Goal: Task Accomplishment & Management: Complete application form

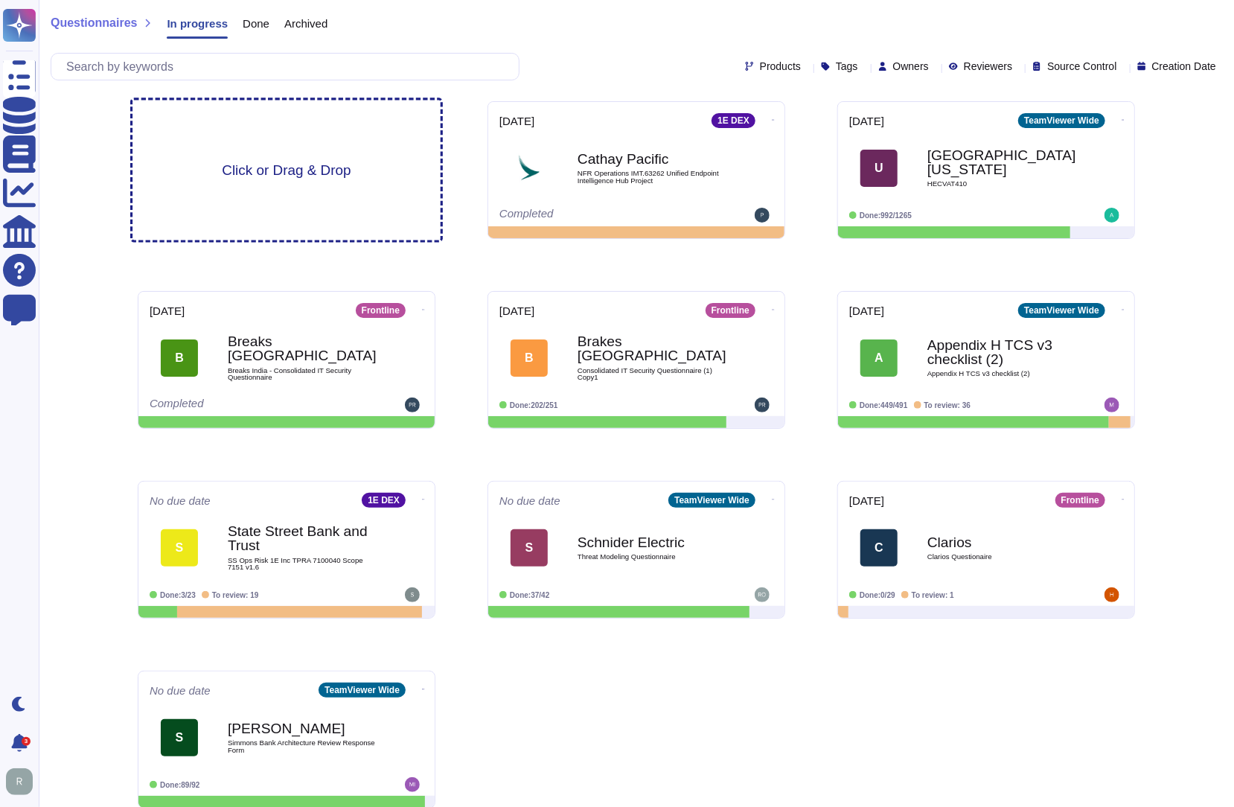
click at [301, 172] on span "Click or Drag & Drop" at bounding box center [286, 170] width 129 height 14
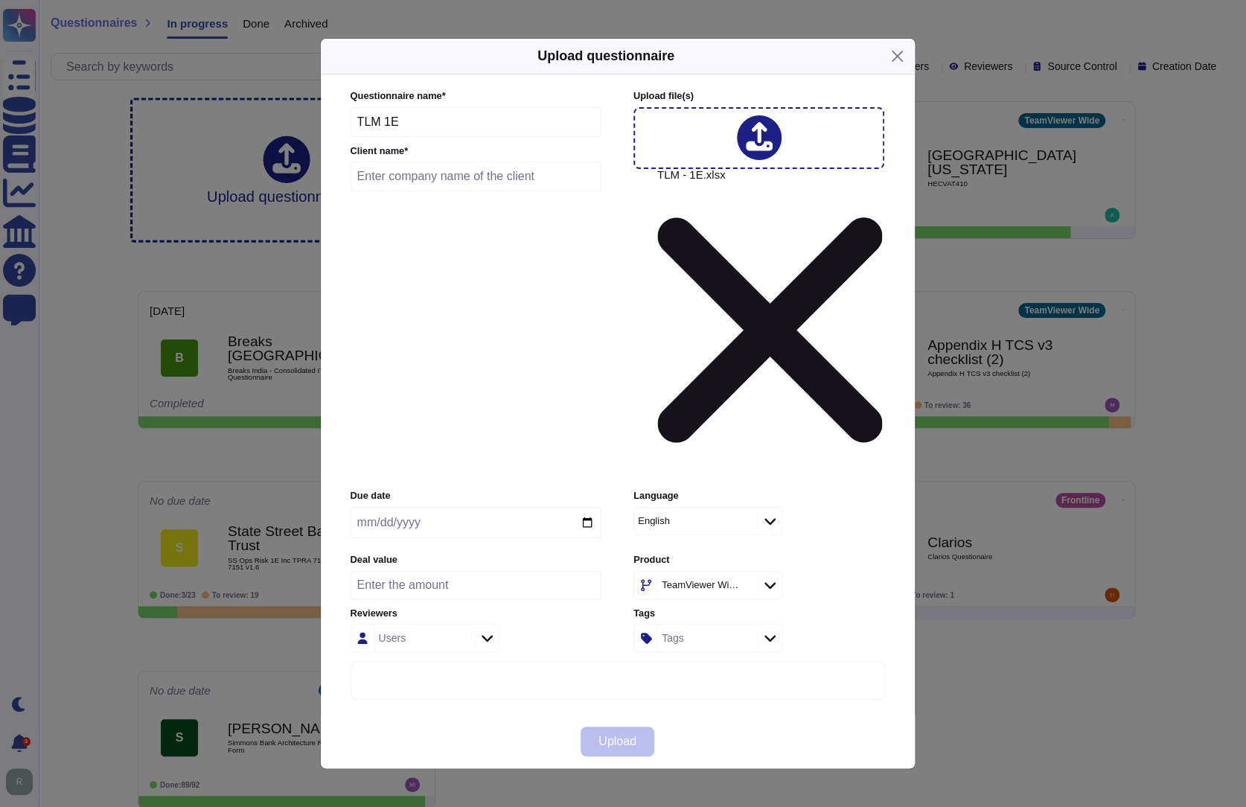
click at [745, 74] on div "Upload questionnaire" at bounding box center [618, 57] width 594 height 36
click at [409, 191] on input "text" at bounding box center [477, 176] width 252 height 30
type input "American Express"
click at [442, 507] on input "date" at bounding box center [476, 522] width 251 height 31
click at [588, 507] on input "date" at bounding box center [476, 522] width 251 height 31
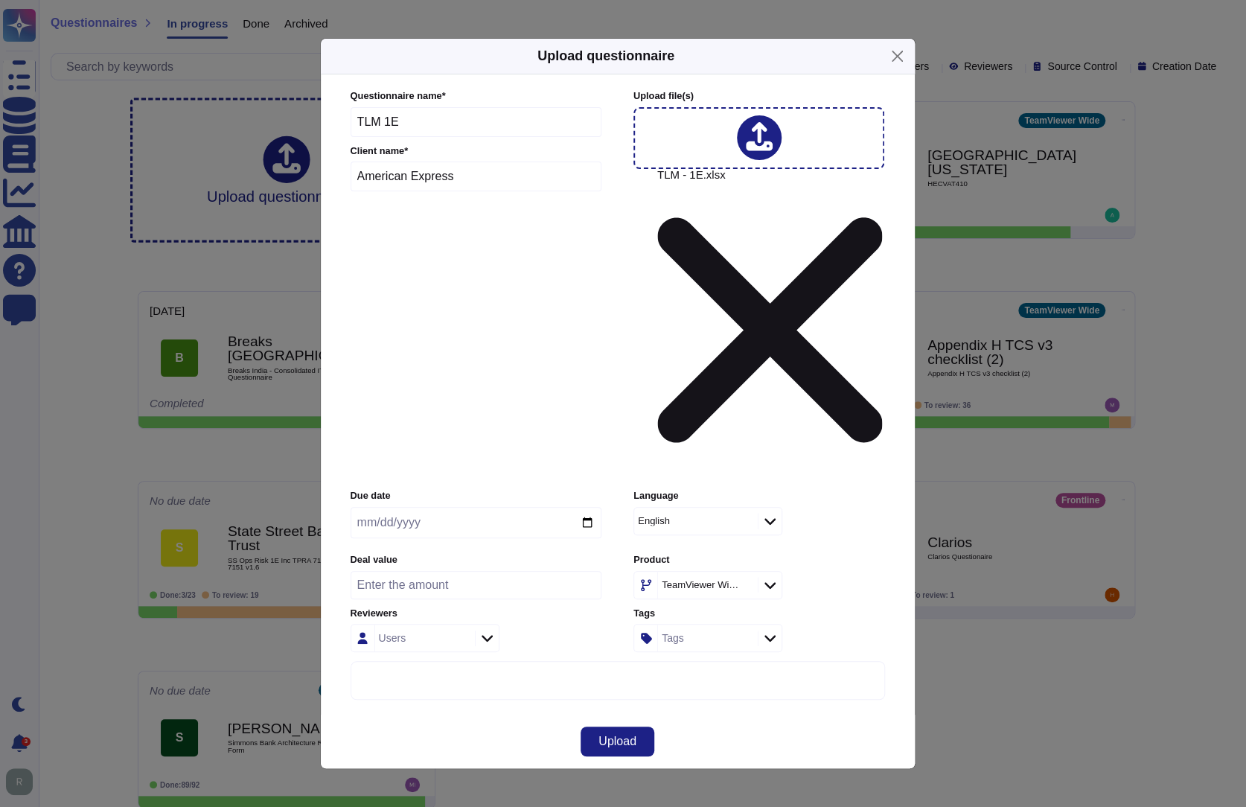
type input "[DATE]"
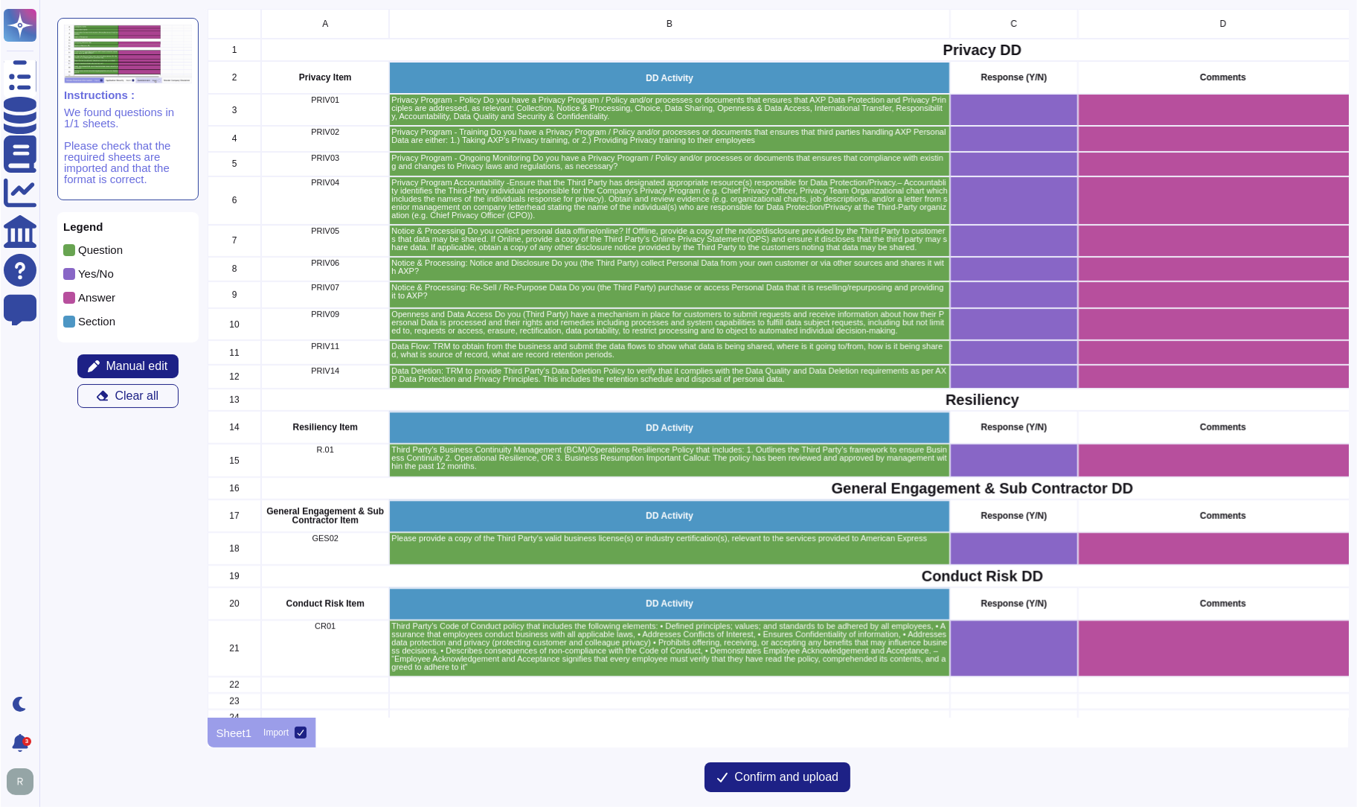
scroll to position [697, 1130]
click at [1074, 134] on icon "grid" at bounding box center [1240, 300] width 333 height 333
click at [1145, 253] on icon "grid" at bounding box center [1240, 312] width 191 height 119
click at [1000, 119] on div "grid" at bounding box center [1013, 110] width 128 height 32
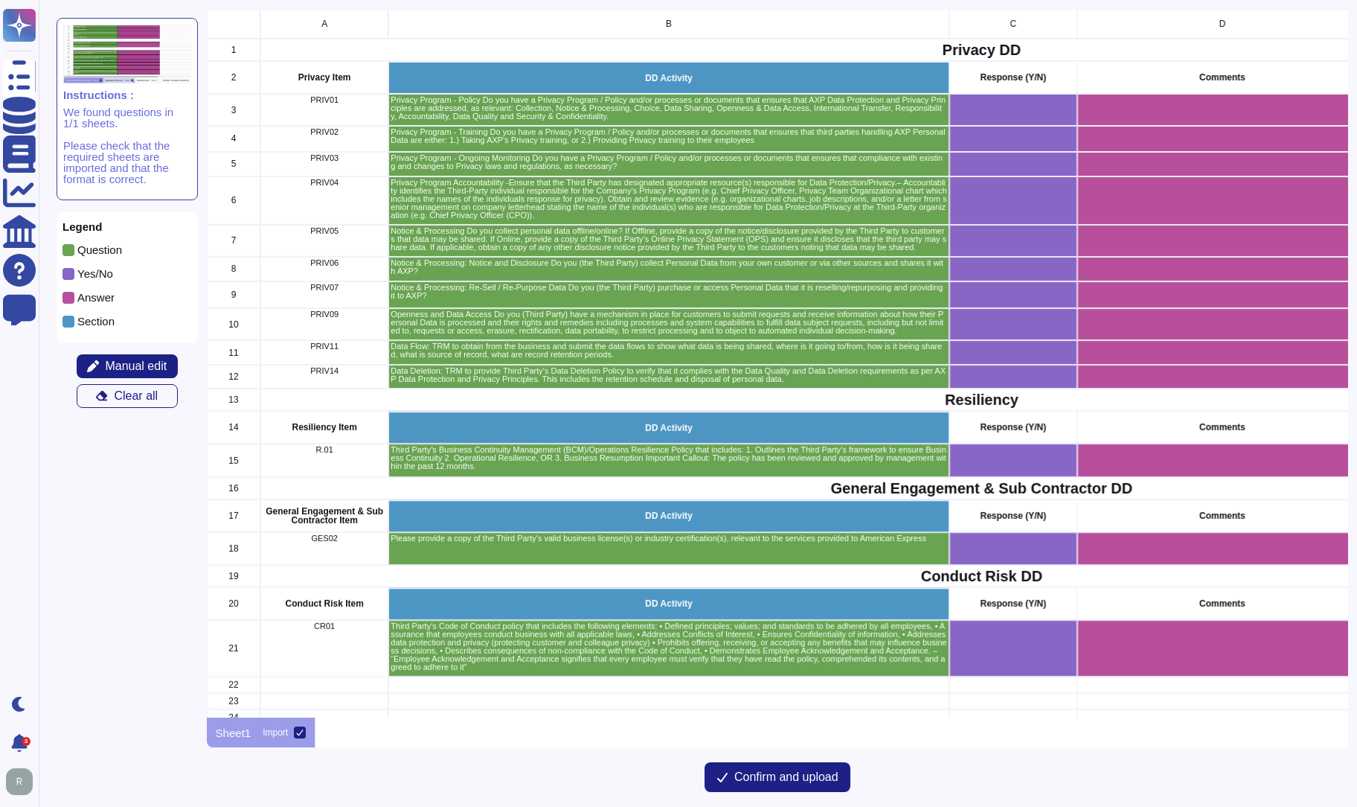
click at [1001, 150] on div "grid" at bounding box center [1013, 139] width 128 height 26
click at [1145, 282] on icon "grid" at bounding box center [1240, 341] width 191 height 119
click at [1005, 112] on div "grid" at bounding box center [1013, 110] width 128 height 32
click at [150, 365] on span "Manual edit" at bounding box center [136, 366] width 62 height 12
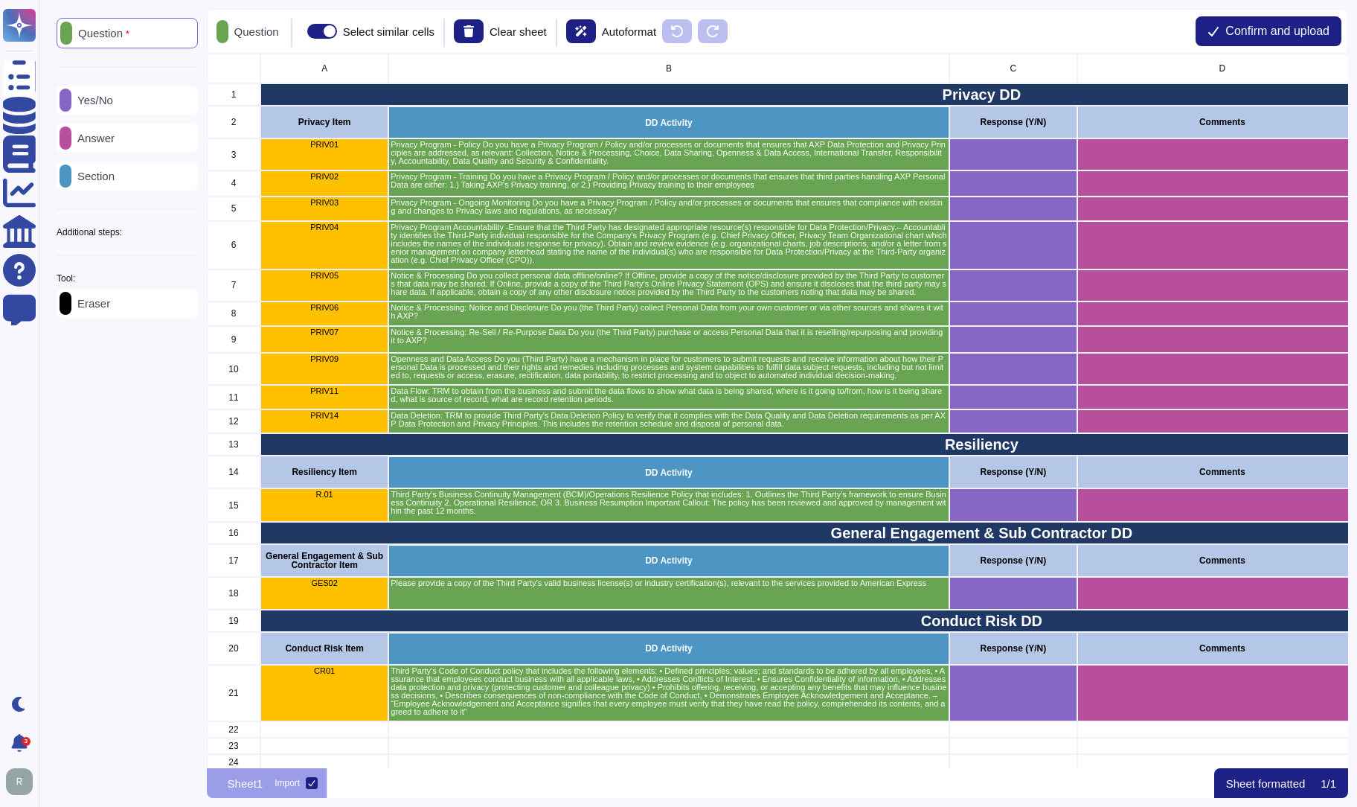
scroll to position [703, 1130]
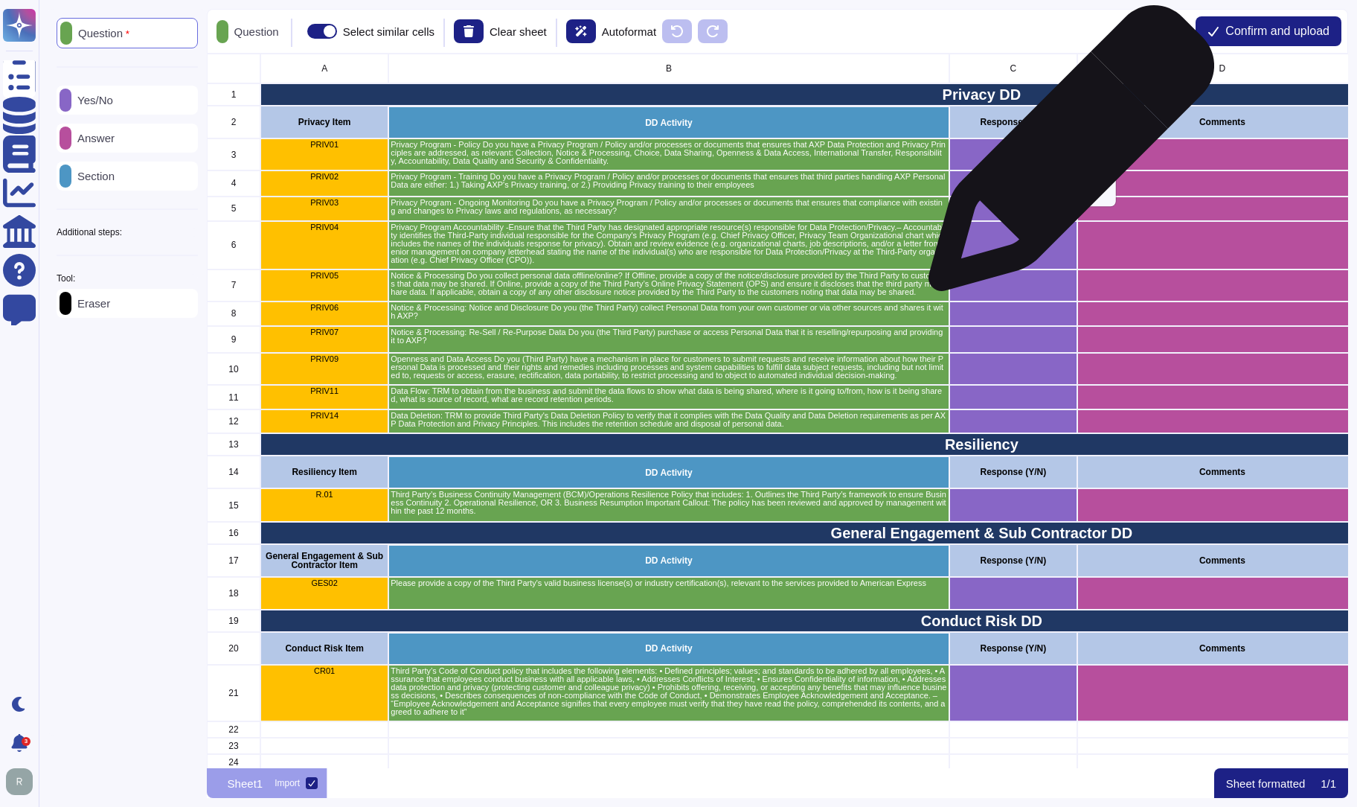
click at [1145, 298] on icon "grid" at bounding box center [1240, 357] width 191 height 119
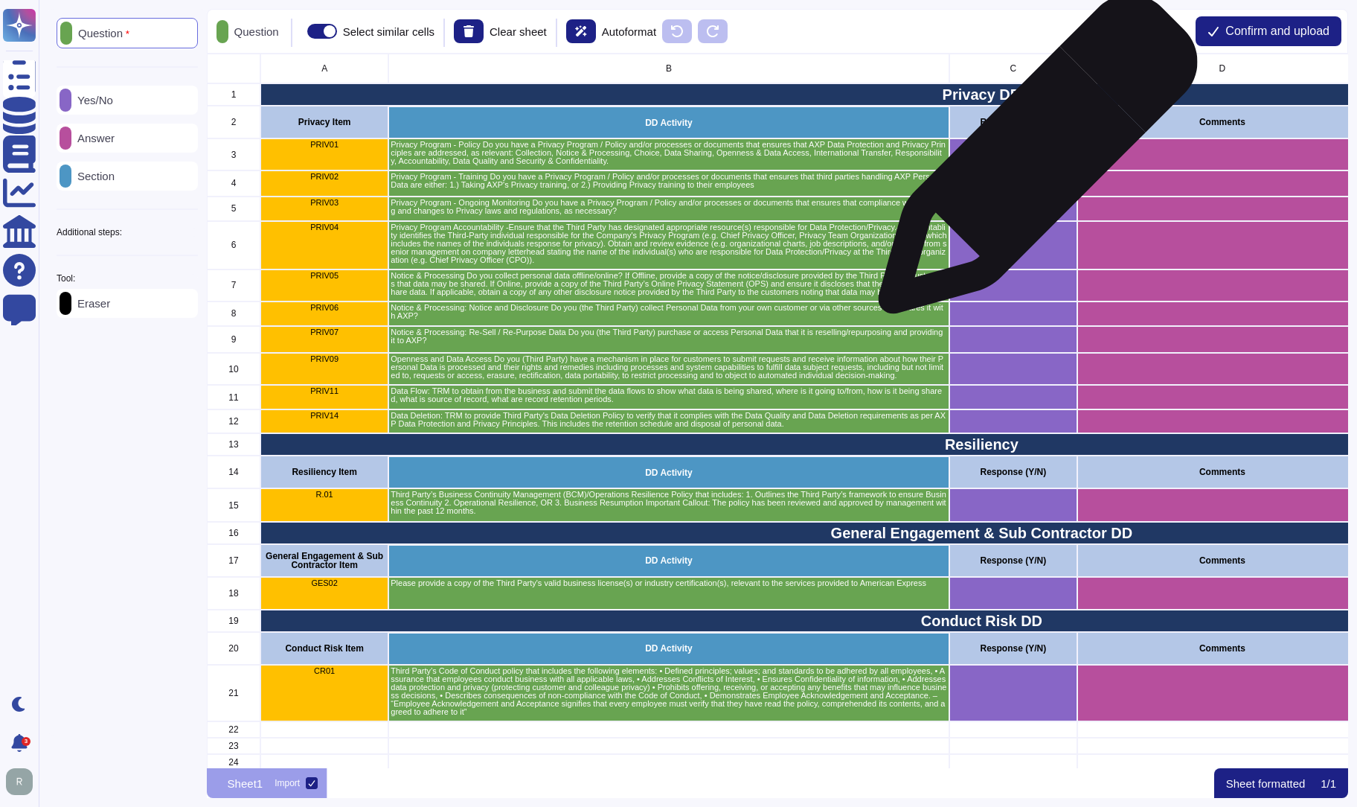
click at [1032, 161] on div "grid" at bounding box center [1013, 154] width 128 height 32
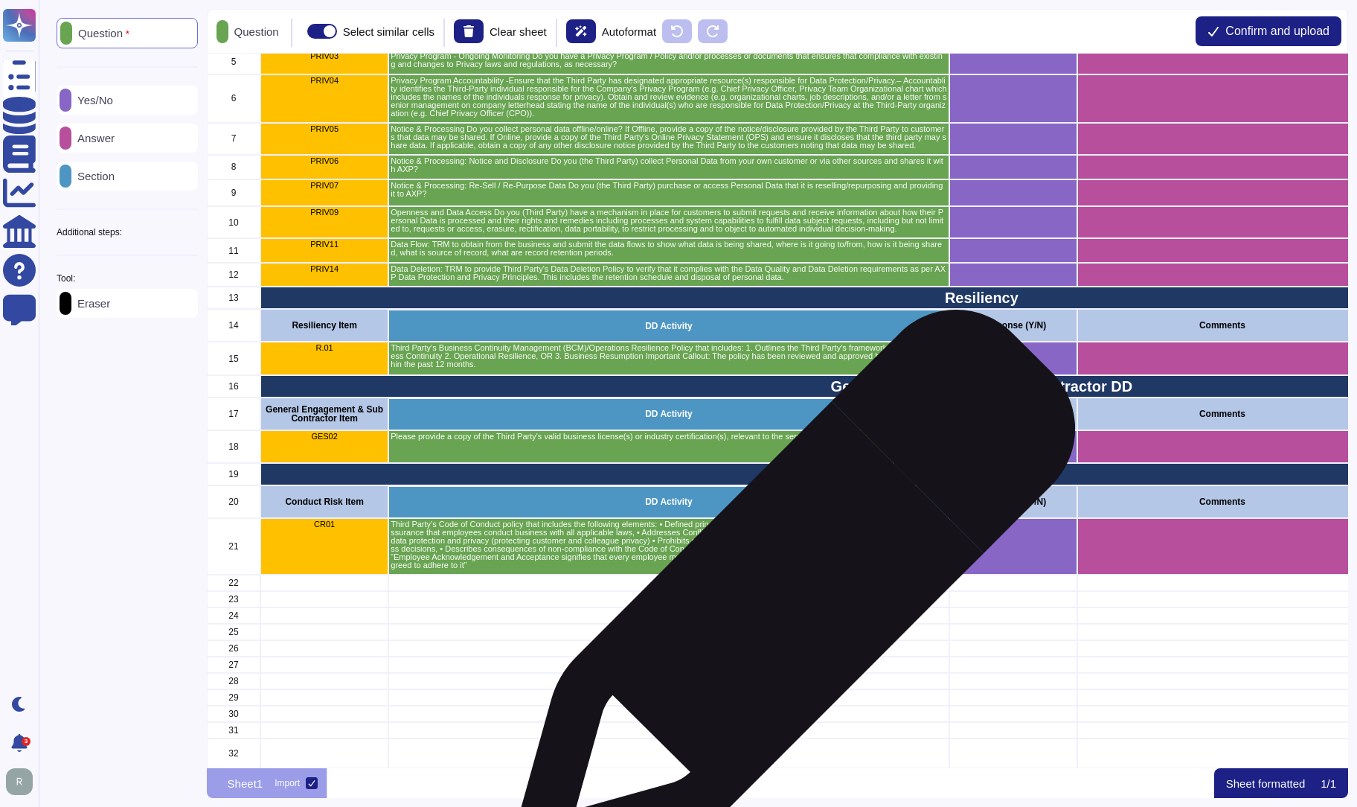
scroll to position [0, 0]
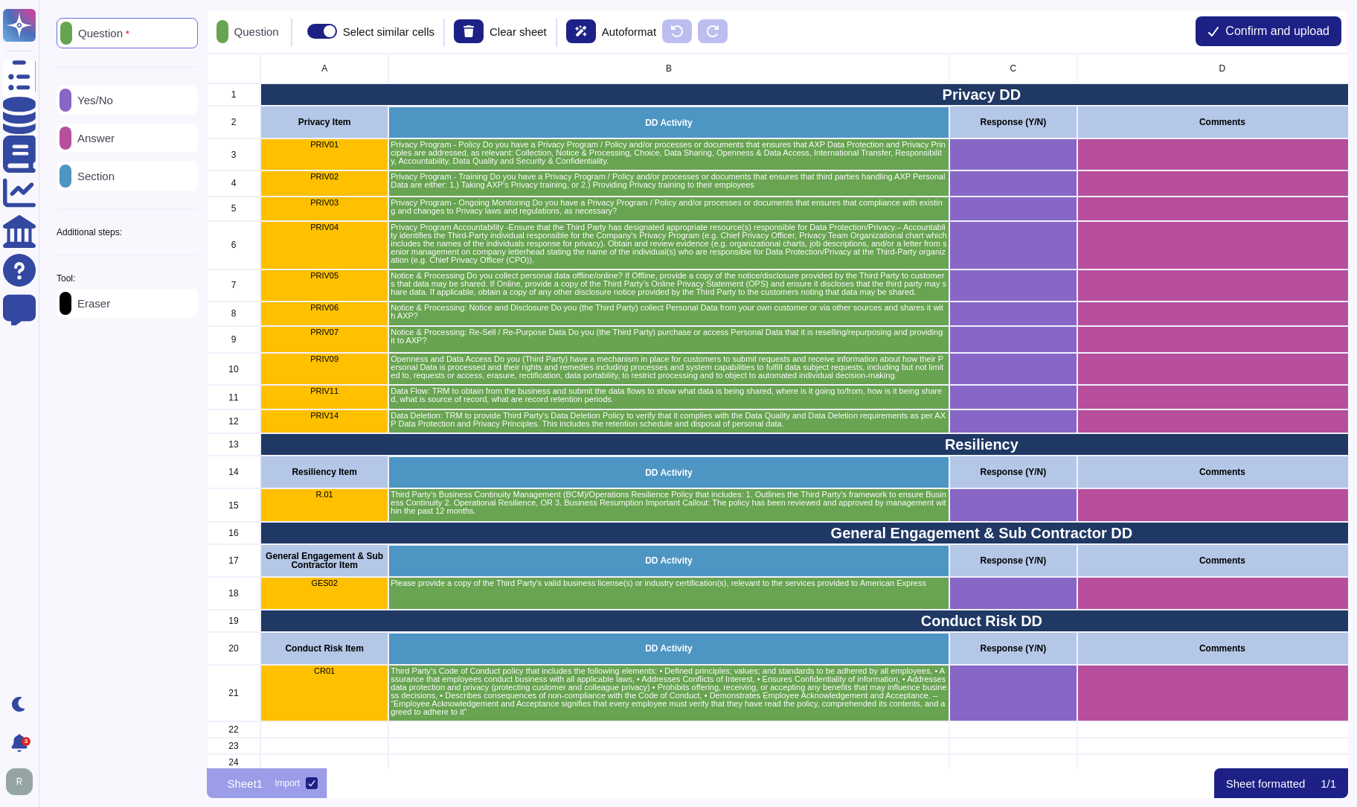
click at [198, 232] on icon at bounding box center [198, 232] width 0 height 0
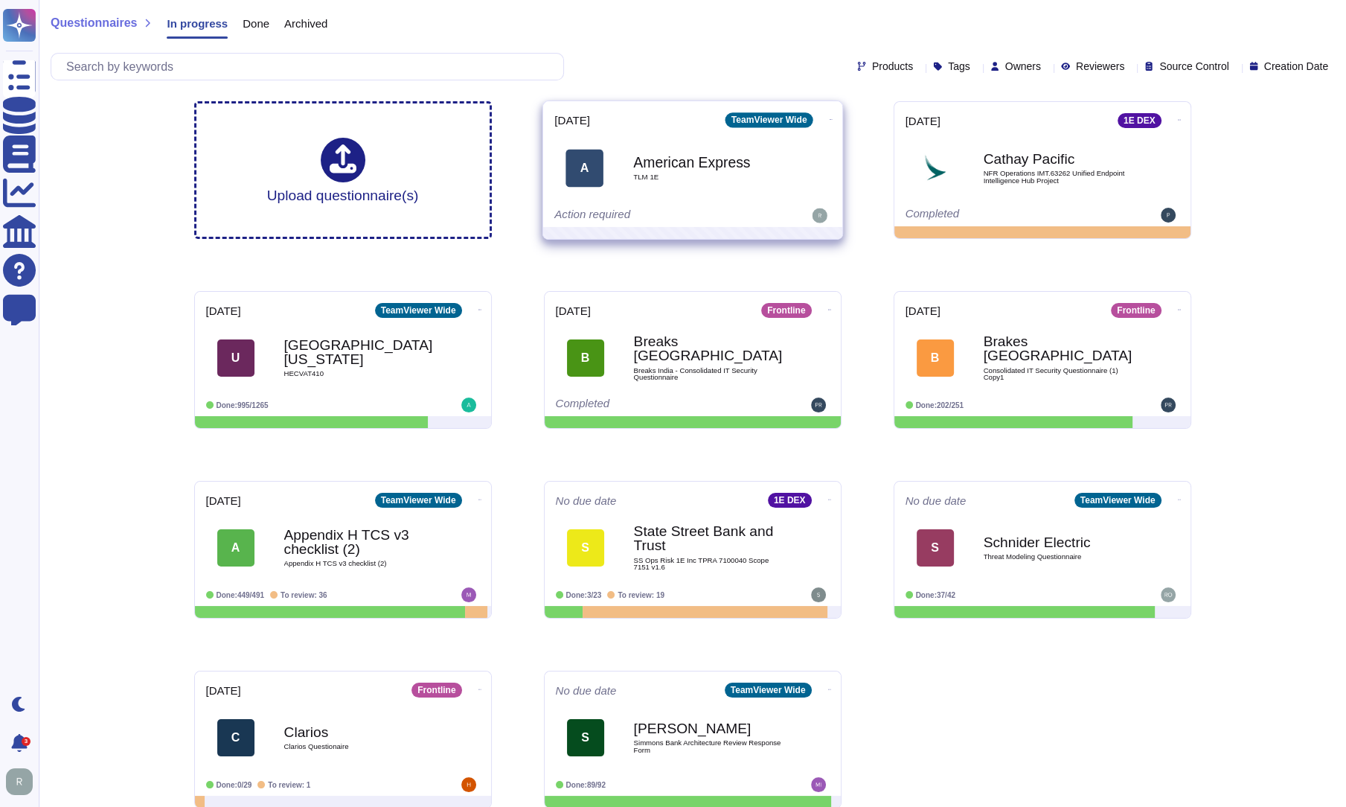
click at [685, 188] on div "American Express TLM 1E" at bounding box center [708, 168] width 150 height 60
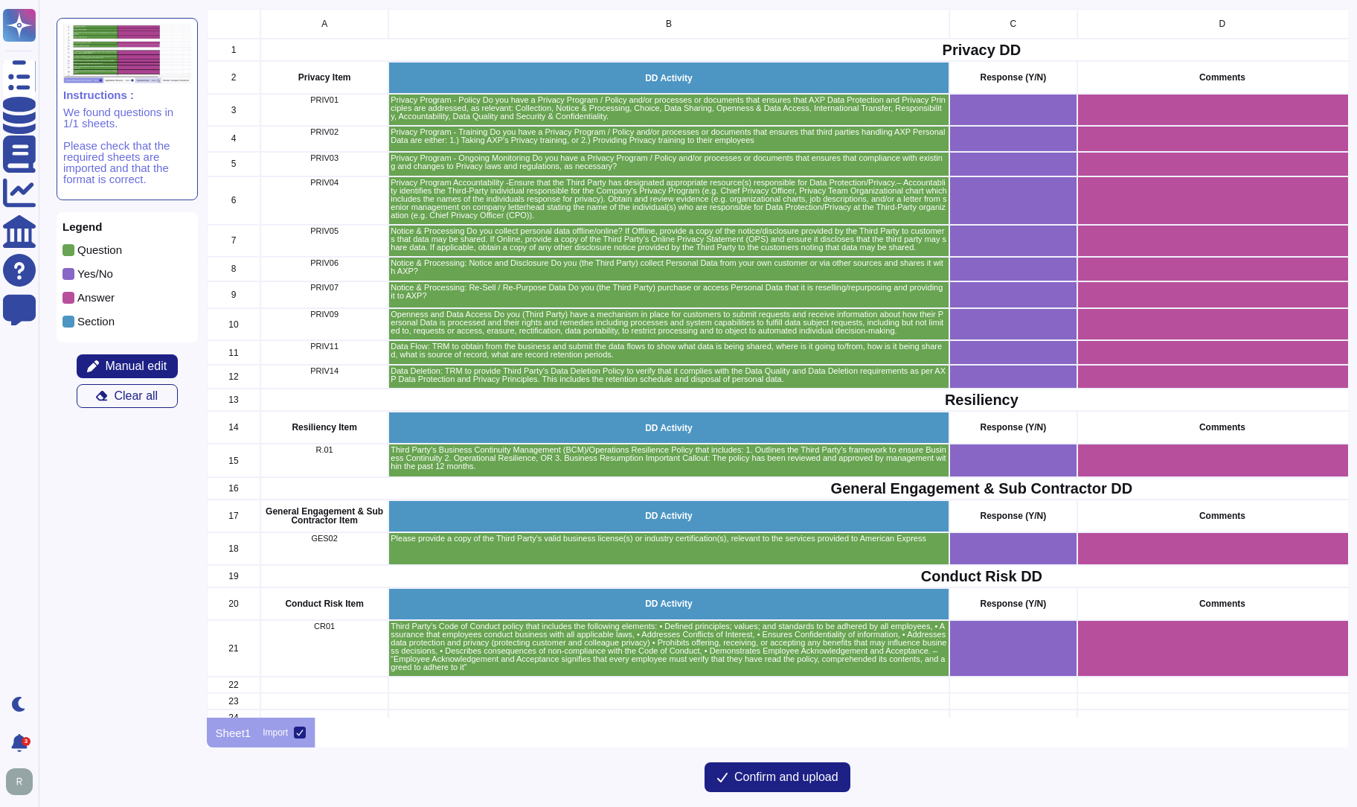
scroll to position [697, 1130]
click at [765, 776] on span "Confirm and upload" at bounding box center [787, 777] width 104 height 12
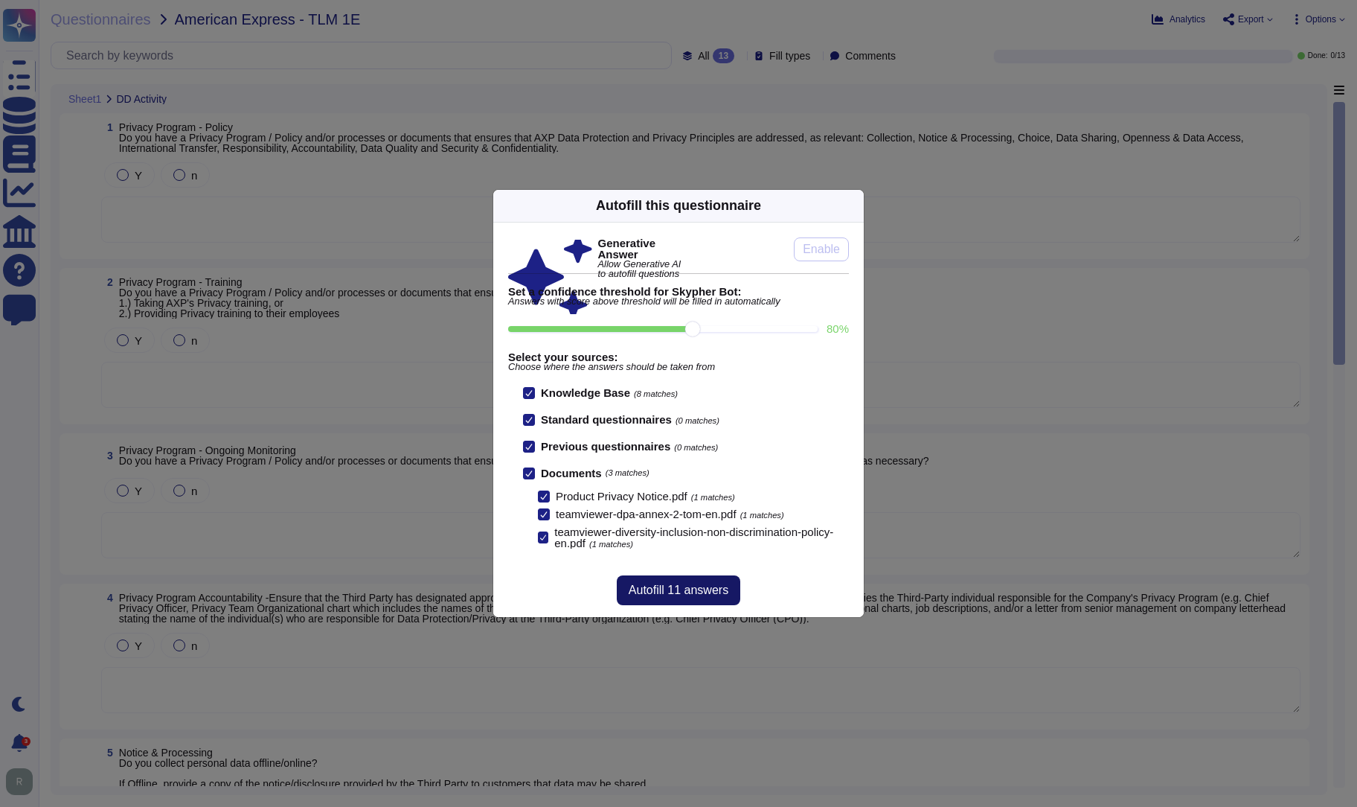
click at [676, 584] on span "Autofill 11 answers" at bounding box center [679, 590] width 100 height 12
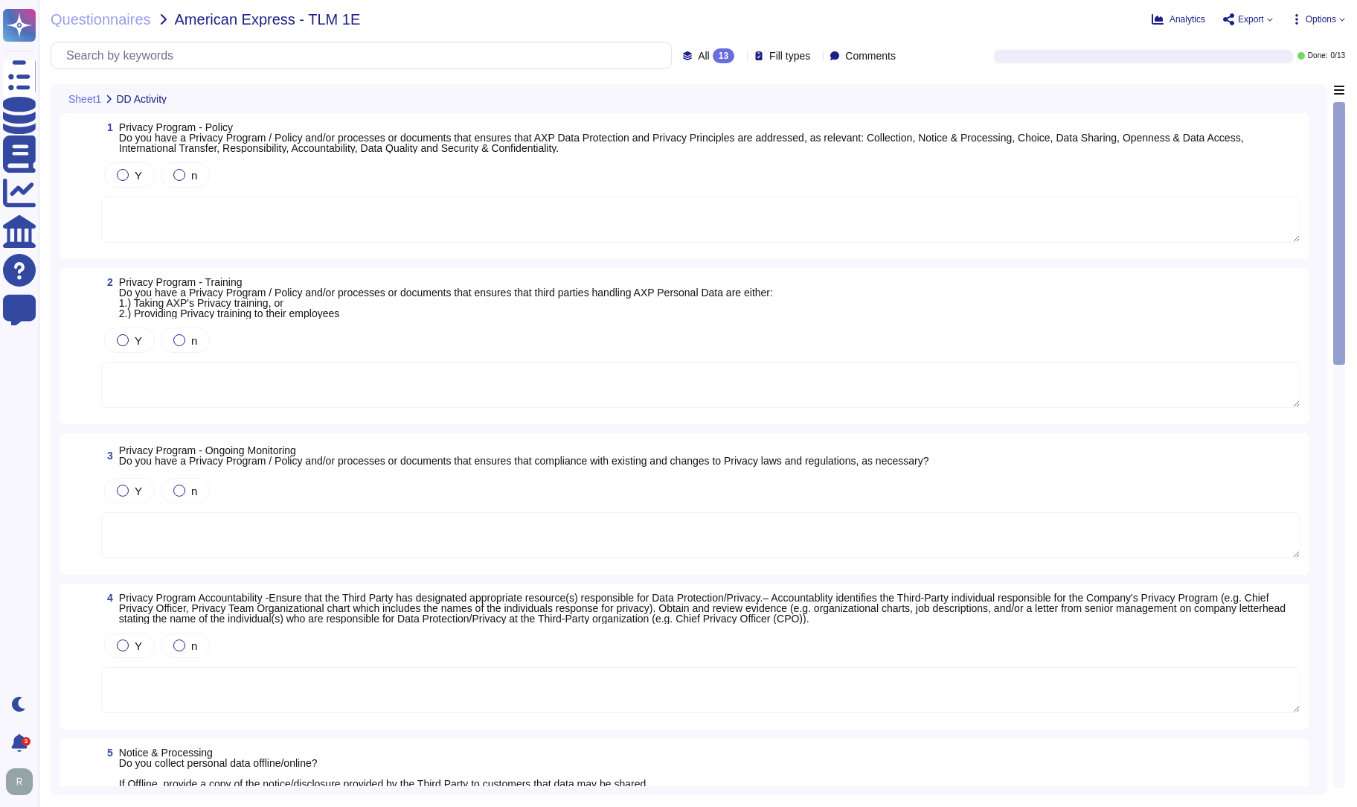
type textarea "TeamViewer maintains a variety of privacy policies and procedures, for which th…"
type textarea "TeamViewer has designed and rolled out a structured and holistic data protectio…"
type textarea "TeamViewer maintains comprehensive privacy policies and procedures for which th…"
type textarea "TeamViewer appointed an external data protection officer (DPO). TeamViewer esta…"
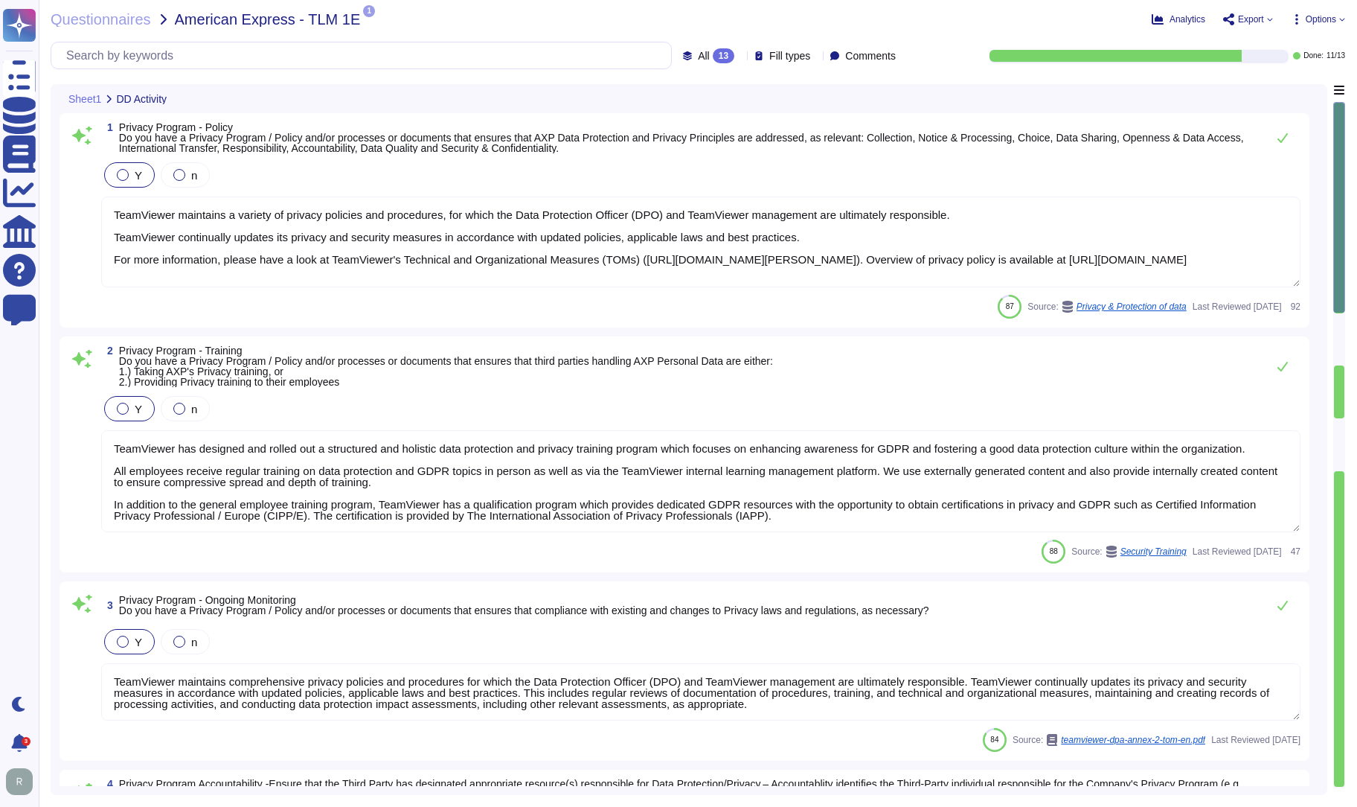
scroll to position [1, 0]
drag, startPoint x: 1340, startPoint y: 182, endPoint x: 1343, endPoint y: 238, distance: 56.7
click at [1245, 238] on div at bounding box center [1340, 207] width 12 height 211
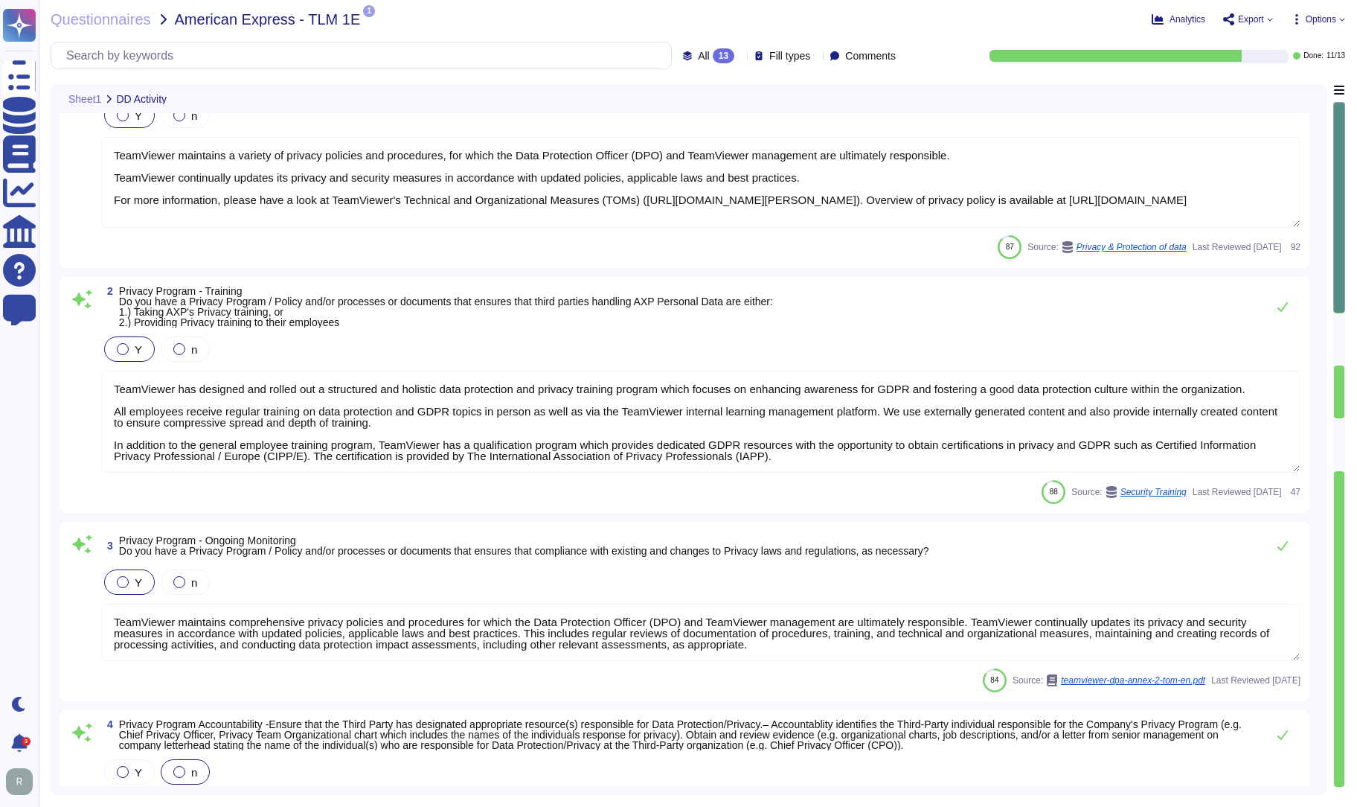
type textarea "Loremips dolo si ametcon, adipiscin, eli seddoe te incididunt utla etd magnaali…"
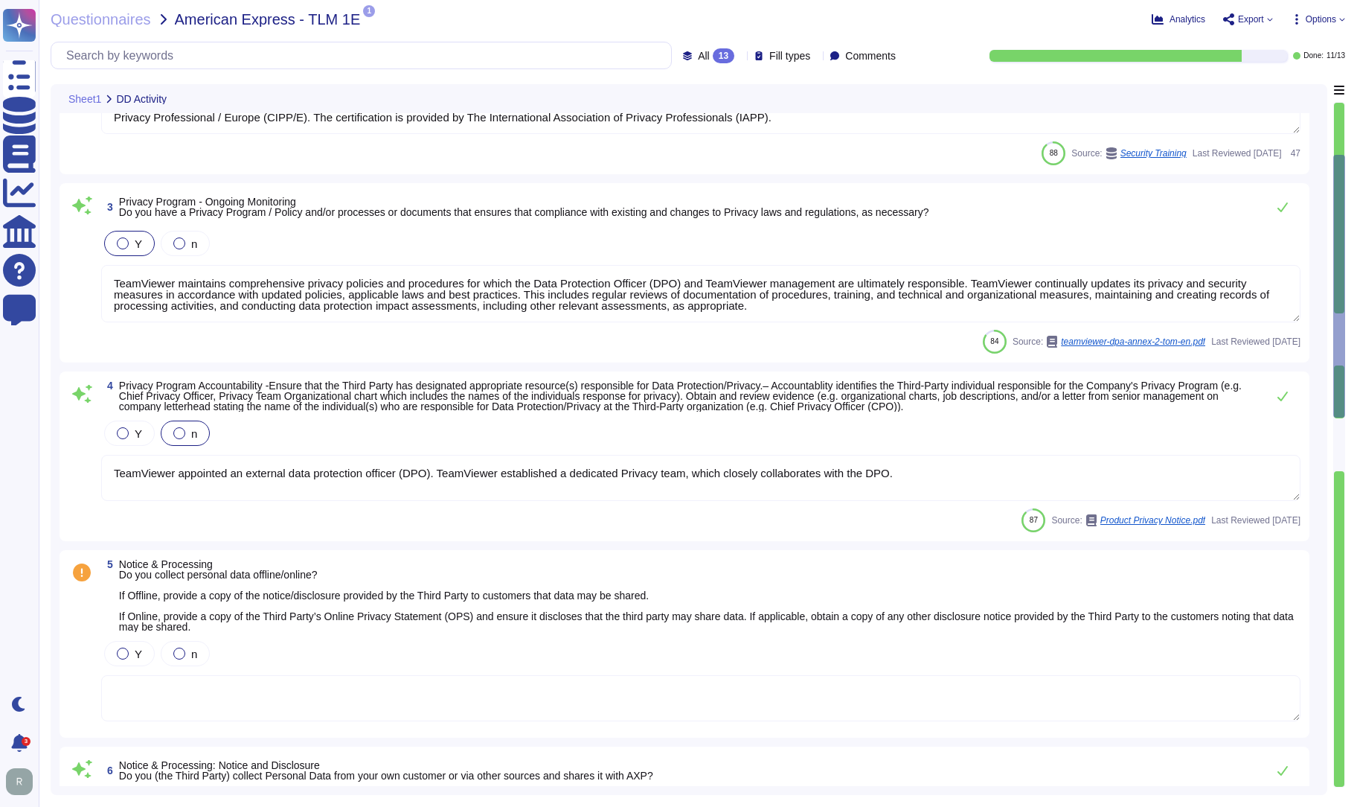
scroll to position [450, 0]
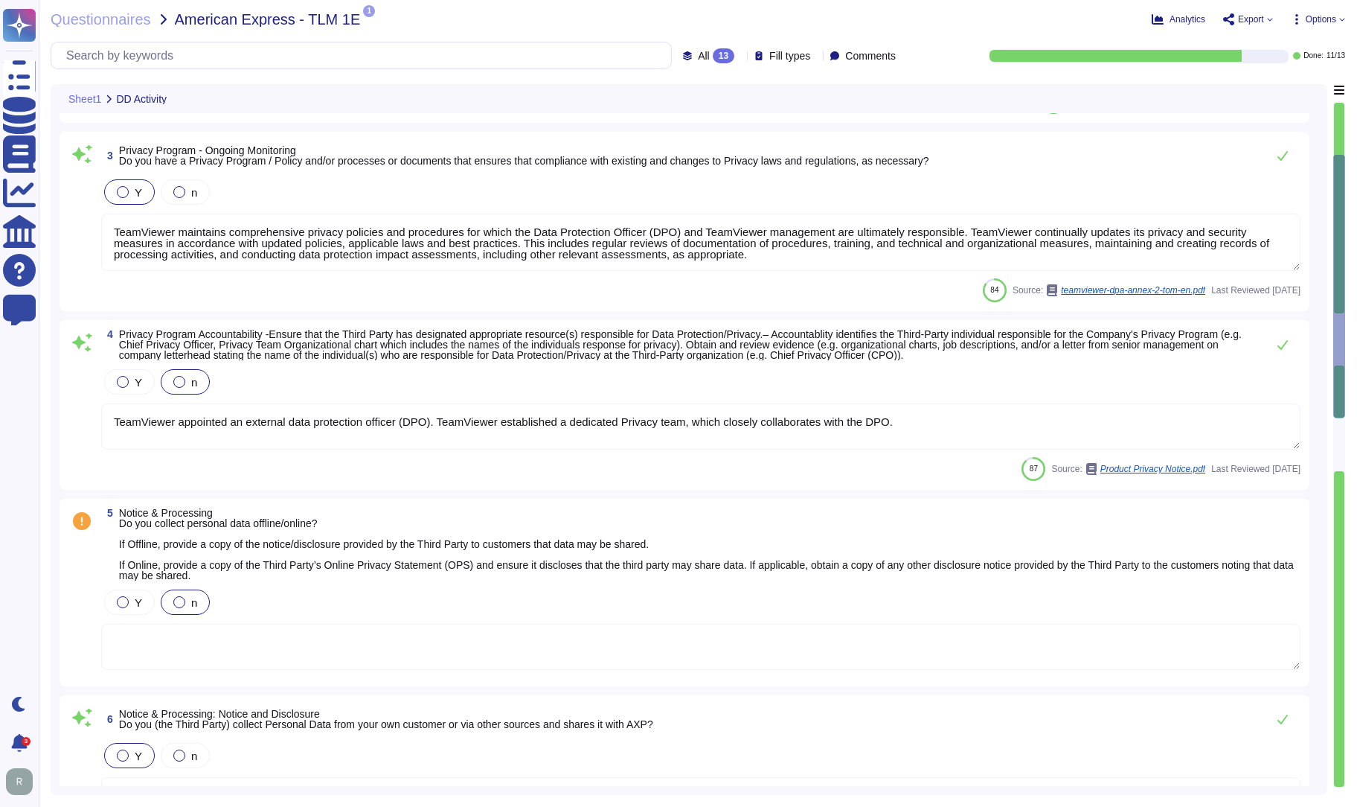
click at [176, 599] on div at bounding box center [179, 602] width 12 height 12
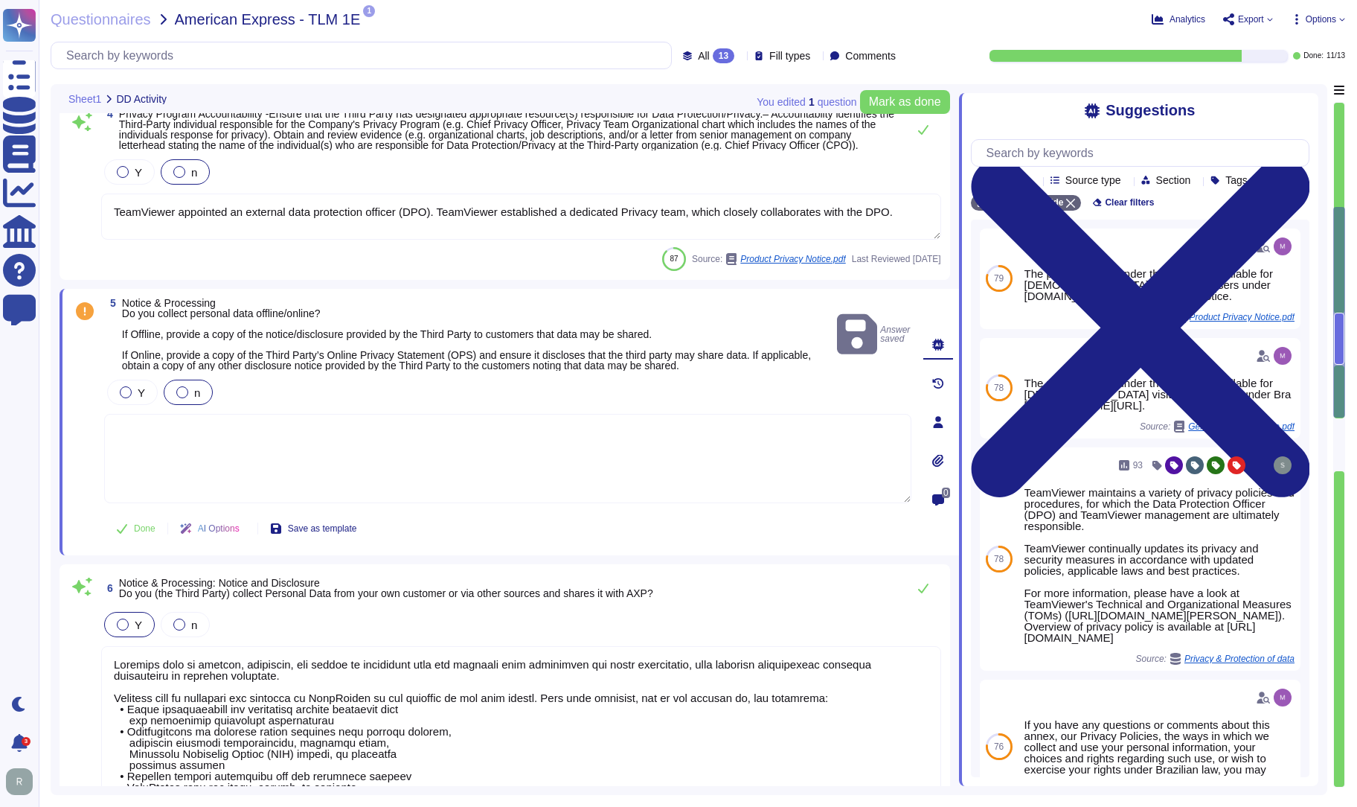
type textarea "Data subjects have a simple way to exercise their rights under the GDPR. For an…"
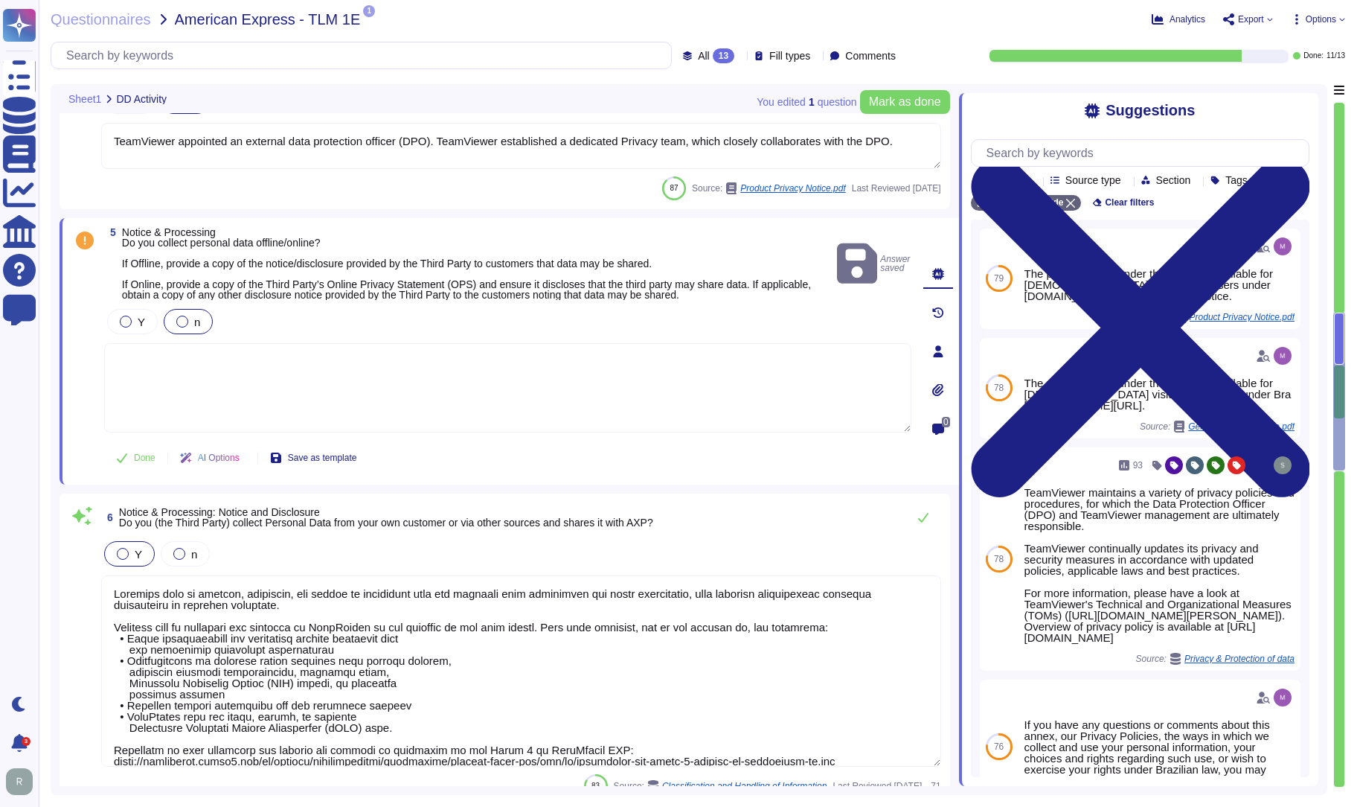
type textarea "Please for the latest version refer to public available document present on [DO…"
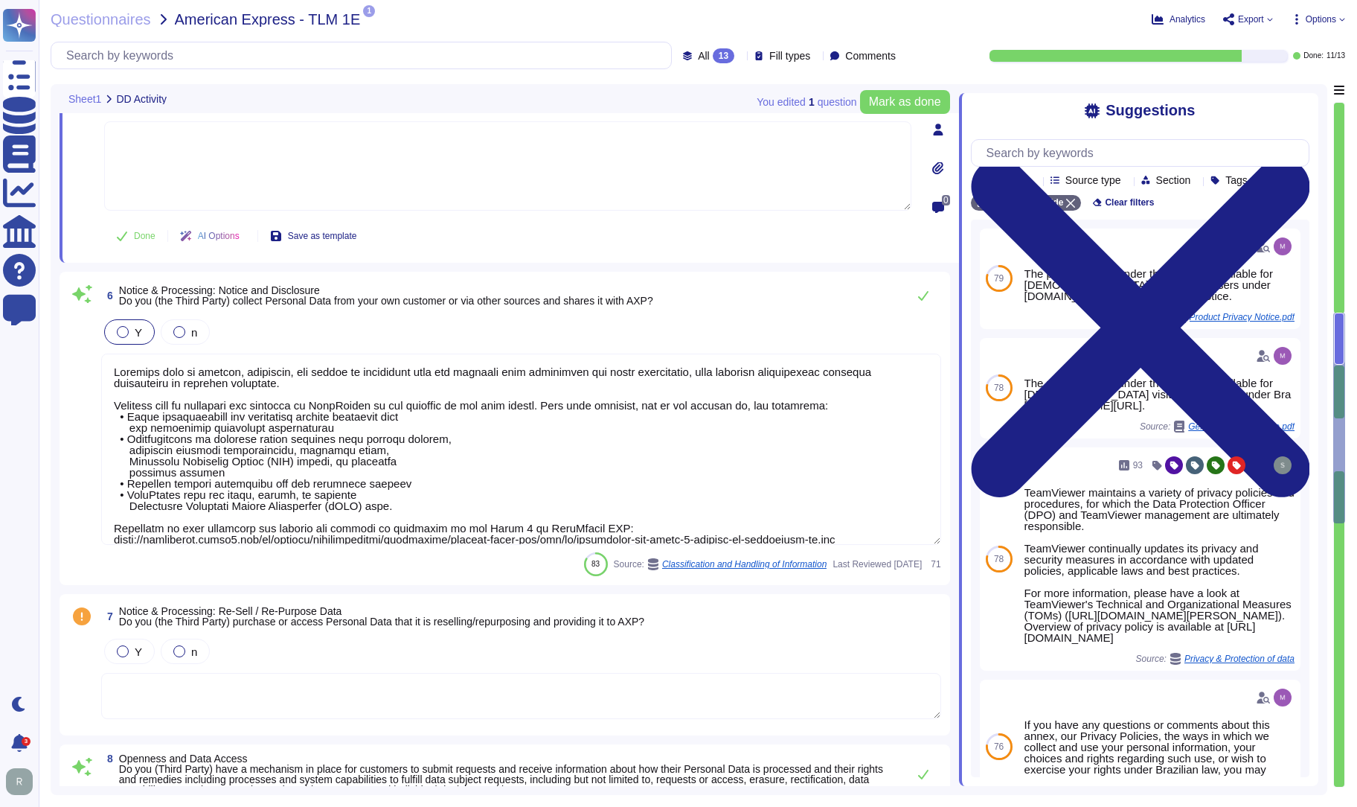
scroll to position [1045, 0]
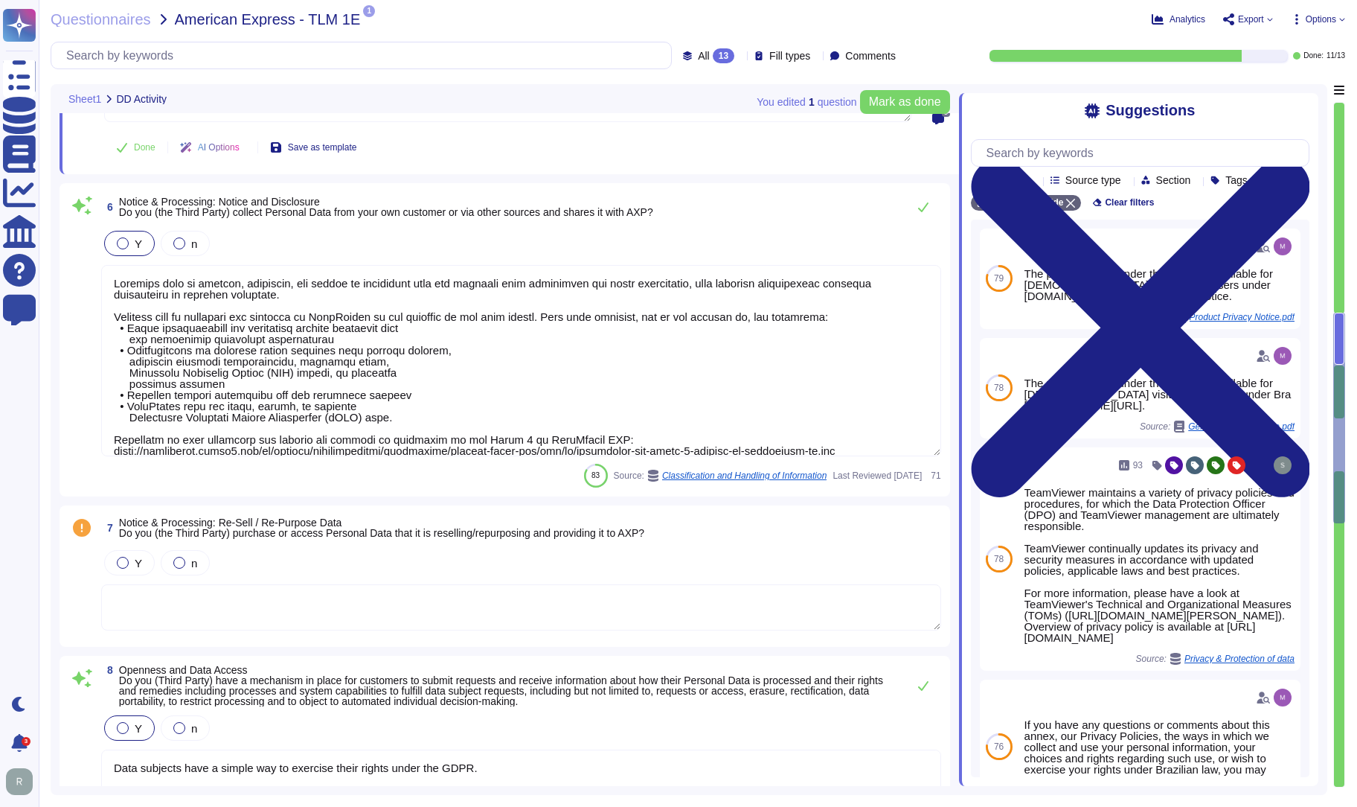
type textarea "TeamViewer complies with applicable data protection laws, including the GDPR, a…"
click at [176, 563] on div at bounding box center [179, 563] width 12 height 12
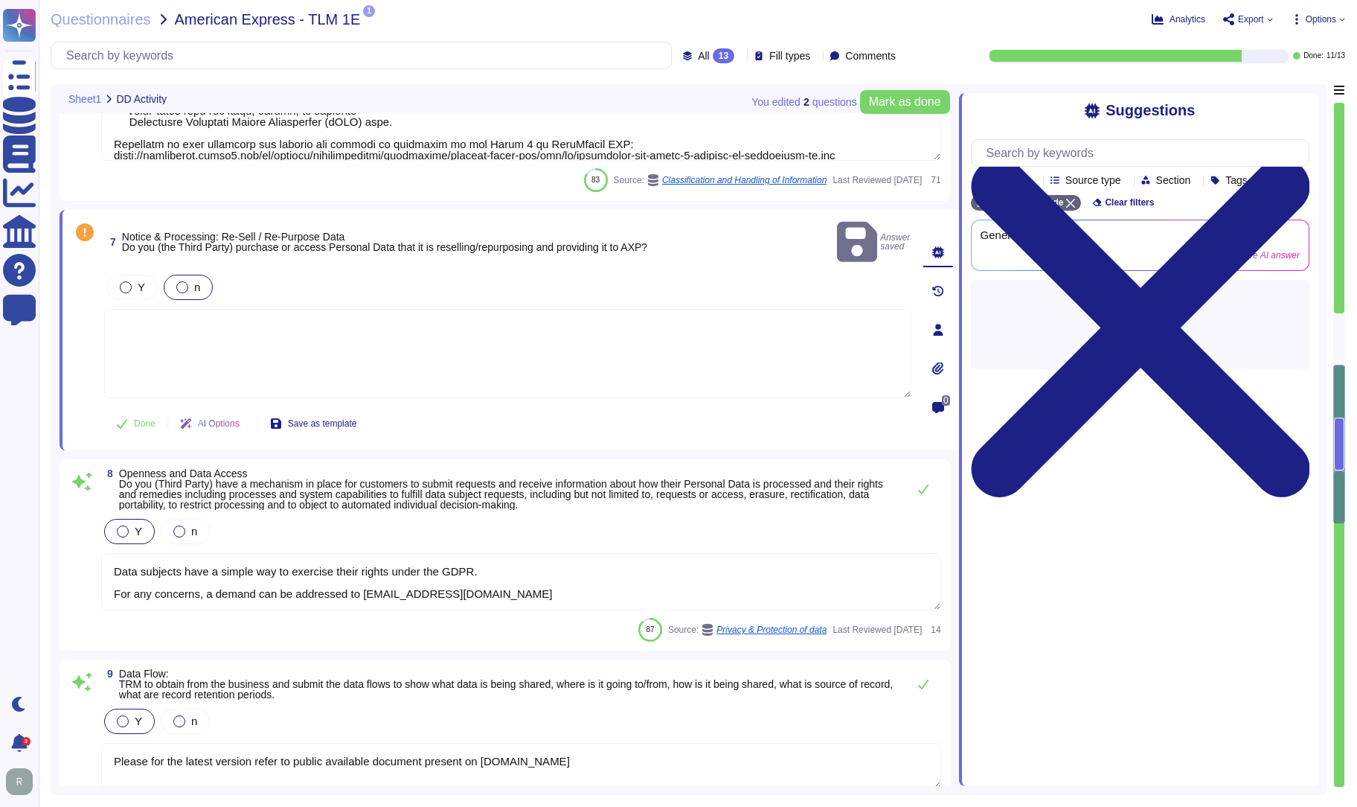
scroll to position [1268, 0]
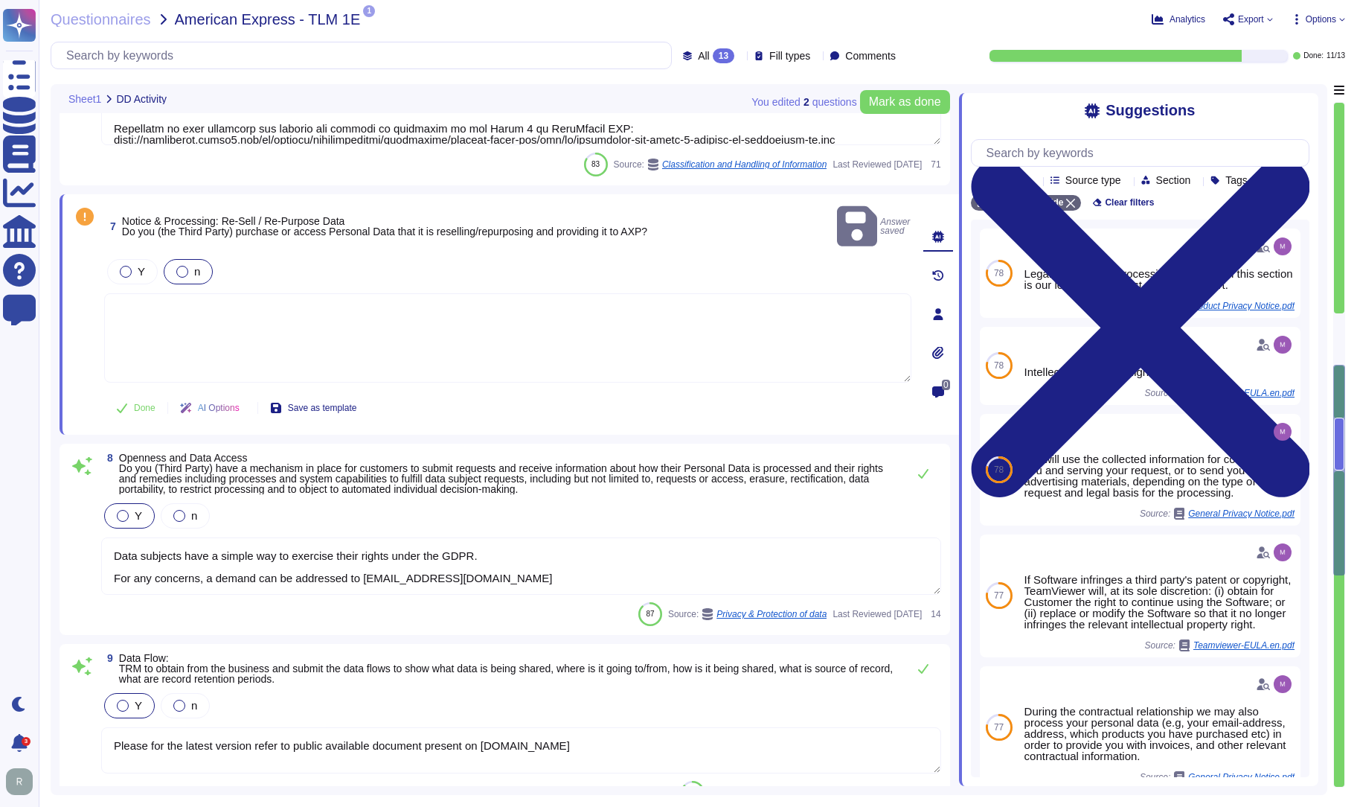
type textarea "Yes, our organization has implemented robust procedures for the development and…"
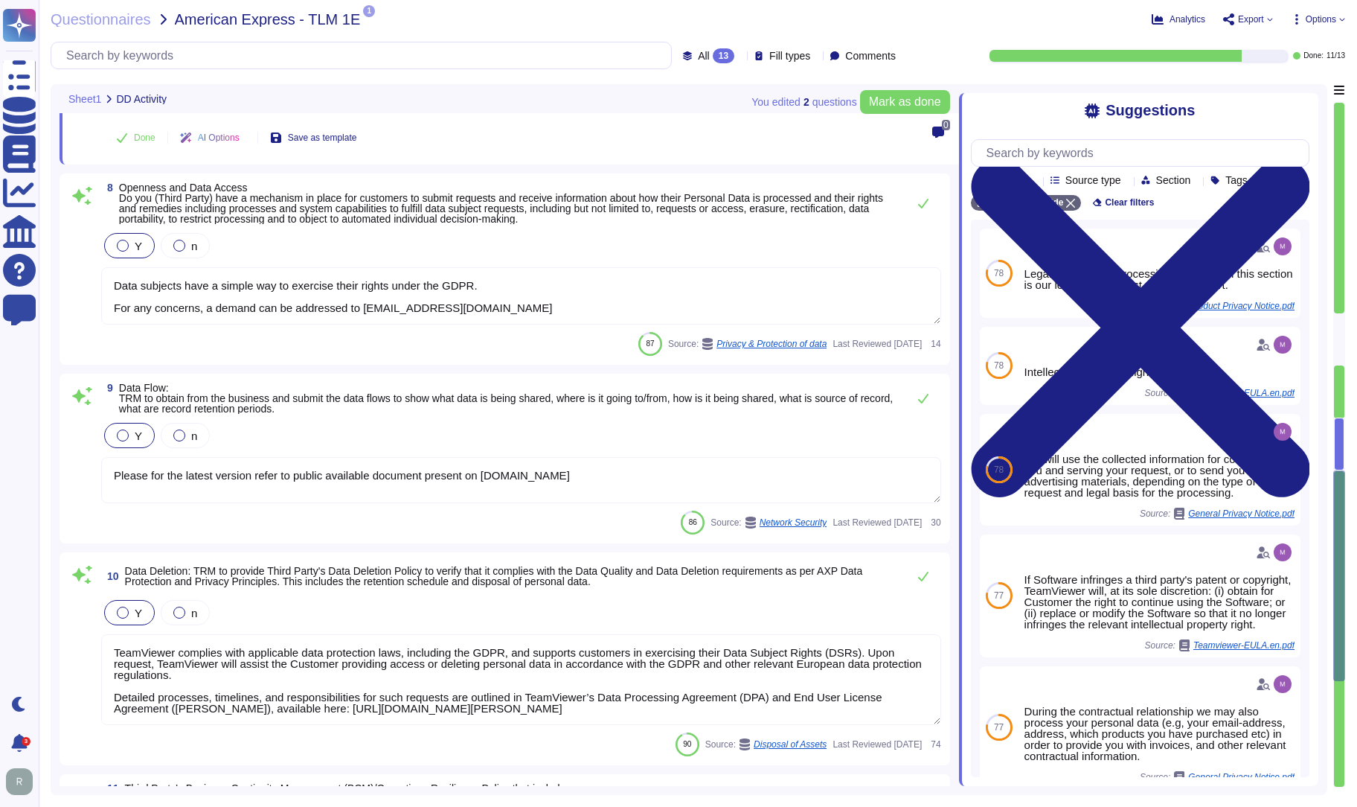
type textarea "Yes, TeamViewer maintains a comprehensive set of independent audit reports and …"
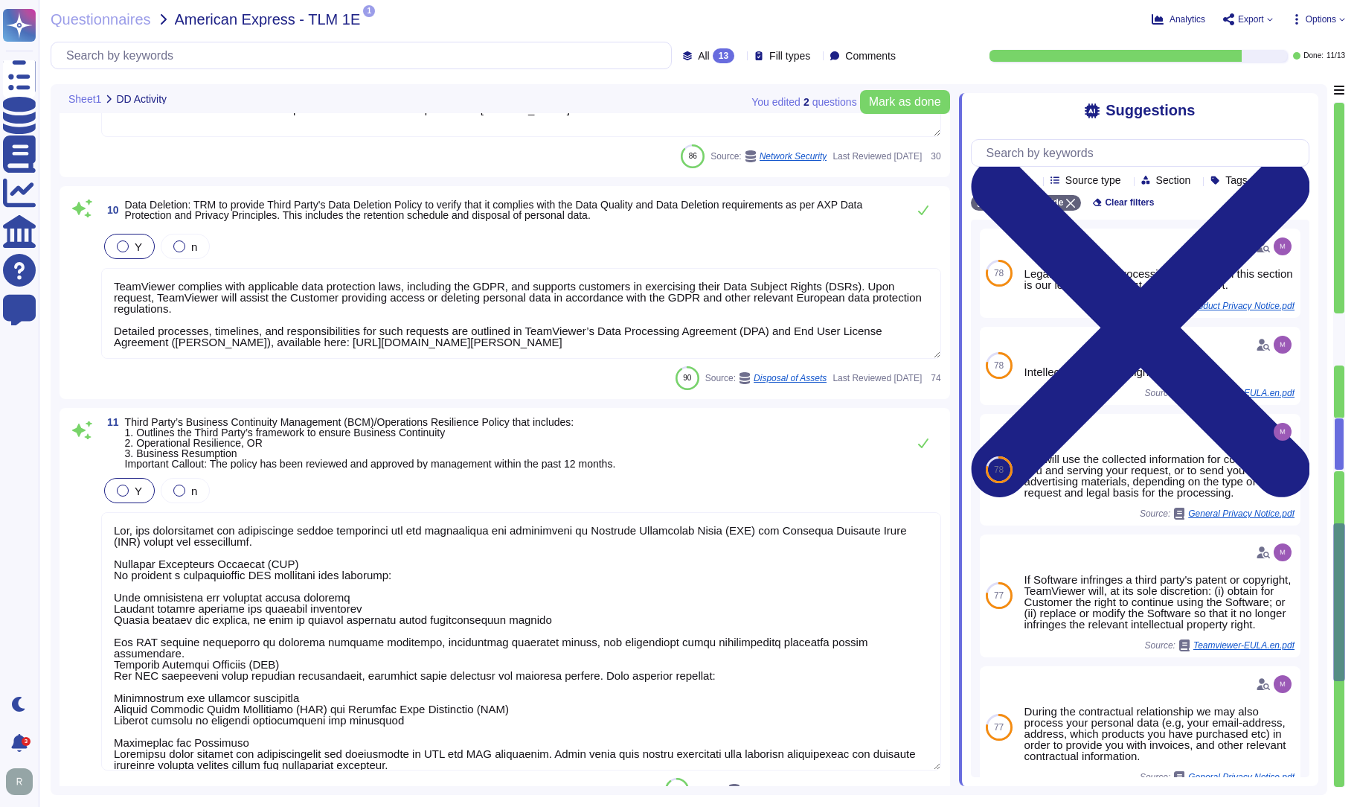
type textarea "The TeamViewer Supplier and Business Partner Code of Conduct extends the provis…"
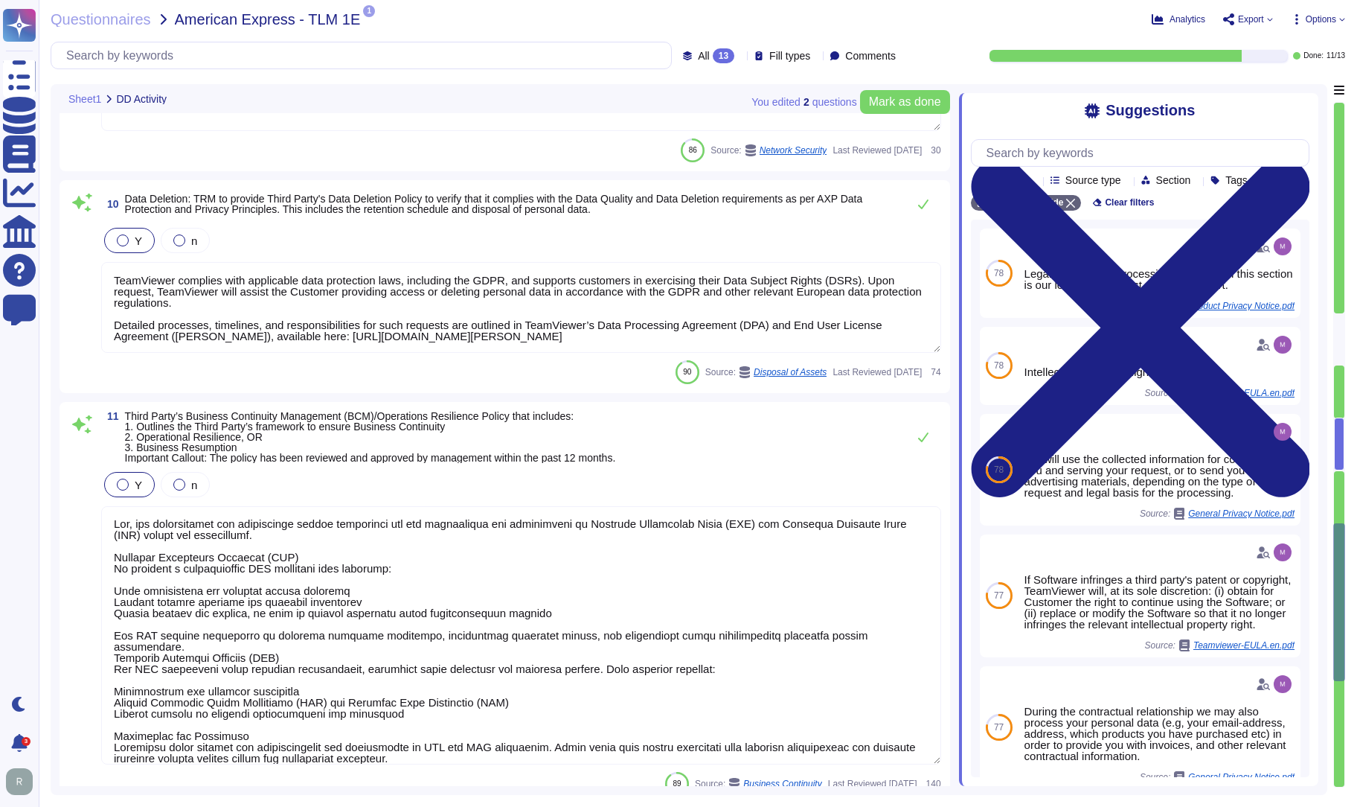
scroll to position [0, 0]
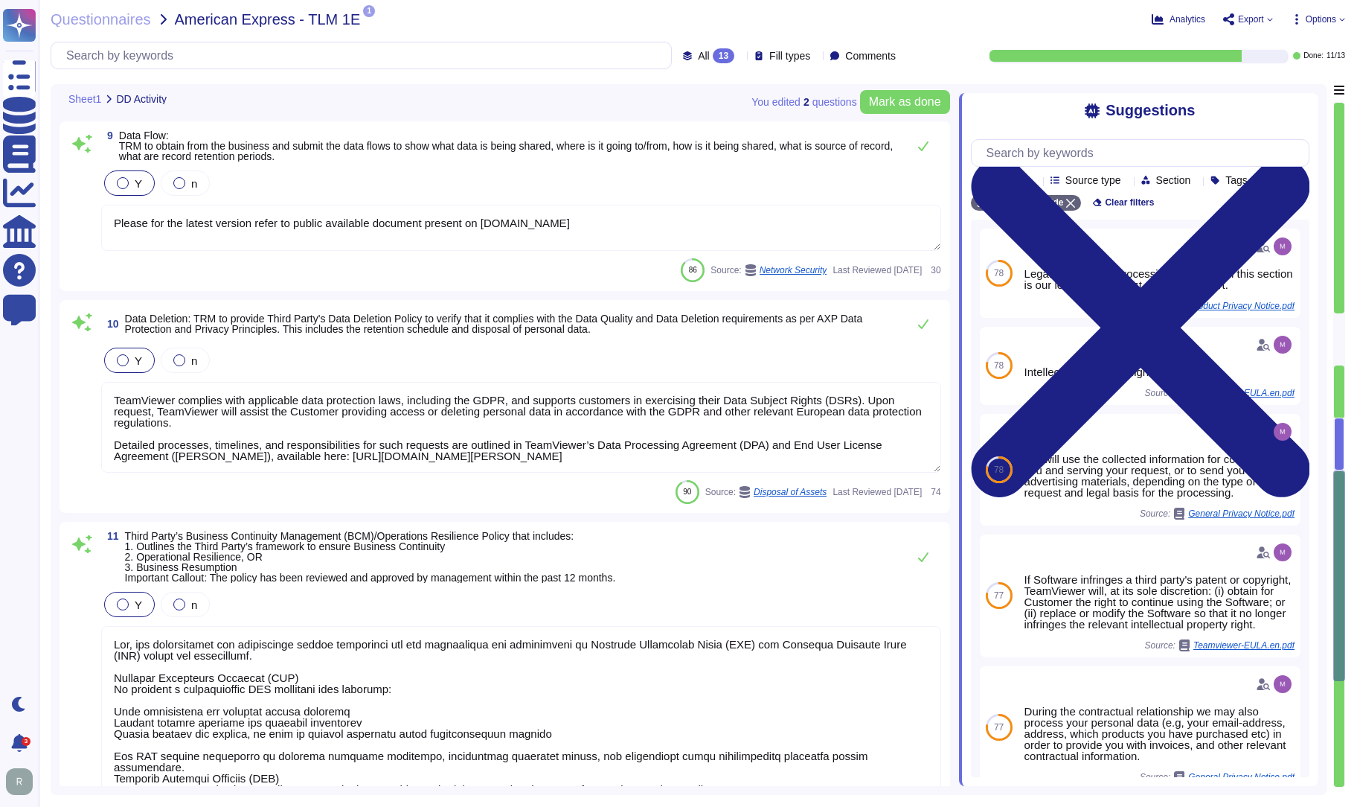
type textarea "Loremips dolo si ametcon, adipiscin, eli seddoe te incididunt utla etd magnaali…"
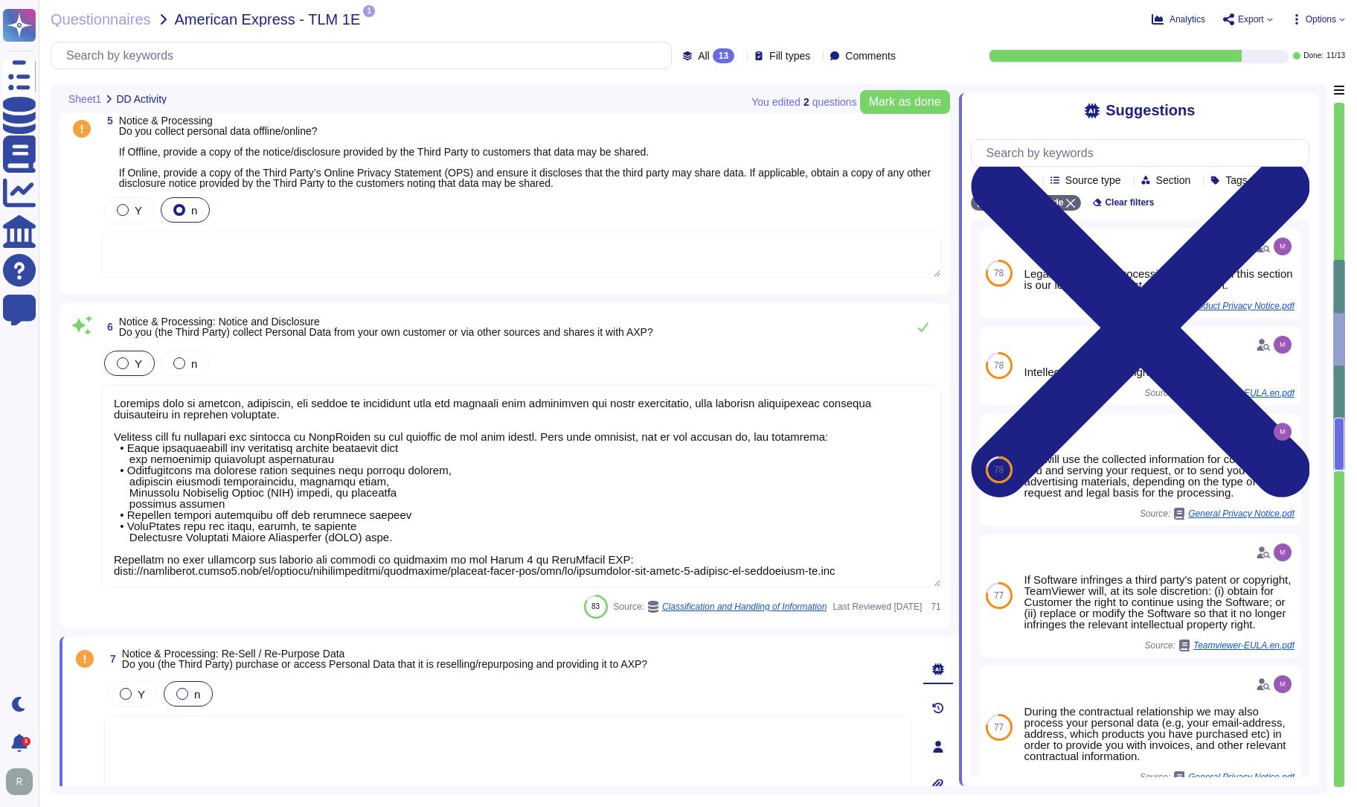
type textarea "TeamViewer maintains comprehensive privacy policies and procedures for which th…"
type textarea "TeamViewer appointed an external data protection officer (DPO). TeamViewer esta…"
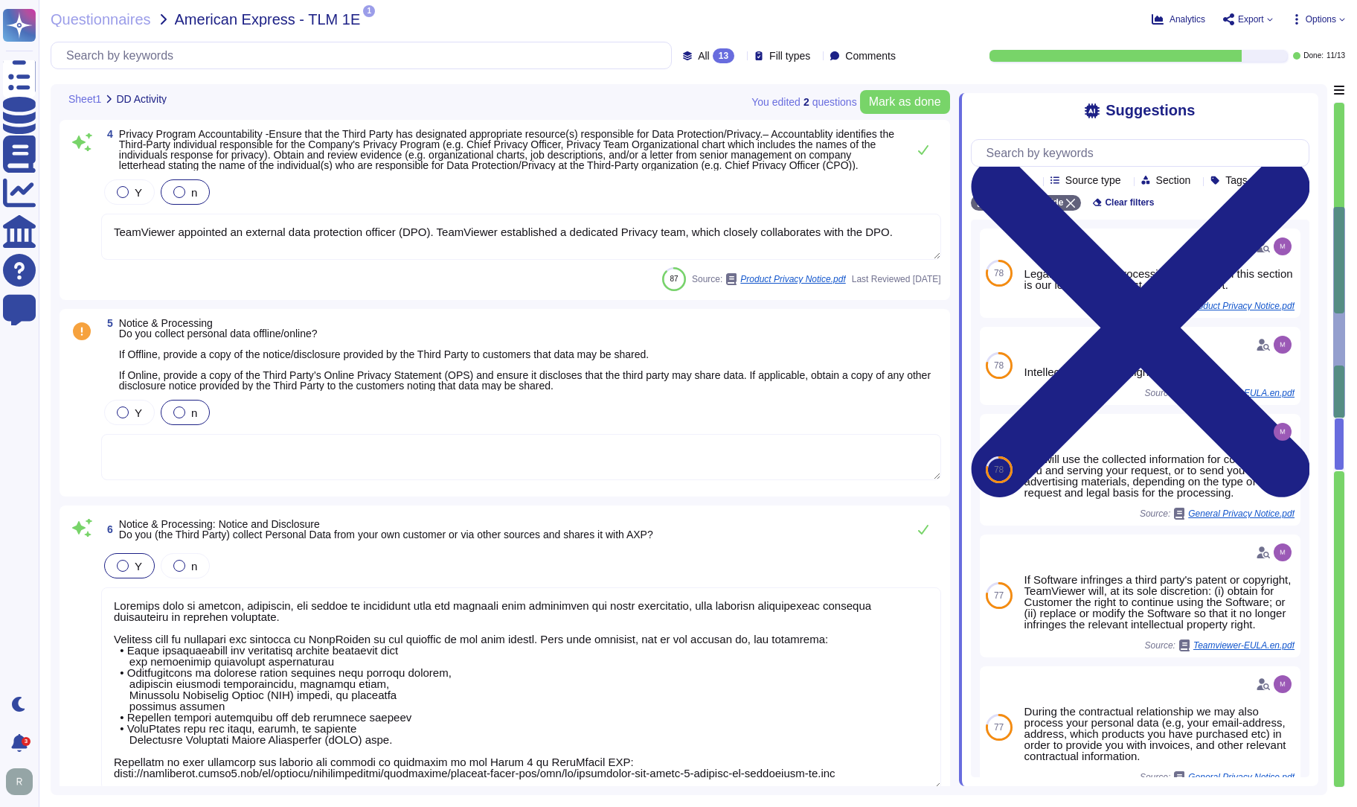
scroll to position [651, 0]
type textarea "TeamViewer has designed and rolled out a structured and holistic data protectio…"
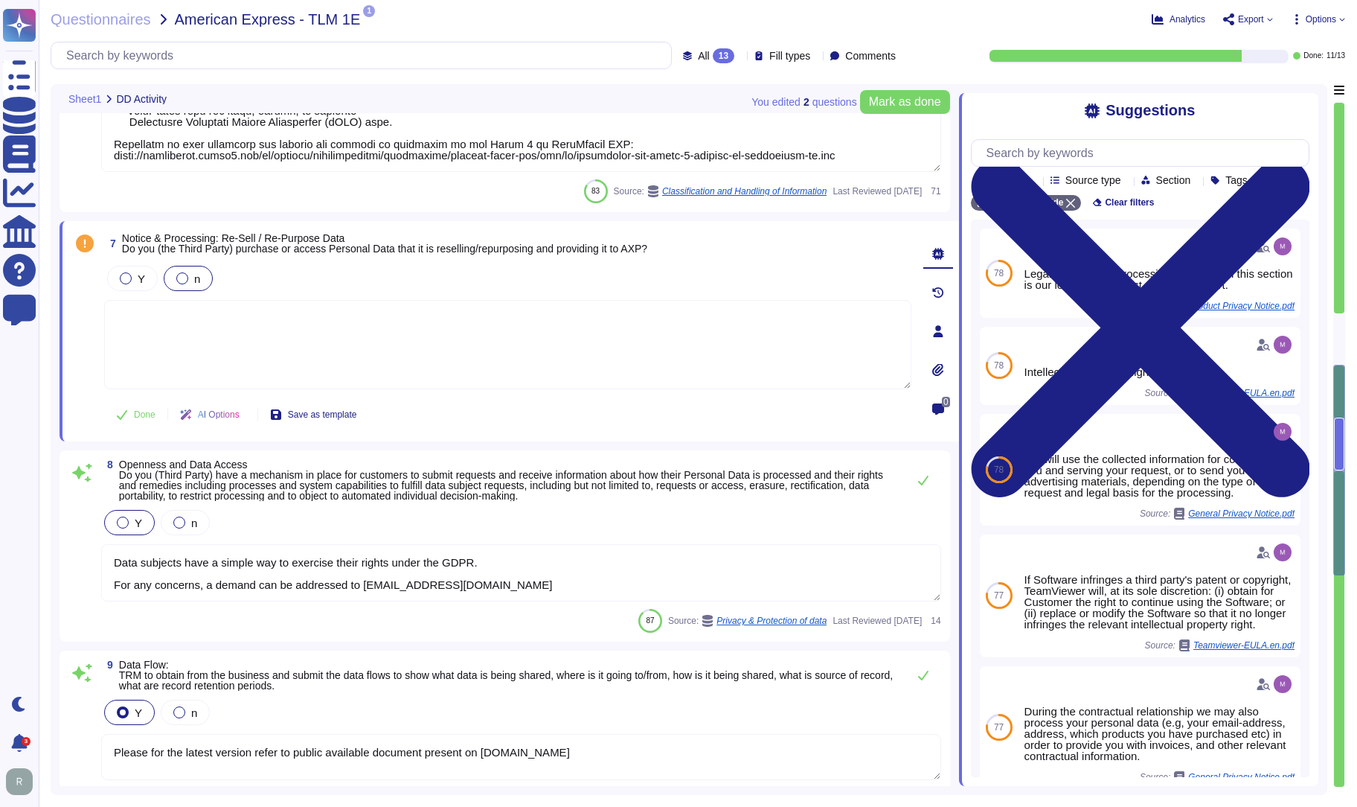
scroll to position [1311, 0]
type textarea "Please for the latest version refer to public available document present on [DO…"
type textarea "TeamViewer complies with applicable data protection laws, including the GDPR, a…"
type textarea "Yes, our organization has implemented robust procedures for the development and…"
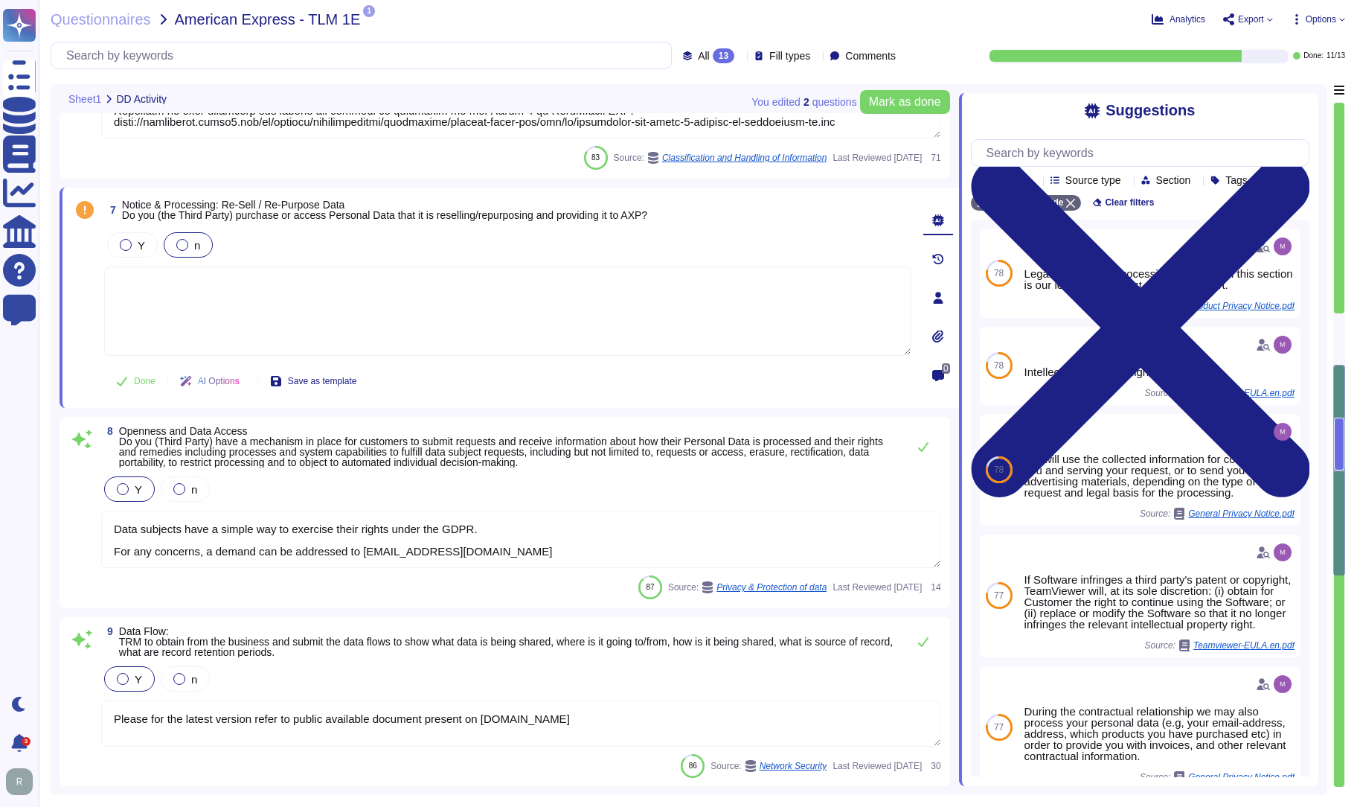
click at [545, 388] on div "Done AI Options Save as template" at bounding box center [507, 381] width 807 height 36
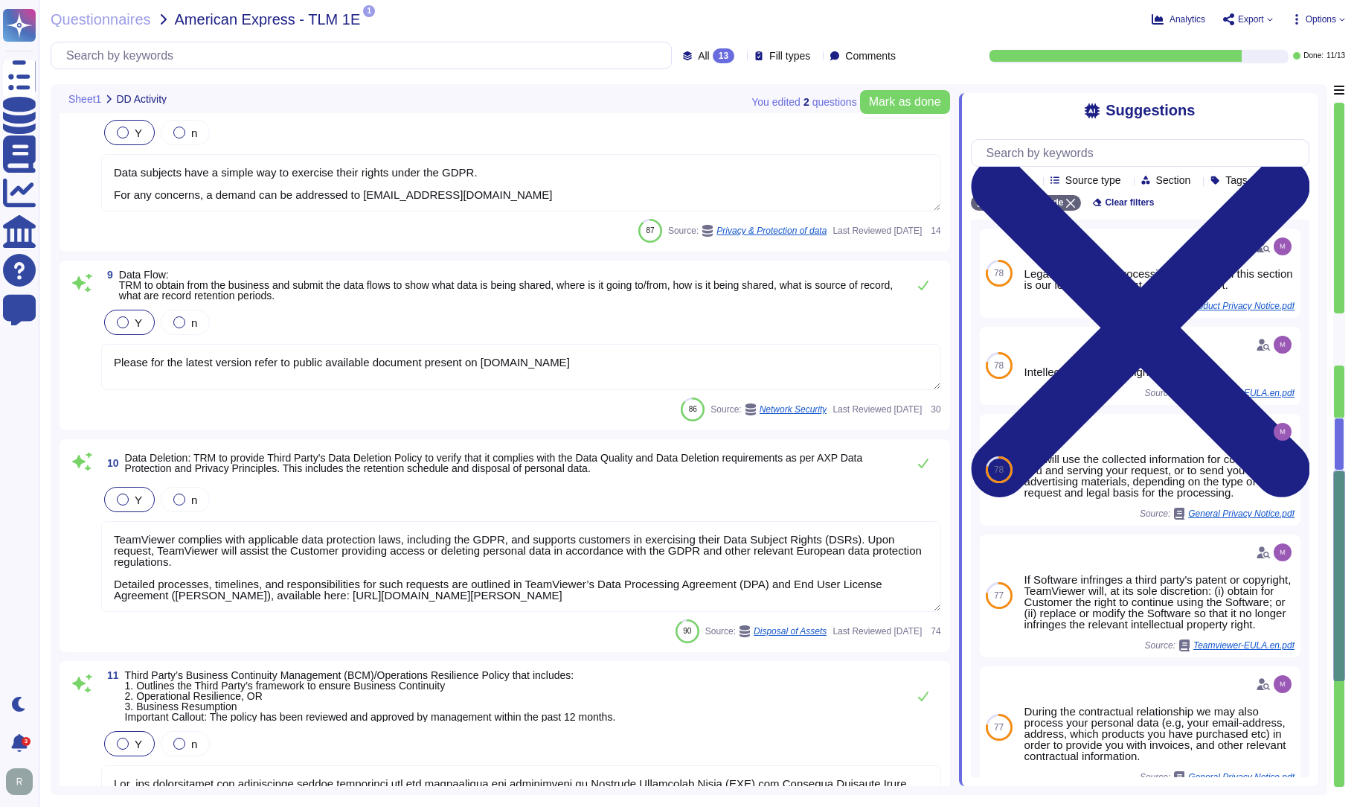
type textarea "Yes, TeamViewer maintains a comprehensive set of independent audit reports and …"
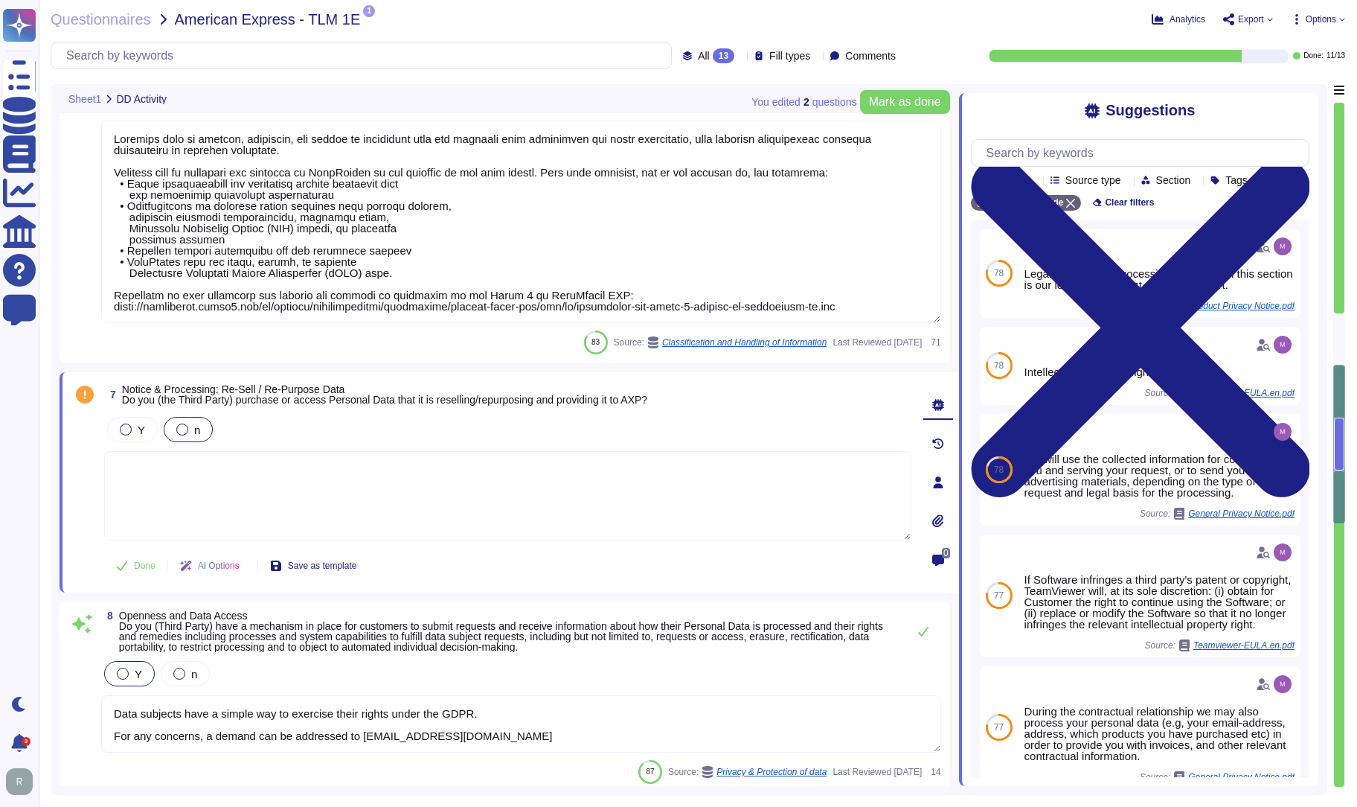
type textarea "TeamViewer appointed an external data protection officer (DPO). TeamViewer esta…"
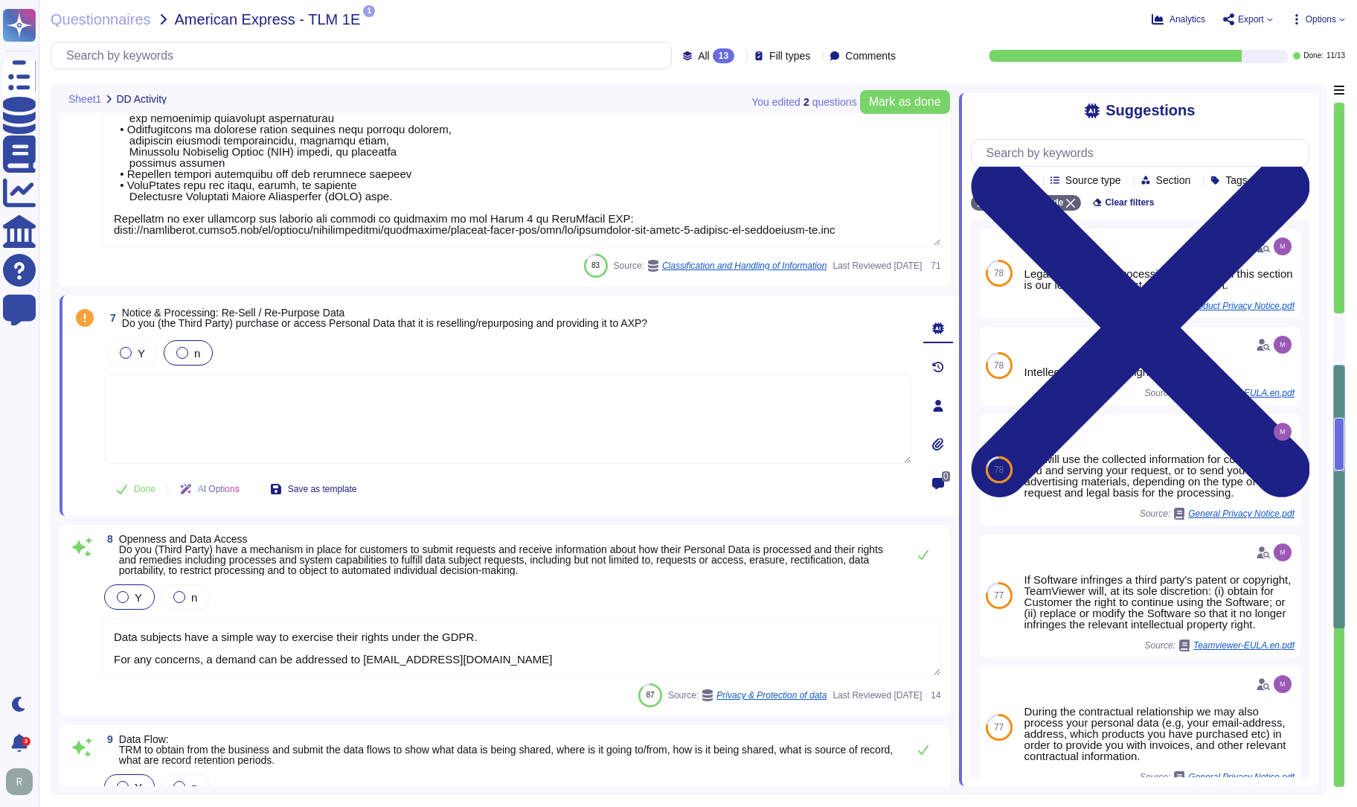
type textarea "Yes, our organization has implemented robust procedures for the development and…"
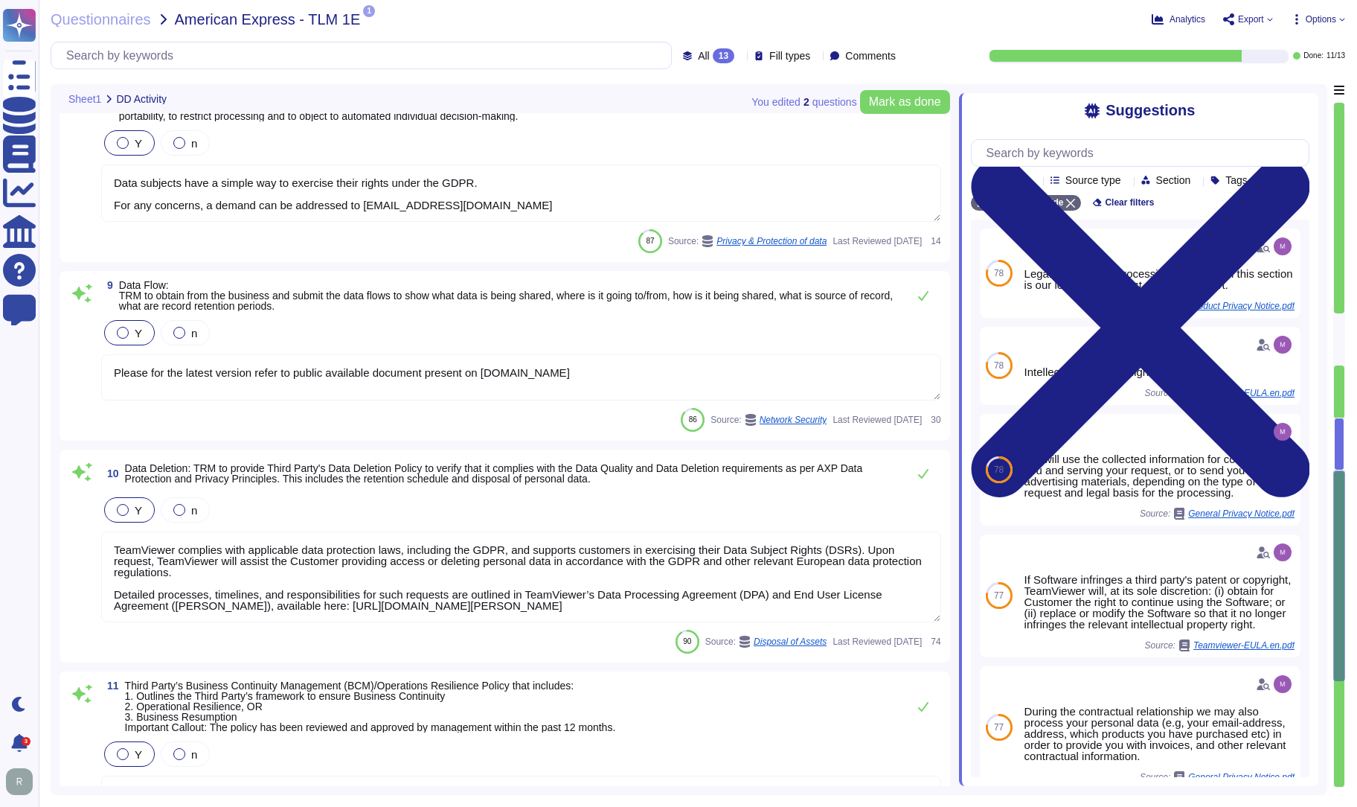
type textarea "Yes, TeamViewer maintains a comprehensive set of independent audit reports and …"
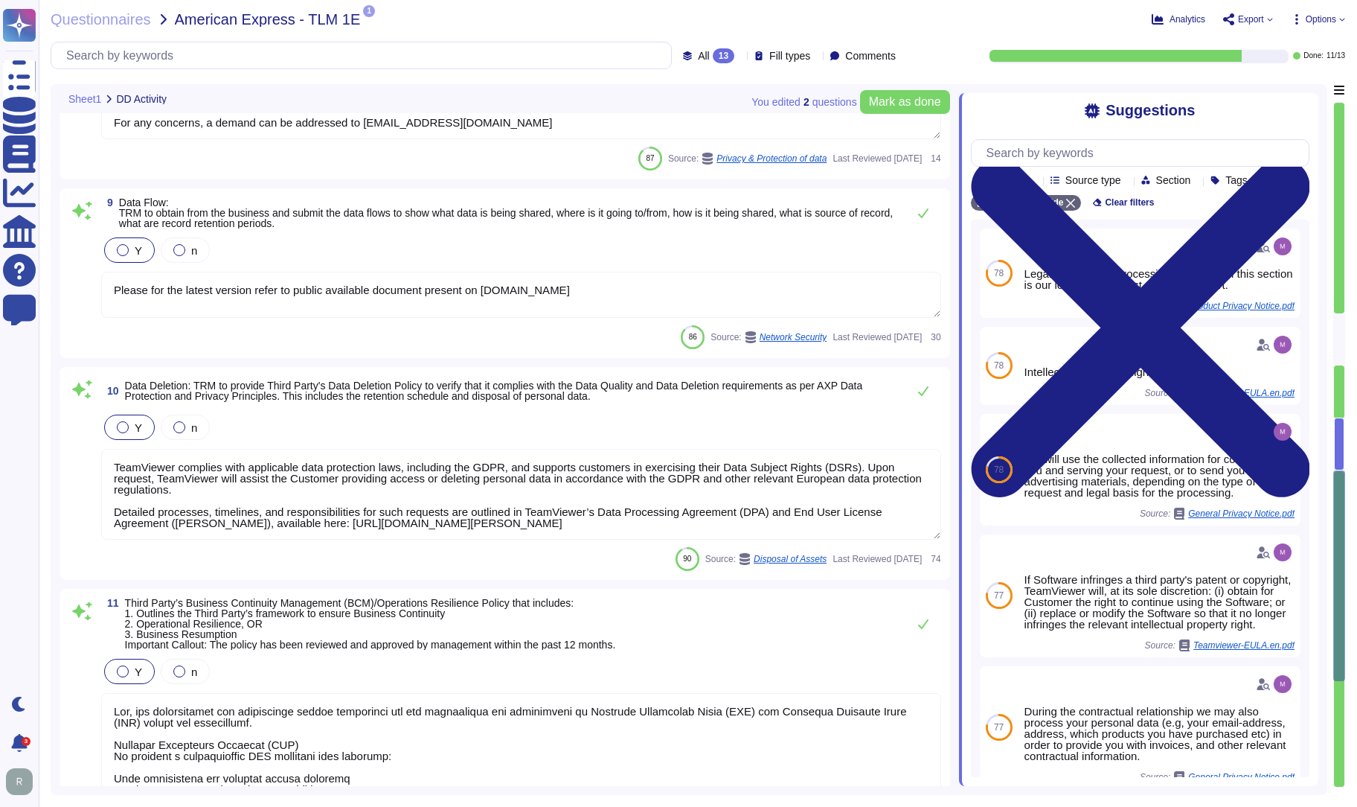
scroll to position [1, 0]
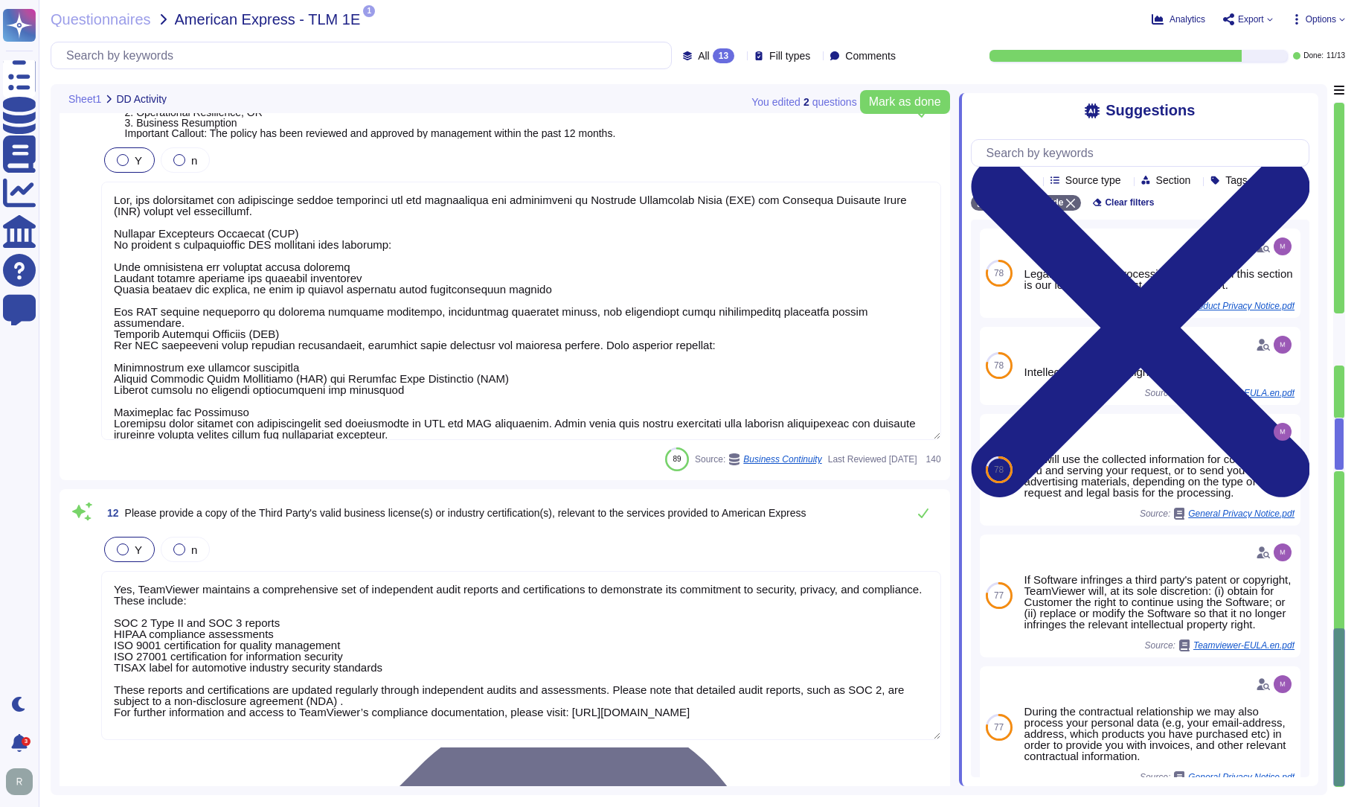
type textarea "The TeamViewer Supplier and Business Partner Code of Conduct extends the provis…"
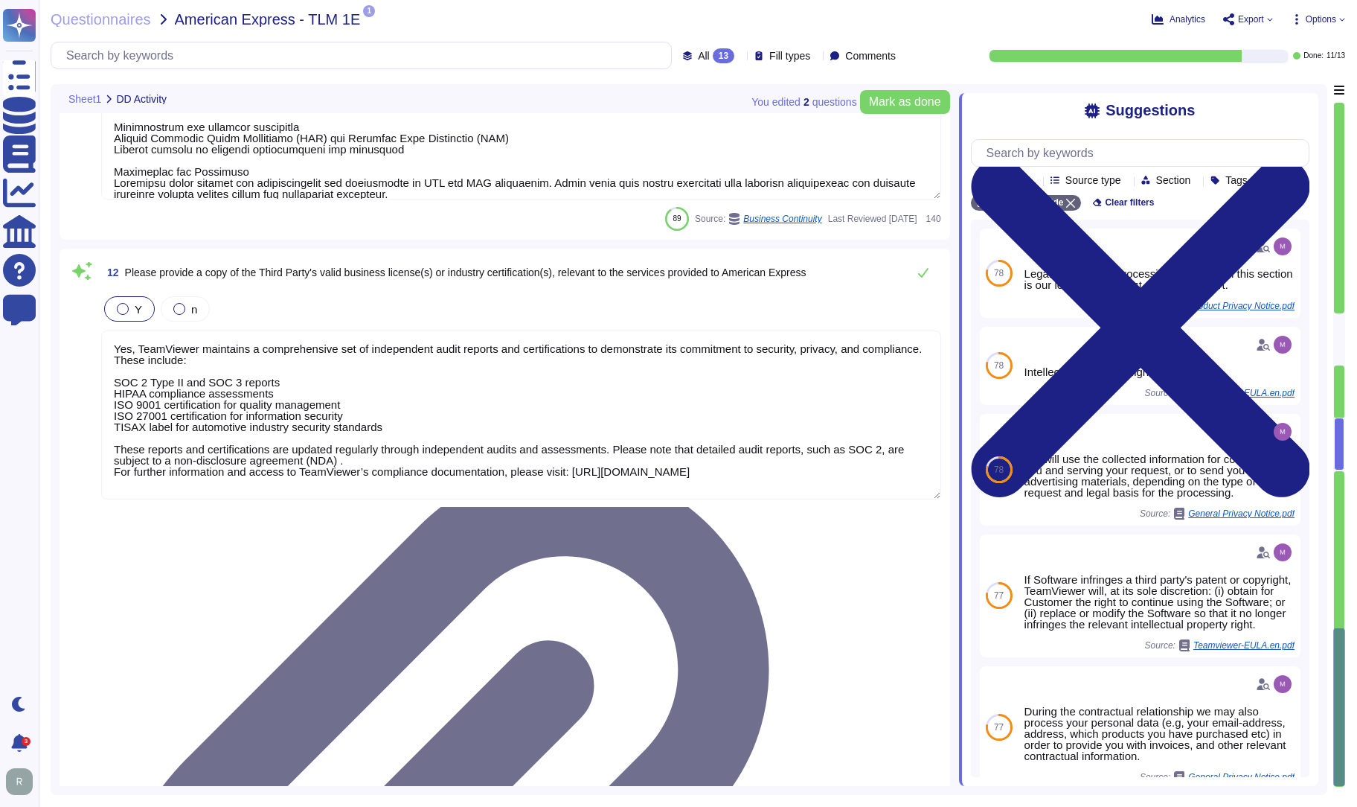
scroll to position [2471, 0]
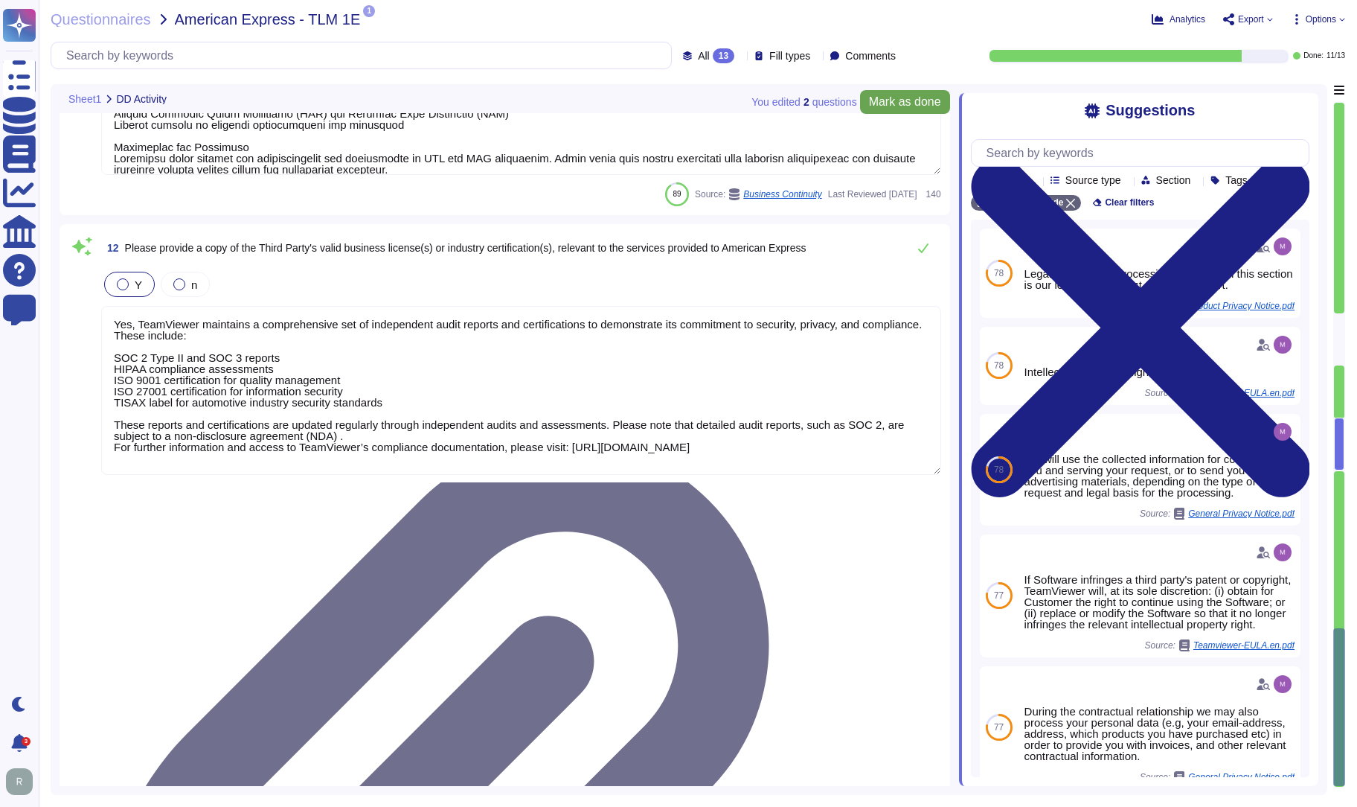
click at [902, 103] on span "Mark as done" at bounding box center [905, 102] width 72 height 12
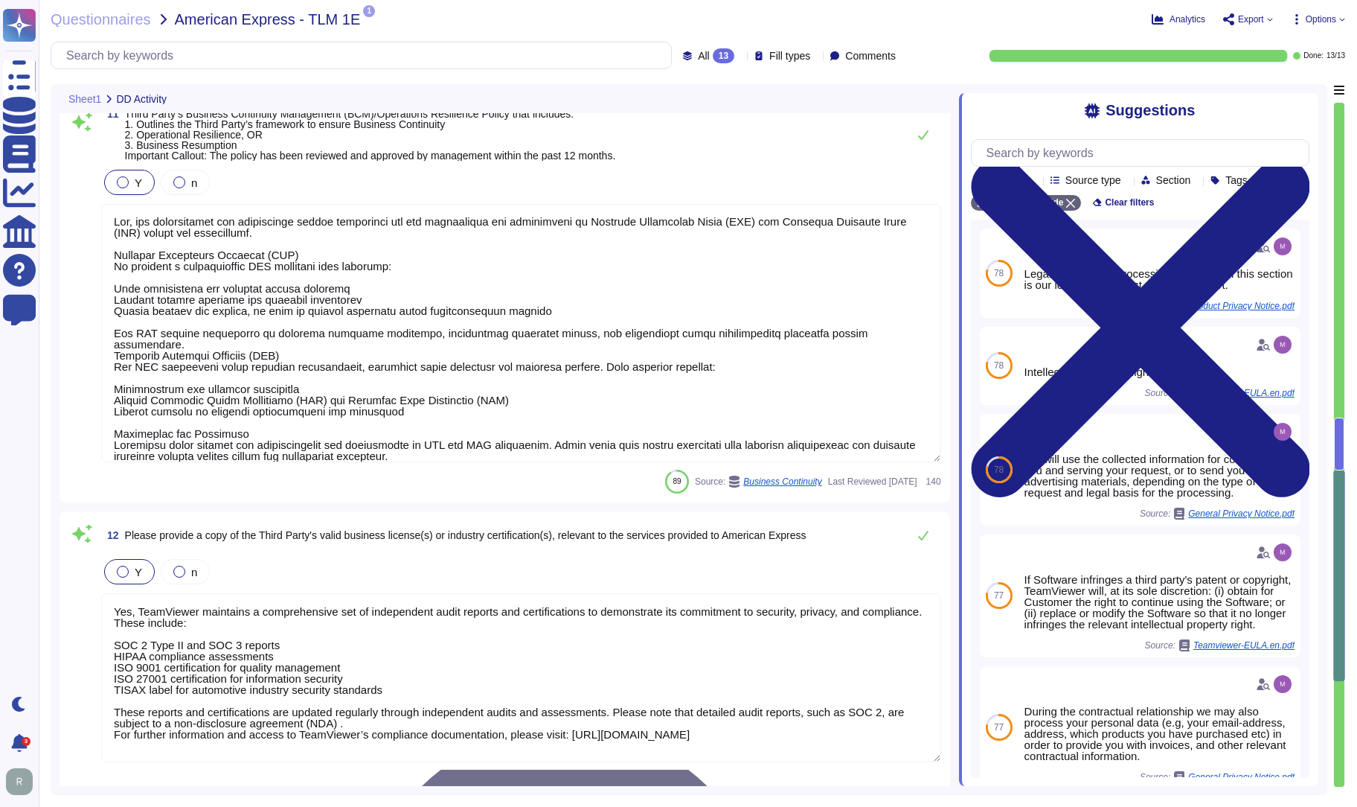
type textarea "Data subjects have a simple way to exercise their rights under the GDPR. For an…"
type textarea "Please for the latest version refer to public available document present on [DO…"
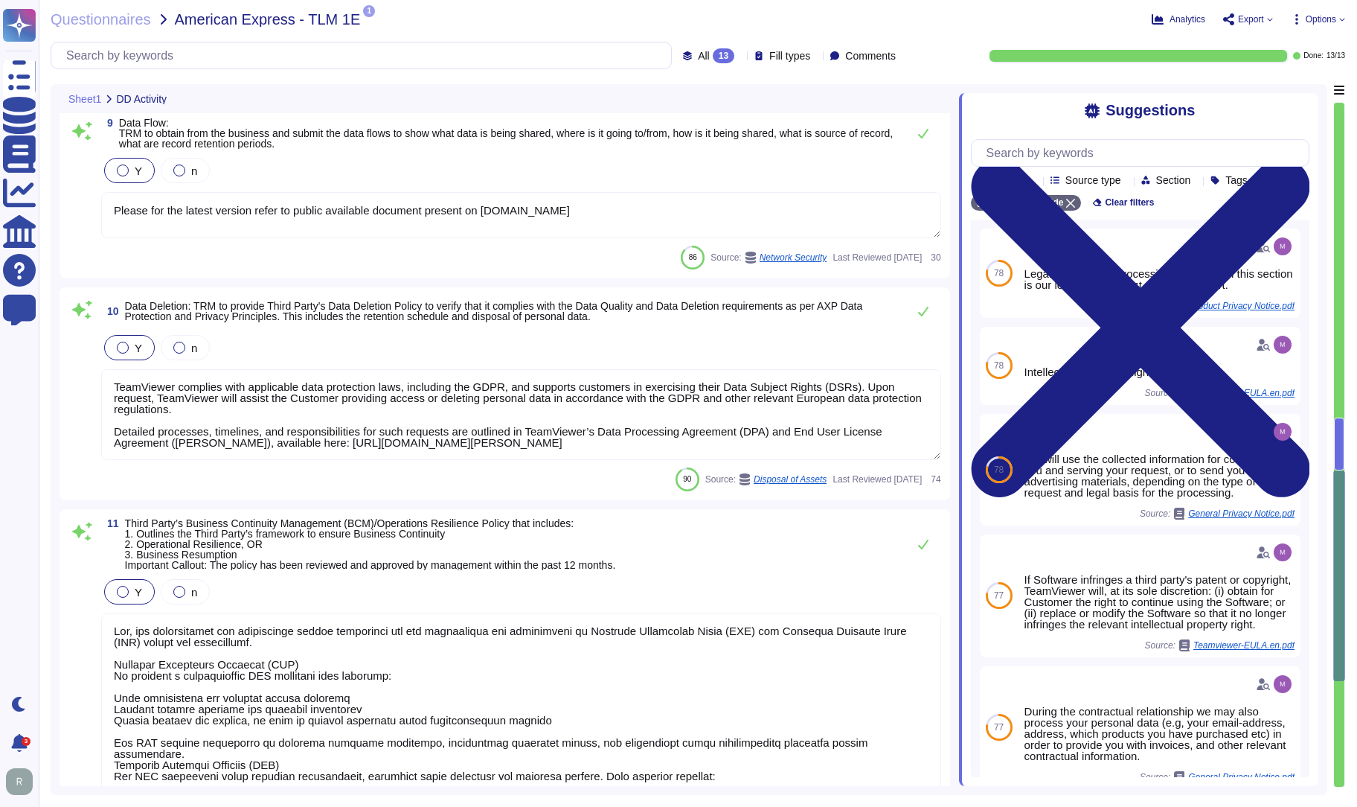
scroll to position [2471, 0]
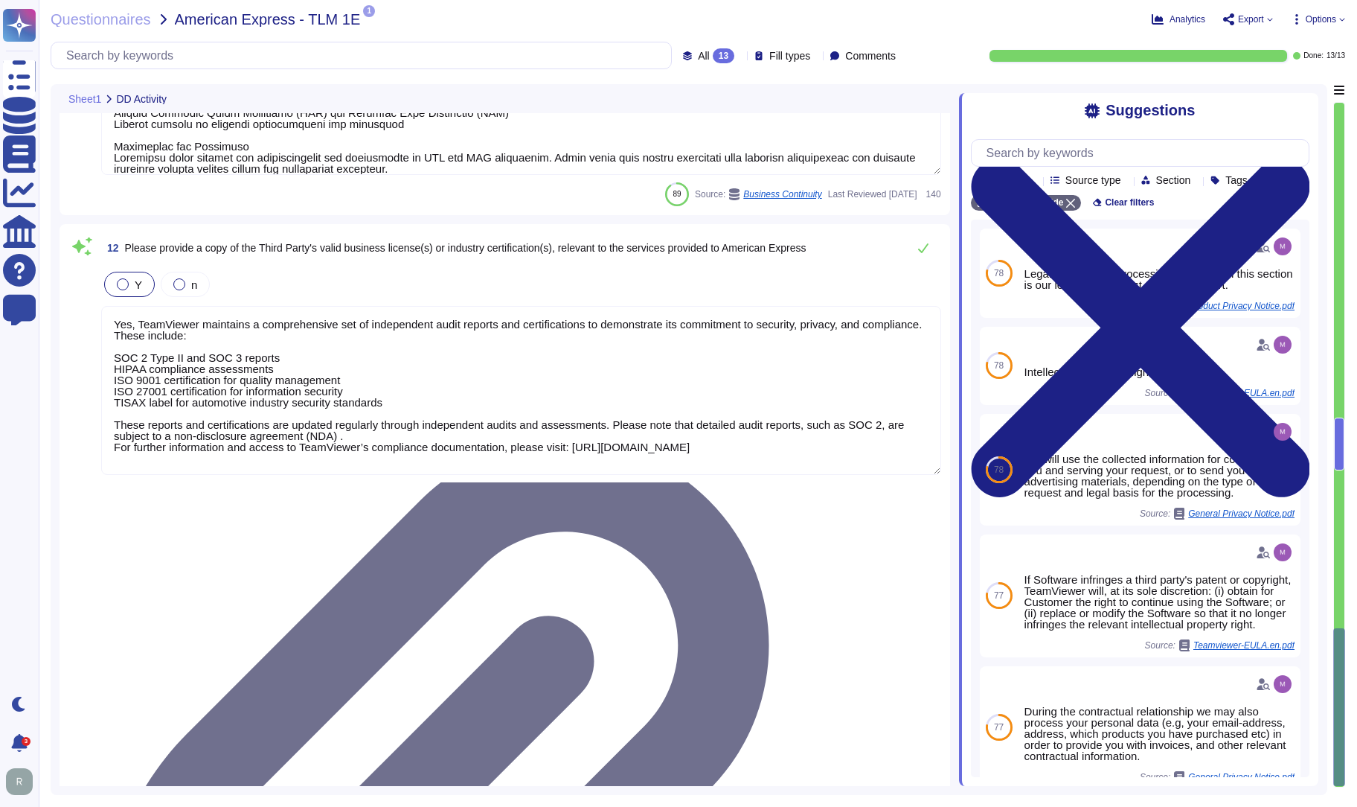
type textarea "The TeamViewer Supplier and Business Partner Code of Conduct extends the provis…"
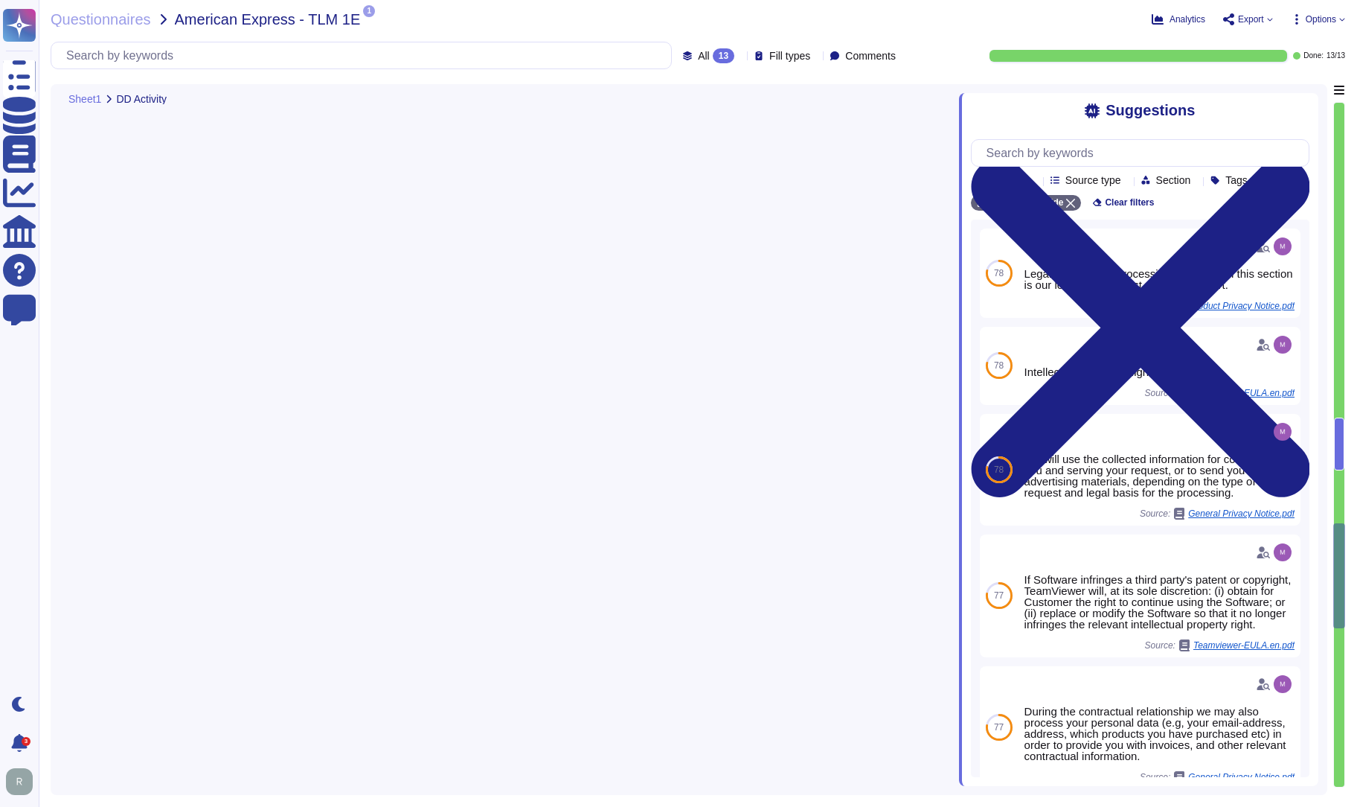
type textarea "TeamViewer appointed an external data protection officer (DPO). TeamViewer esta…"
type textarea "Loremips dolo si ametcon, adipiscin, eli seddoe te incididunt utla etd magnaali…"
type textarea "Data subjects have a simple way to exercise their rights under the GDPR. For an…"
type textarea "Please for the latest version refer to public available document present on [DO…"
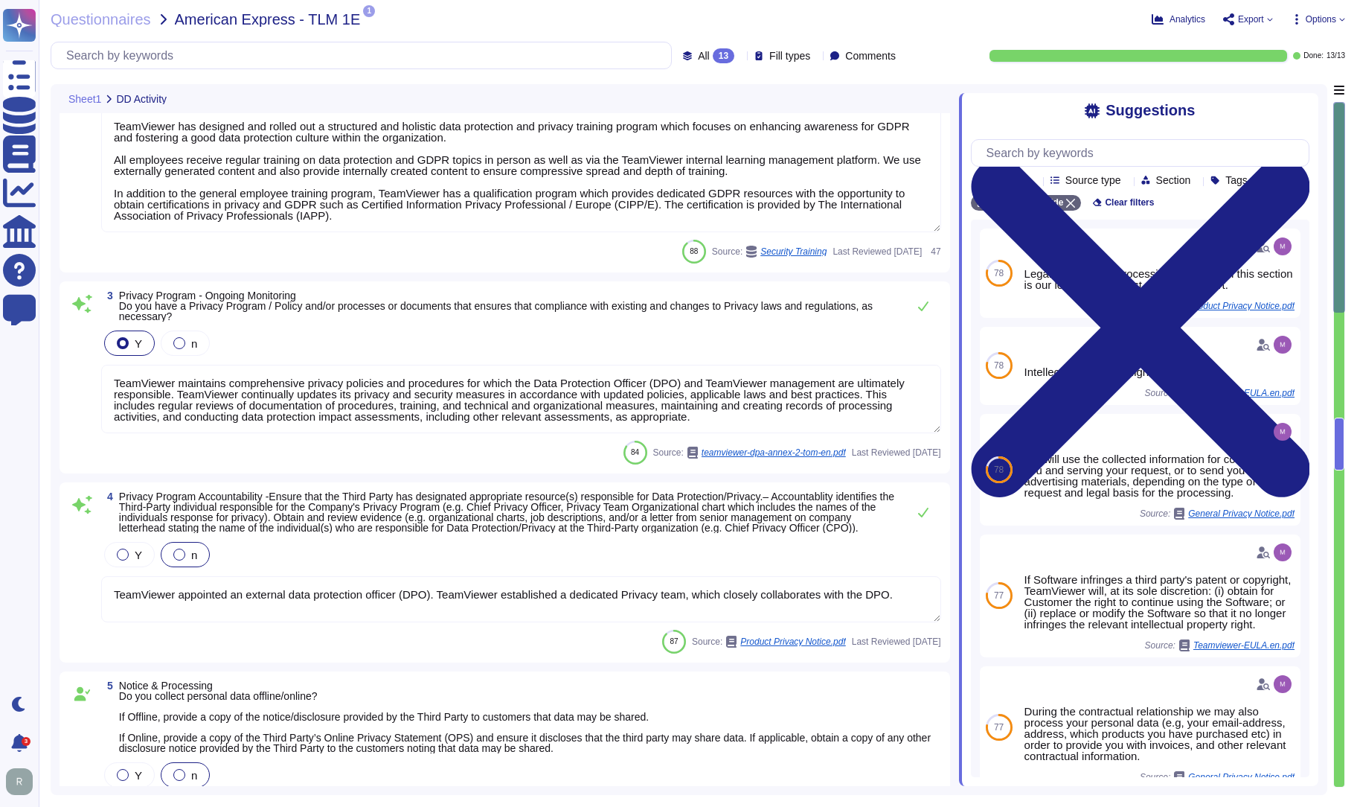
scroll to position [0, 0]
type textarea "TeamViewer maintains a variety of privacy policies and procedures, for which th…"
type textarea "TeamViewer has designed and rolled out a structured and holistic data protectio…"
type textarea "TeamViewer maintains comprehensive privacy policies and procedures for which th…"
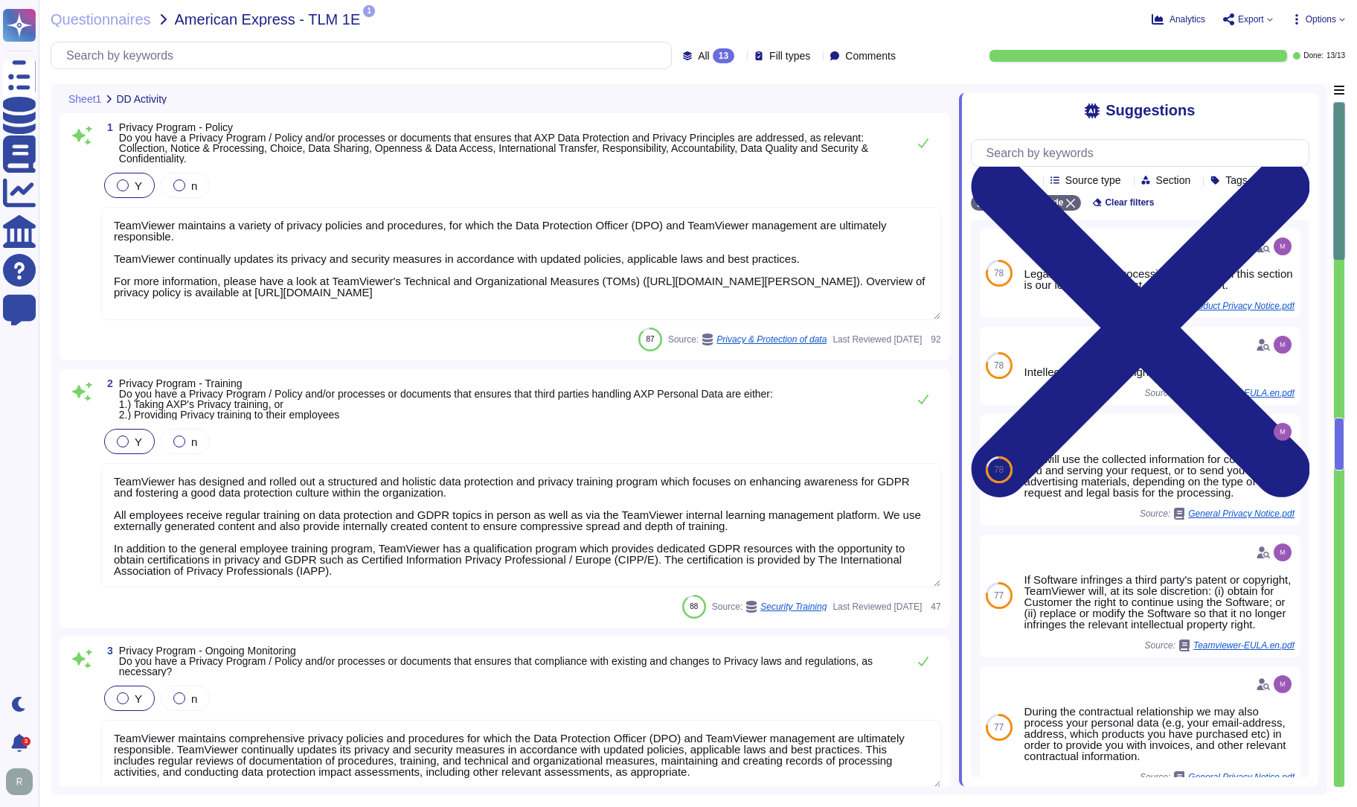
click at [368, 16] on icon at bounding box center [547, 203] width 358 height 408
click at [630, 22] on div "Questionnaires American Express - TLM 1E 1 PDF 01 153 2300346_Main_EN.PDF" at bounding box center [450, 19] width 799 height 15
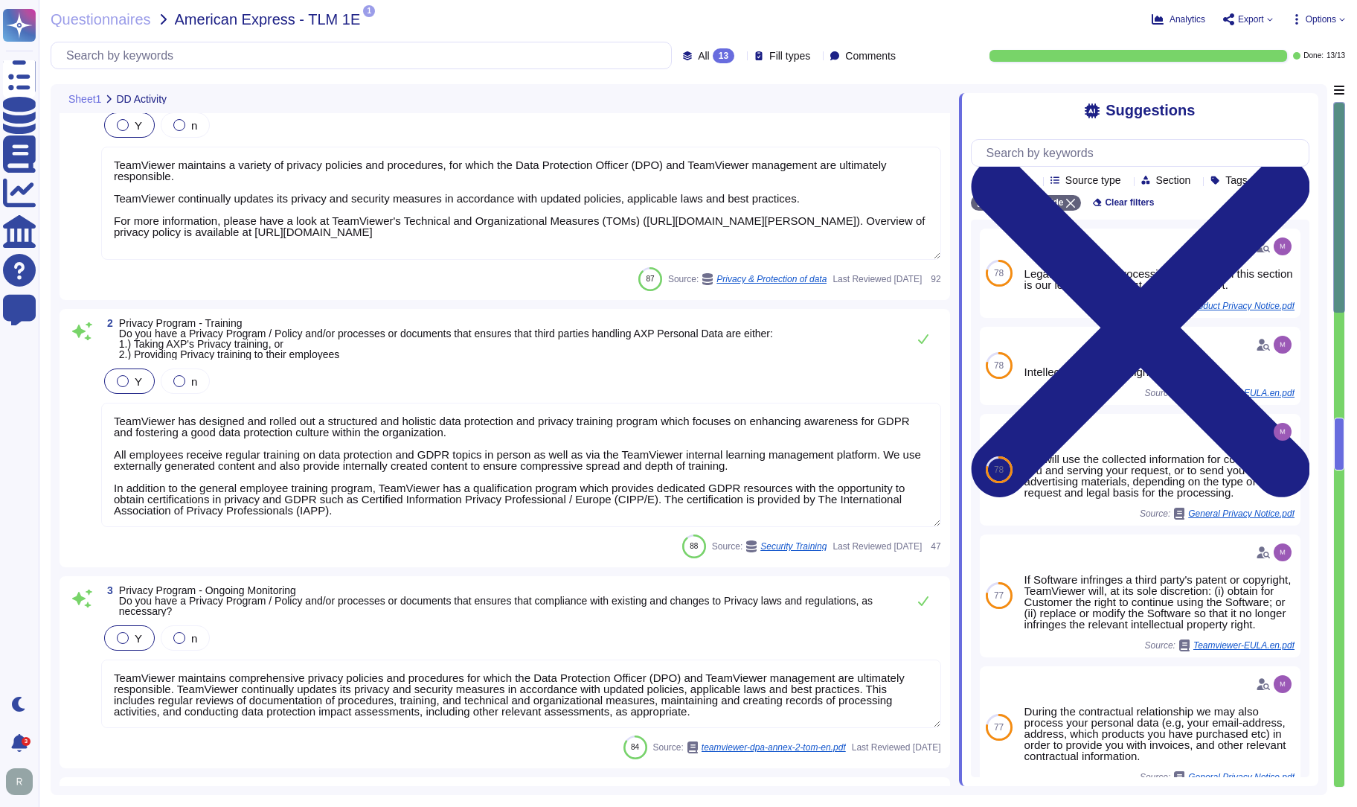
type textarea "Loremips dolo si ametcon, adipiscin, eli seddoe te incididunt utla etd magnaali…"
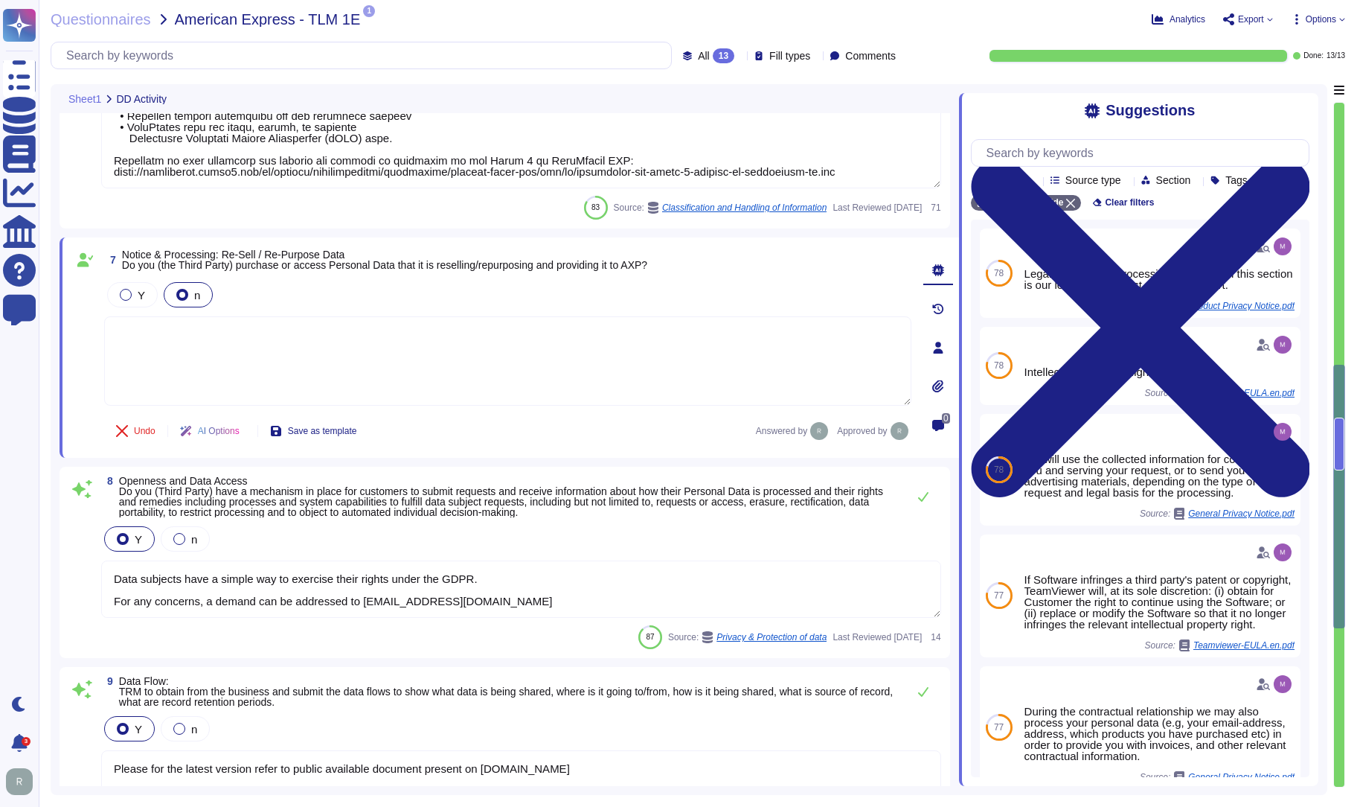
type textarea "Data subjects have a simple way to exercise their rights under the GDPR. For an…"
type textarea "Please for the latest version refer to public available document present on [DO…"
type textarea "TeamViewer complies with applicable data protection laws, including the GDPR, a…"
type textarea "Yes, our organization has implemented robust procedures for the development and…"
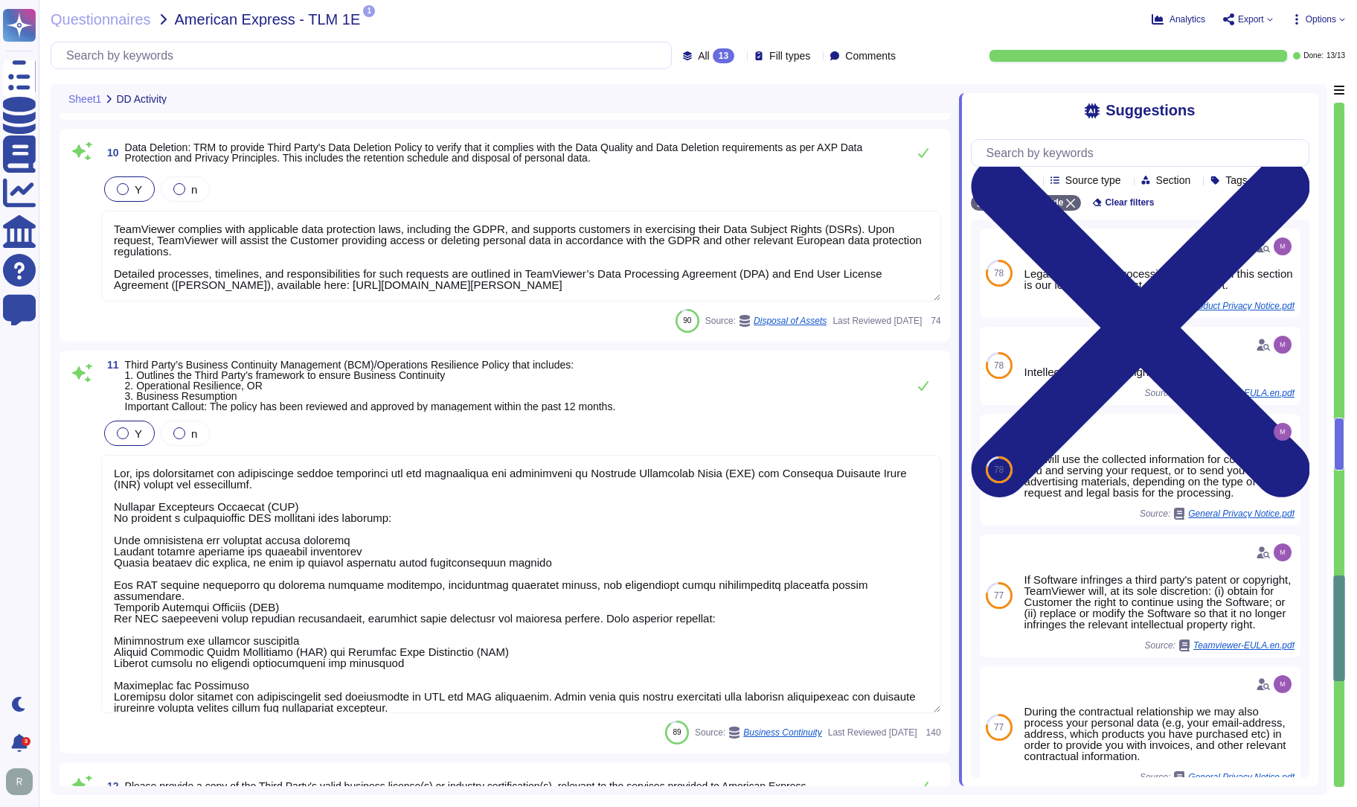
type textarea "Yes, TeamViewer maintains a comprehensive set of independent audit reports and …"
type textarea "The TeamViewer Supplier and Business Partner Code of Conduct extends the provis…"
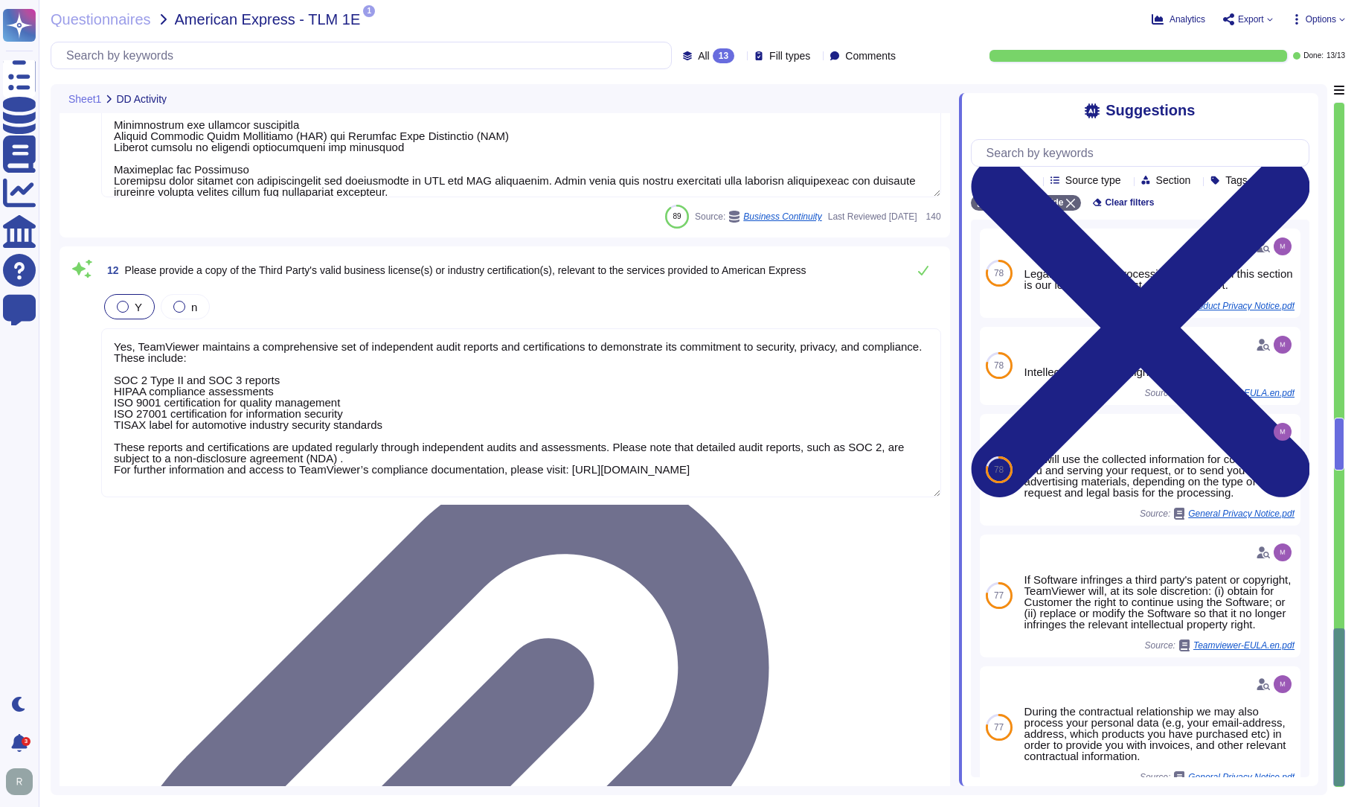
scroll to position [2512, 0]
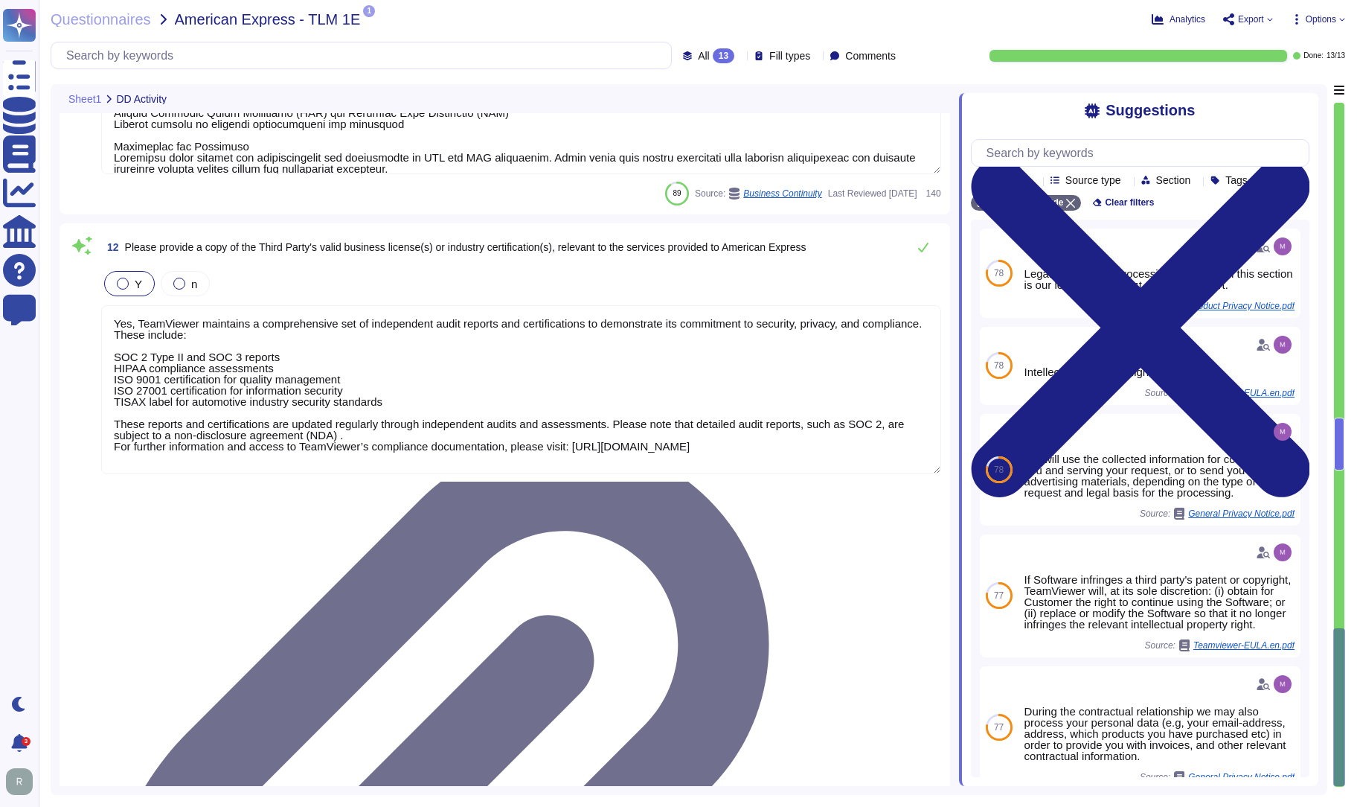
click at [1042, 25] on div "Analytics Export Options" at bounding box center [1104, 19] width 484 height 15
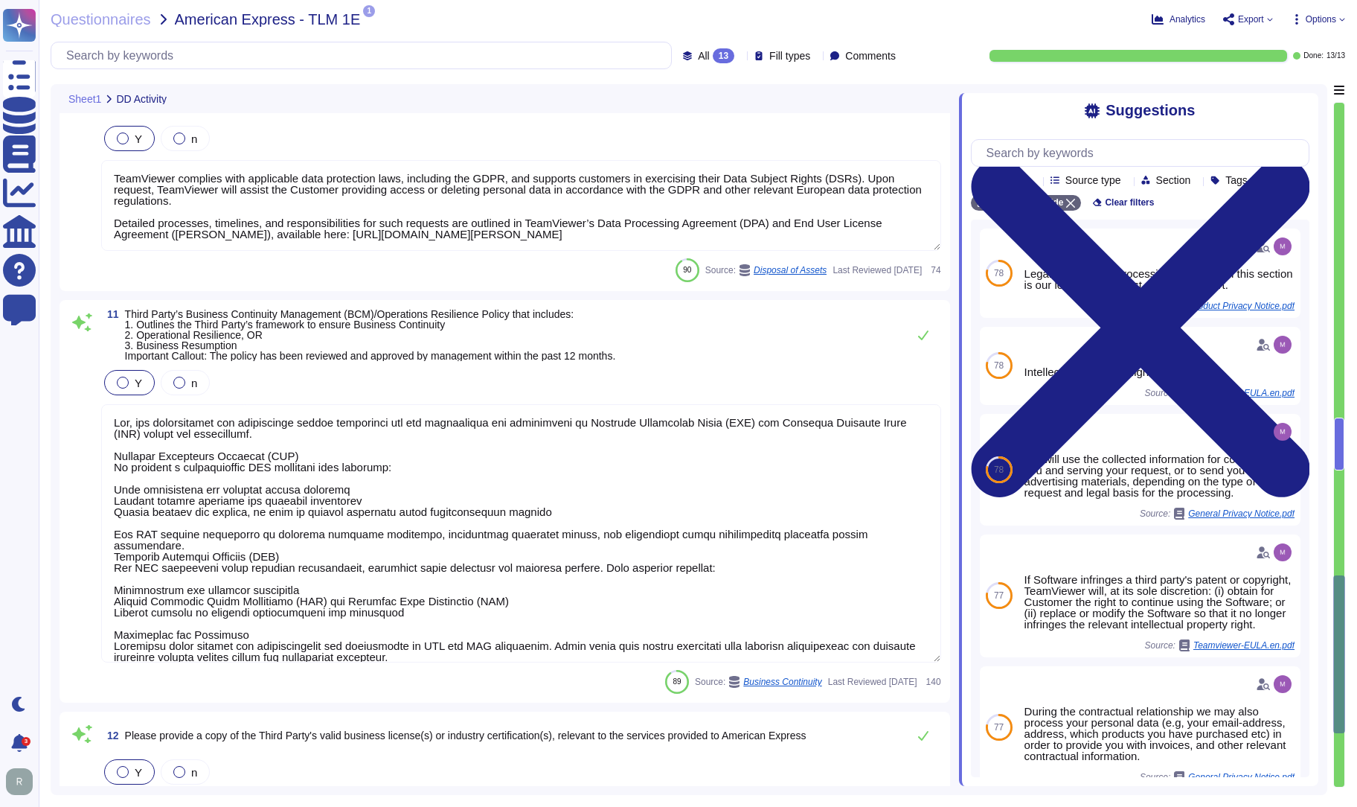
type textarea "Data subjects have a simple way to exercise their rights under the GDPR. For an…"
type textarea "Please for the latest version refer to public available document present on [DO…"
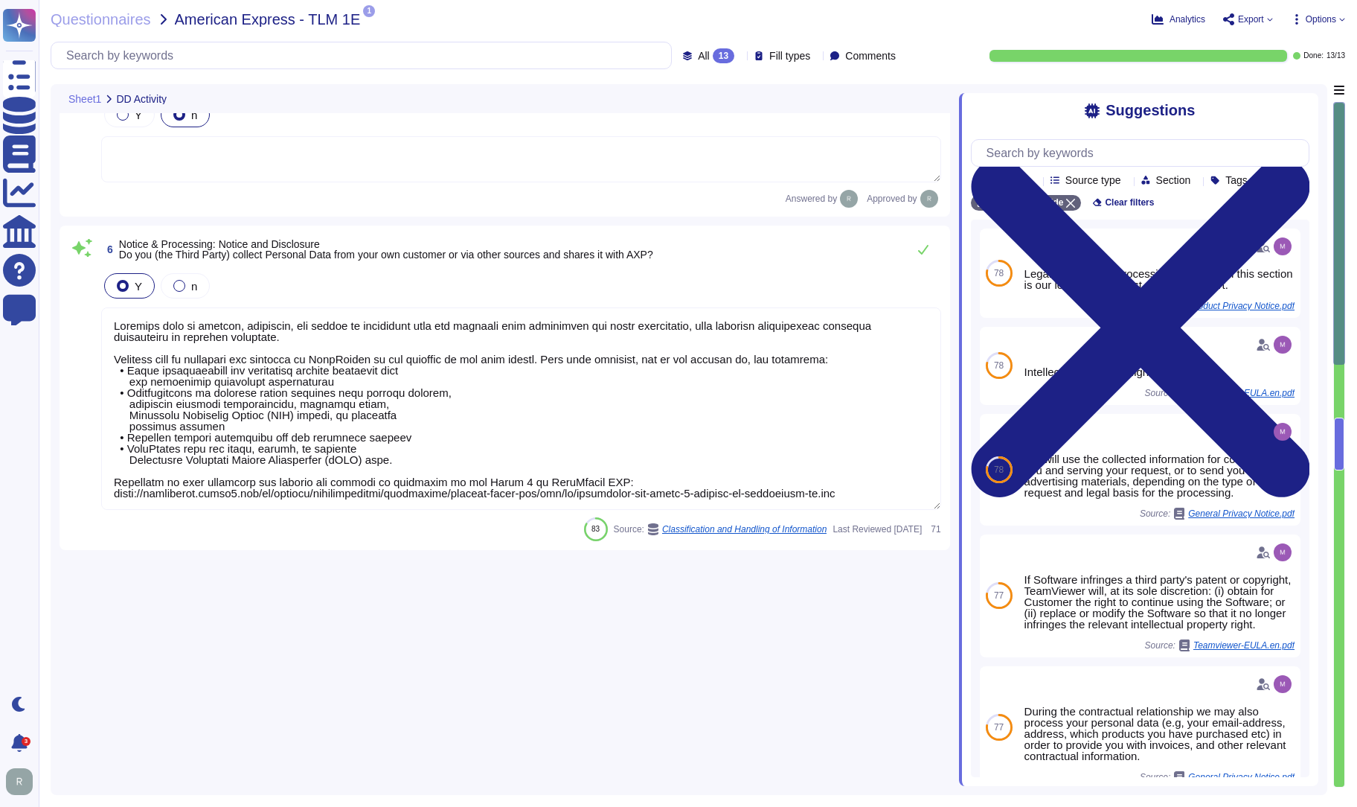
scroll to position [96, 0]
type textarea "TeamViewer maintains a variety of privacy policies and procedures, for which th…"
type textarea "TeamViewer has designed and rolled out a structured and holistic data protectio…"
type textarea "TeamViewer maintains comprehensive privacy policies and procedures for which th…"
type textarea "TeamViewer appointed an external data protection officer (DPO). TeamViewer esta…"
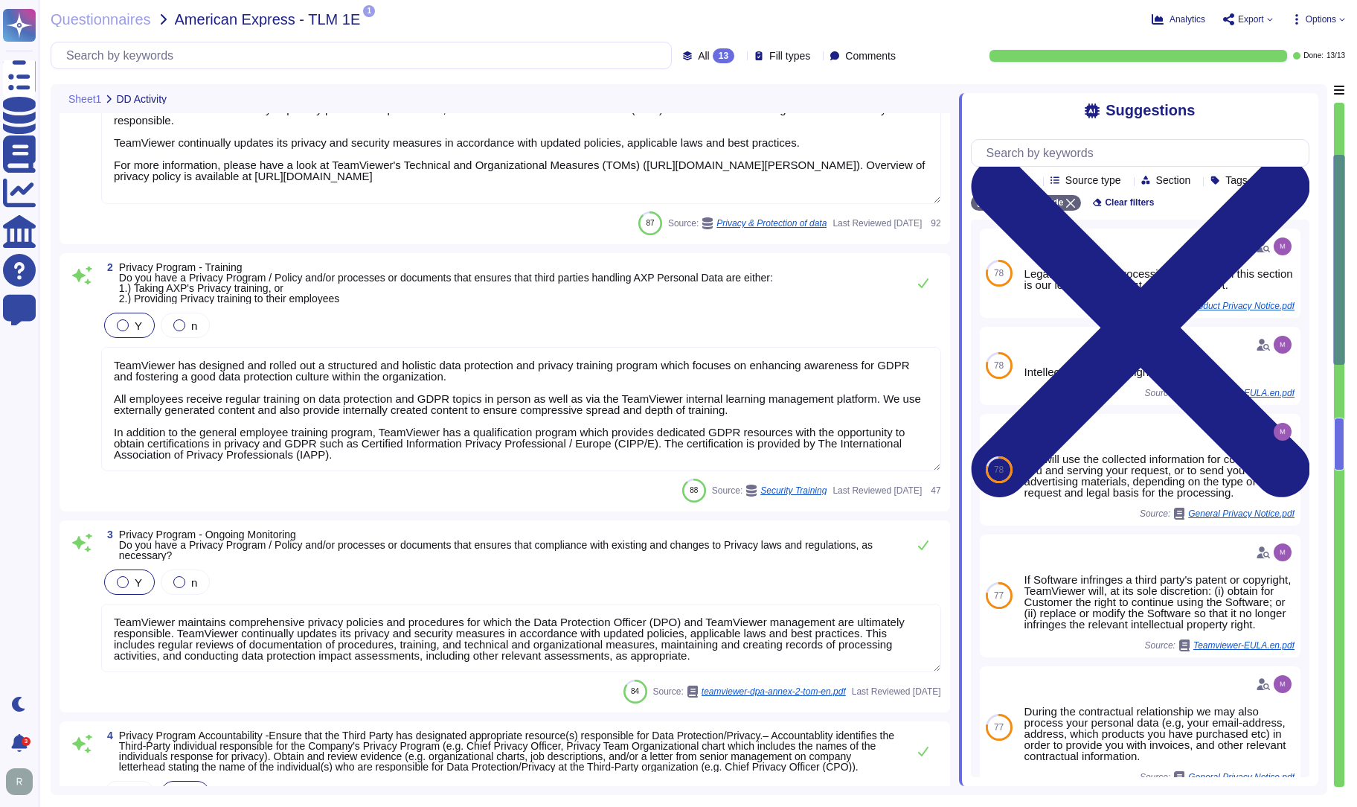
scroll to position [298, 0]
type textarea "Loremips dolo si ametcon, adipiscin, eli seddoe te incididunt utla etd magnaali…"
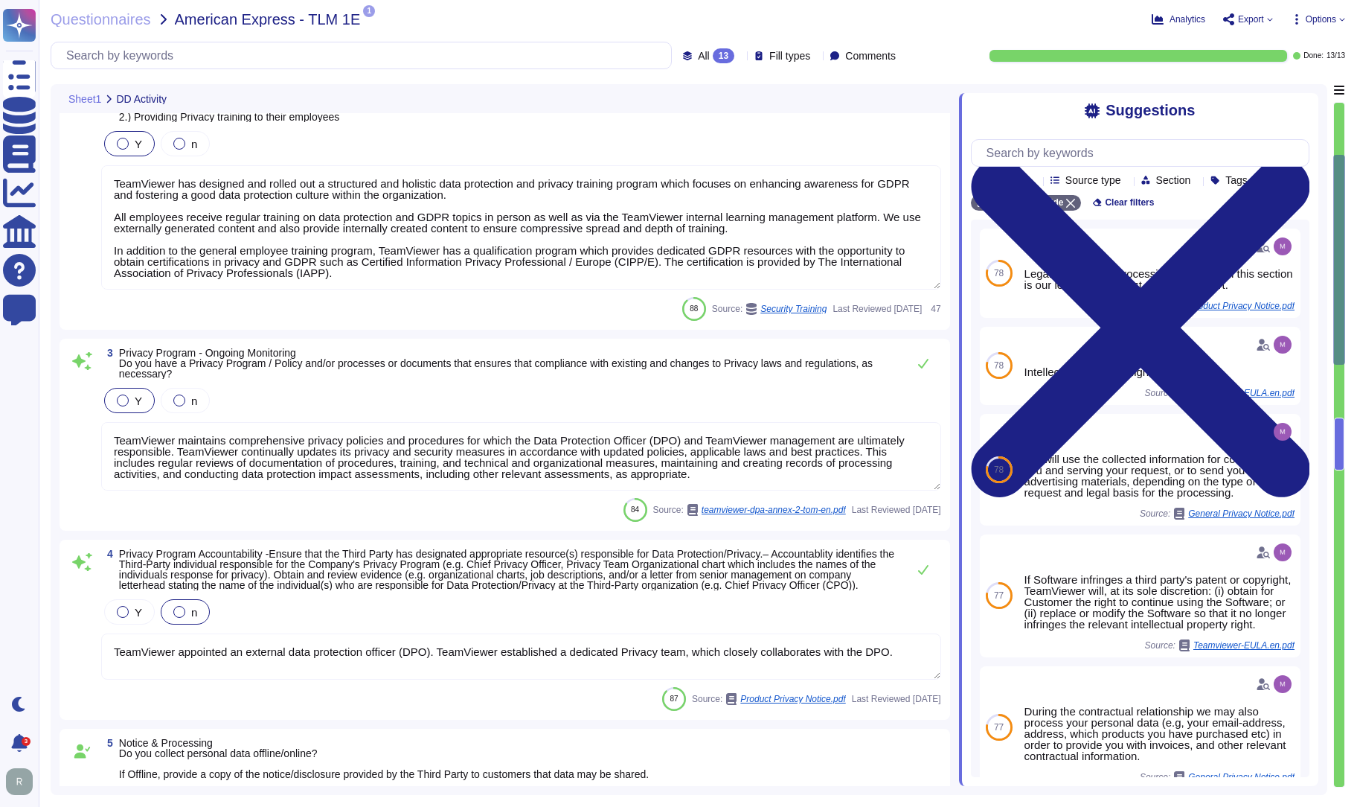
click at [1245, 441] on div at bounding box center [1339, 444] width 10 height 53
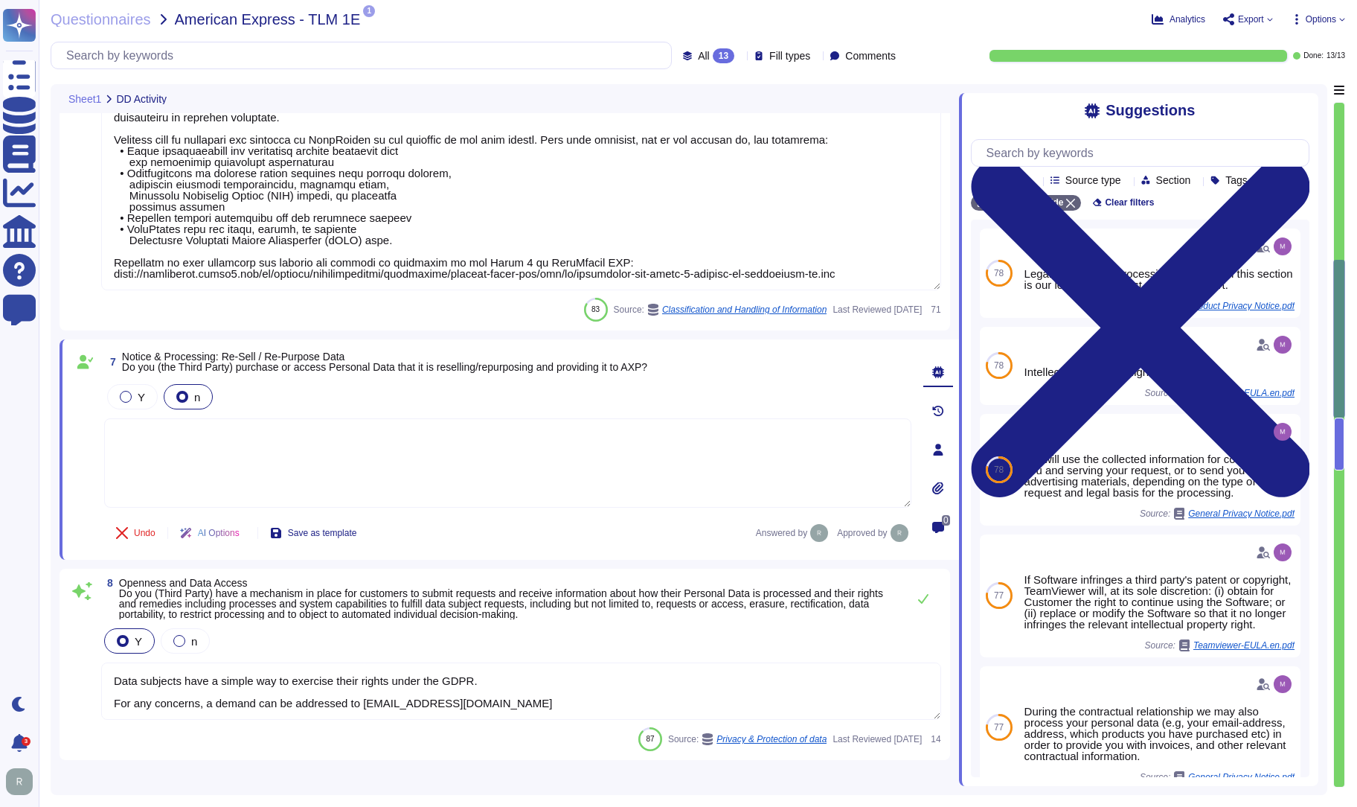
type textarea "Data subjects have a simple way to exercise their rights under the GDPR. For an…"
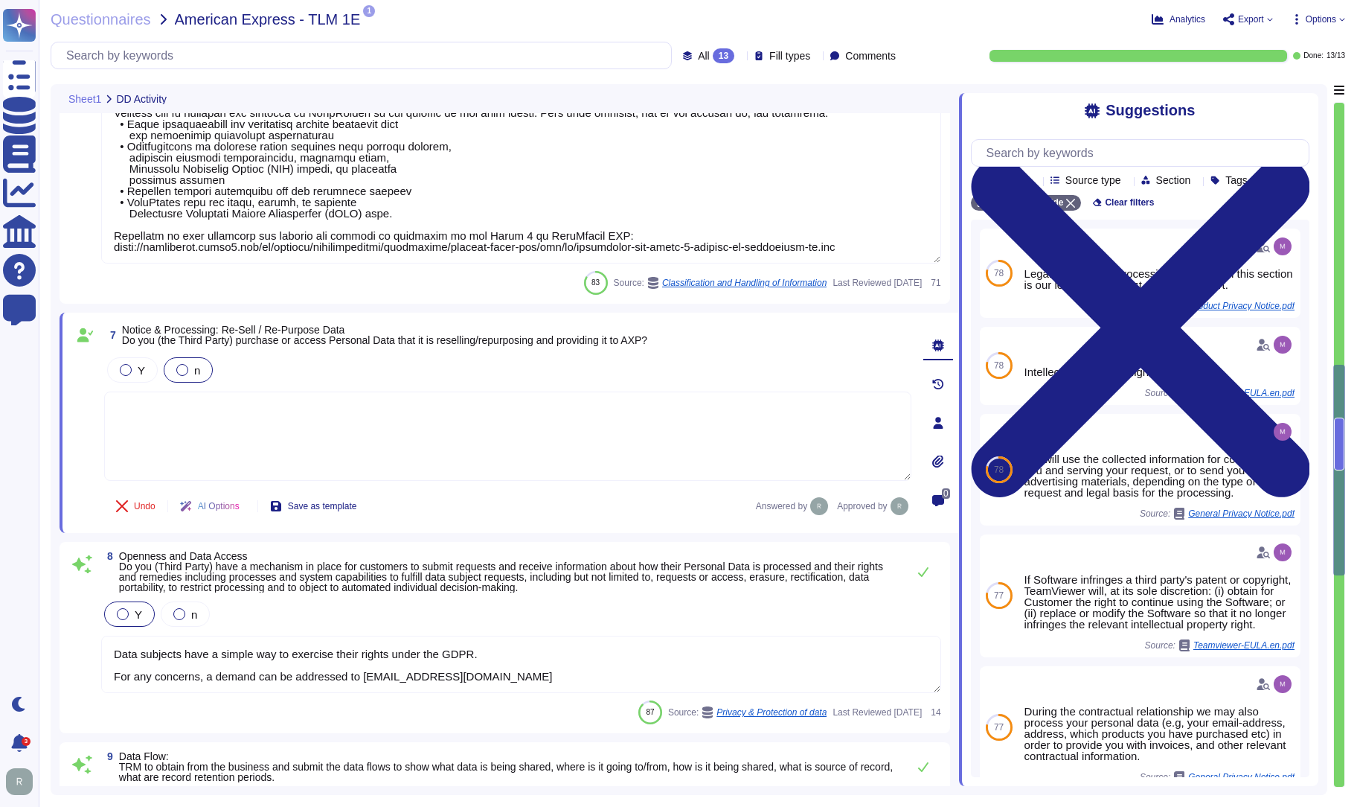
type textarea "Please for the latest version refer to public available document present on [DO…"
type textarea "TeamViewer complies with applicable data protection laws, including the GDPR, a…"
type textarea "Yes, our organization has implemented robust procedures for the development and…"
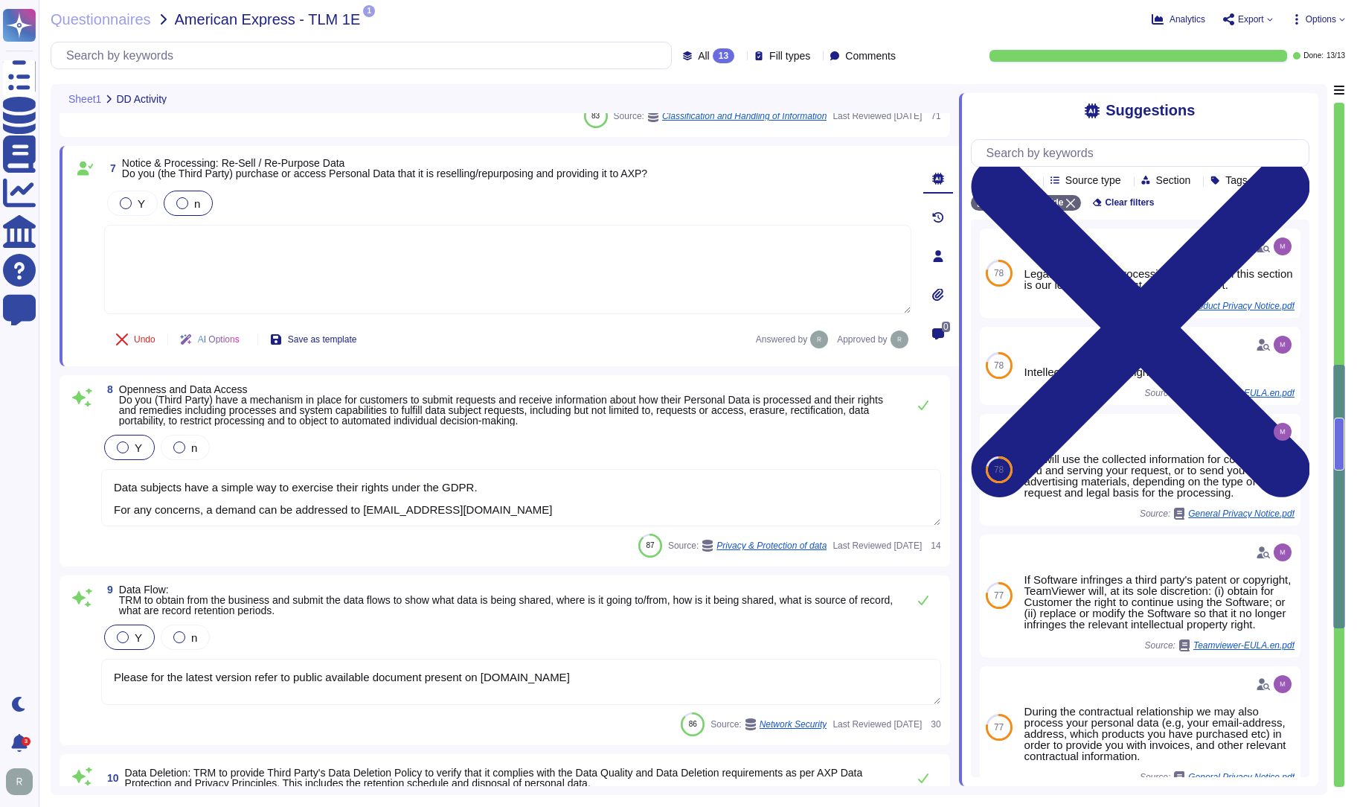
scroll to position [1407, 0]
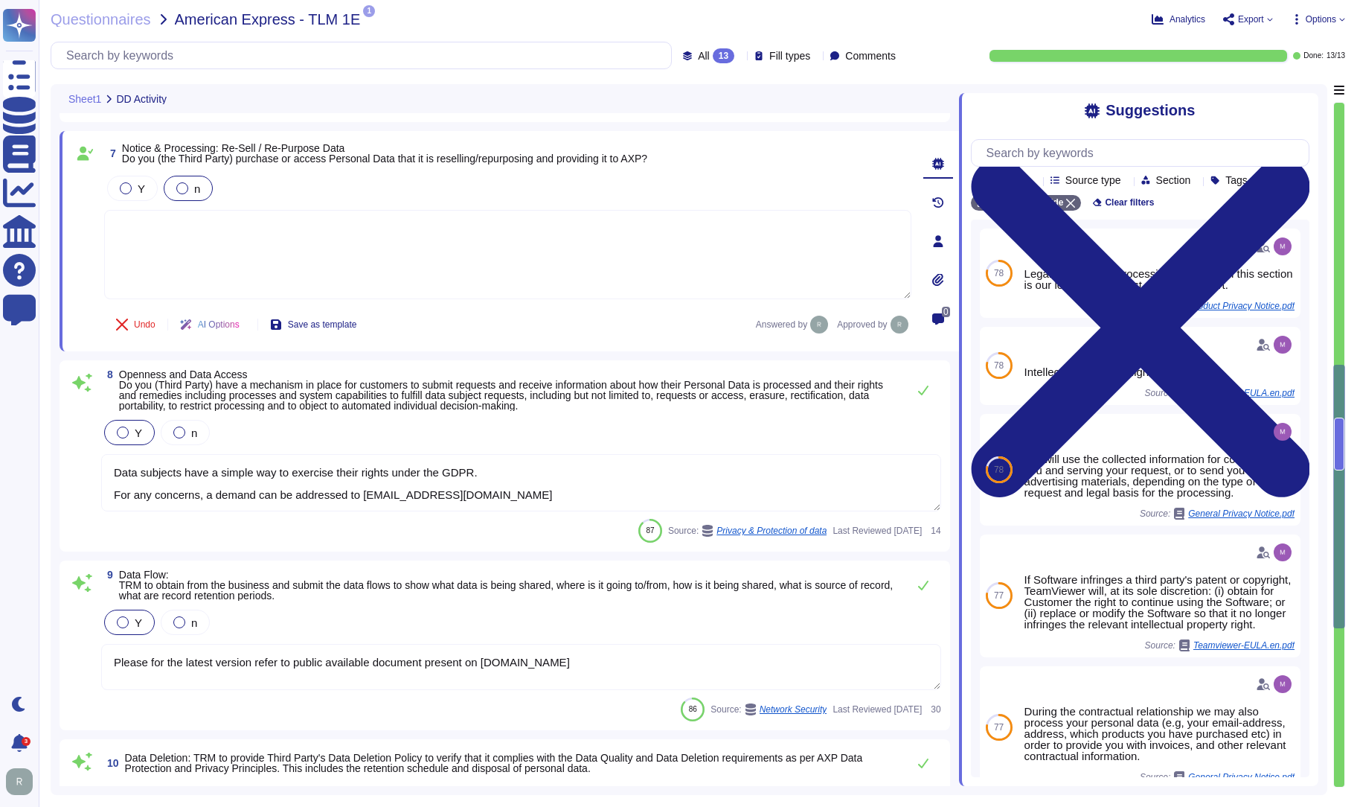
click at [329, 233] on textarea at bounding box center [507, 254] width 807 height 89
type textarea "No data is collected and re-purposed or re-sold."
click at [324, 324] on span "Save as template" at bounding box center [322, 324] width 69 height 9
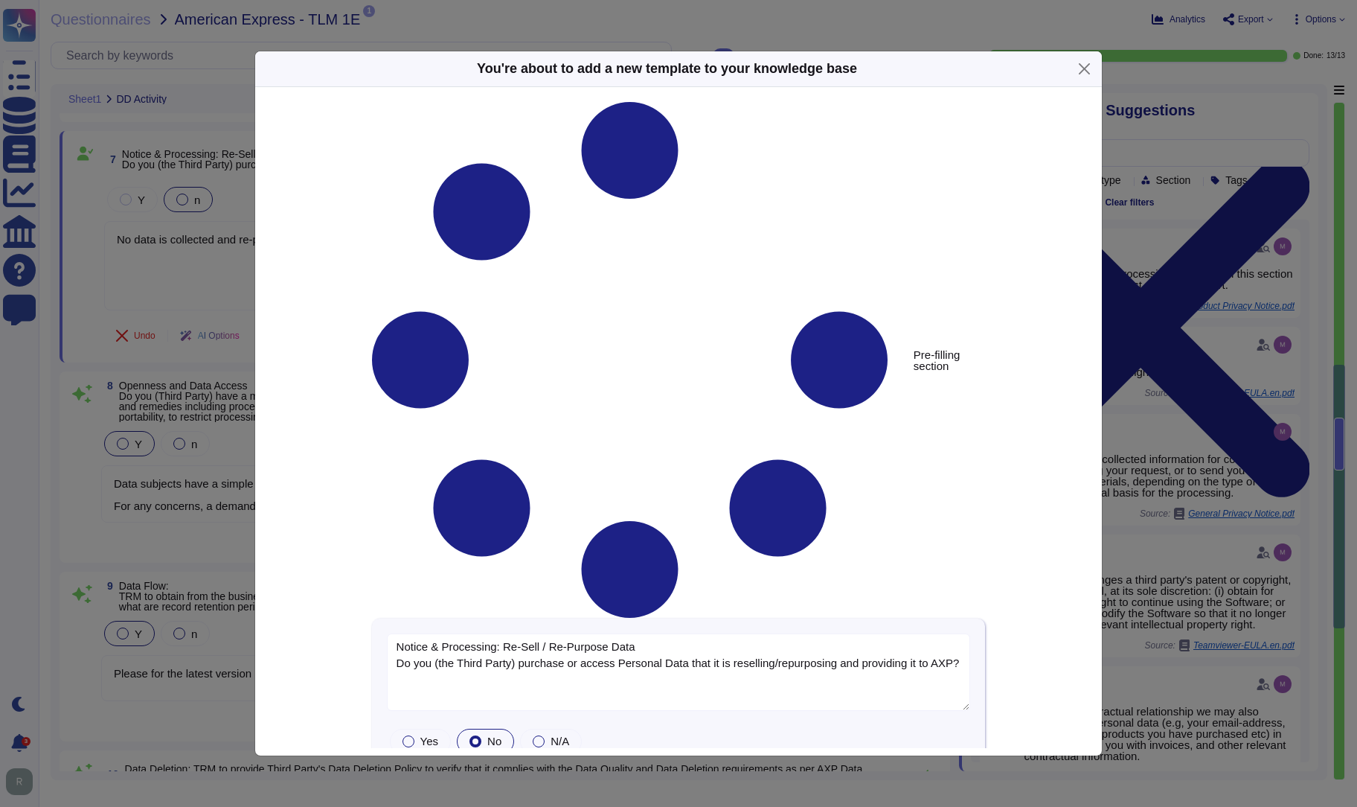
type textarea "Notice & Processing: Re-Sell / Re-Purpose Data Do you (the Third Party) purchas…"
type textarea "No data is collected and re-purposed or re-sold."
type textarea "Notice & Processing: Re-Sell / Re-Purpose Data Do you (the Third Party) purchas…"
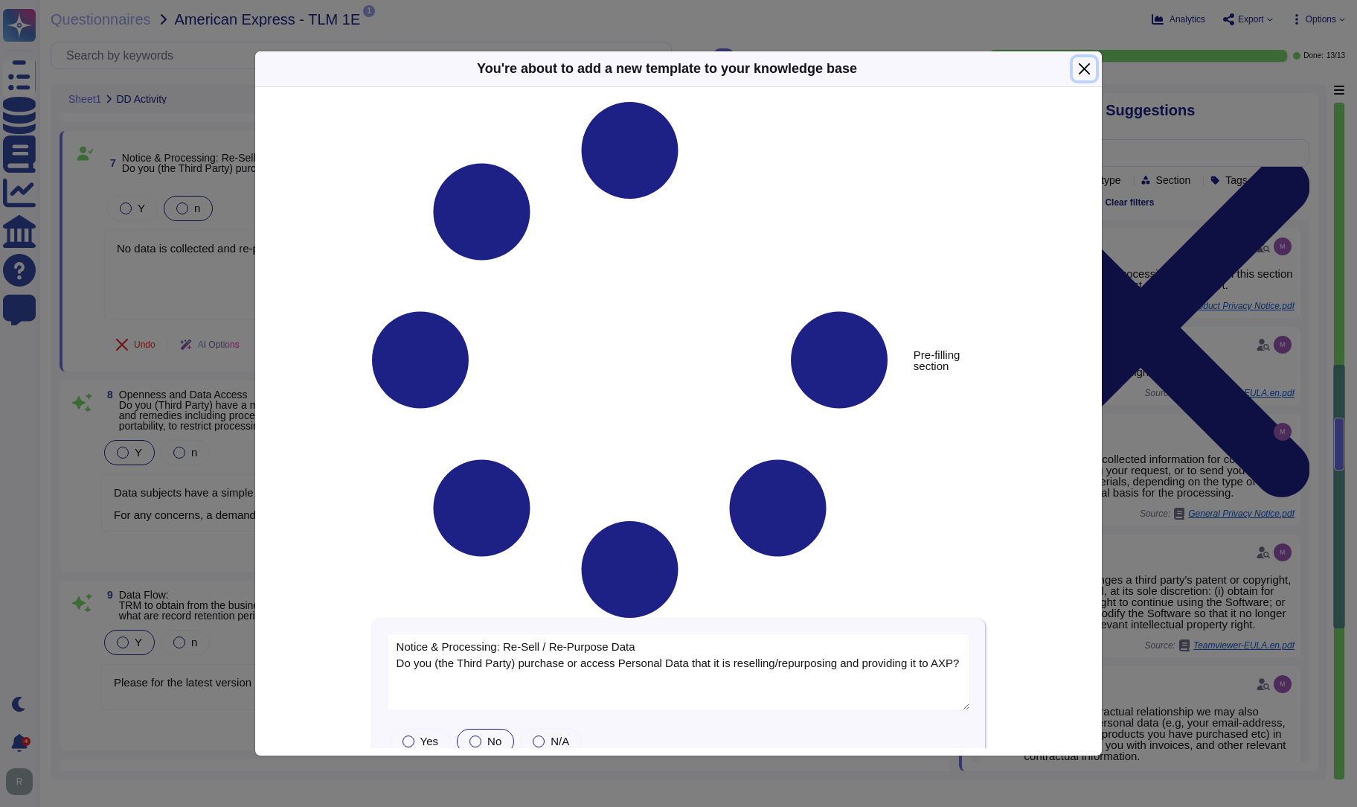
click at [1080, 67] on button "Close" at bounding box center [1084, 68] width 23 height 23
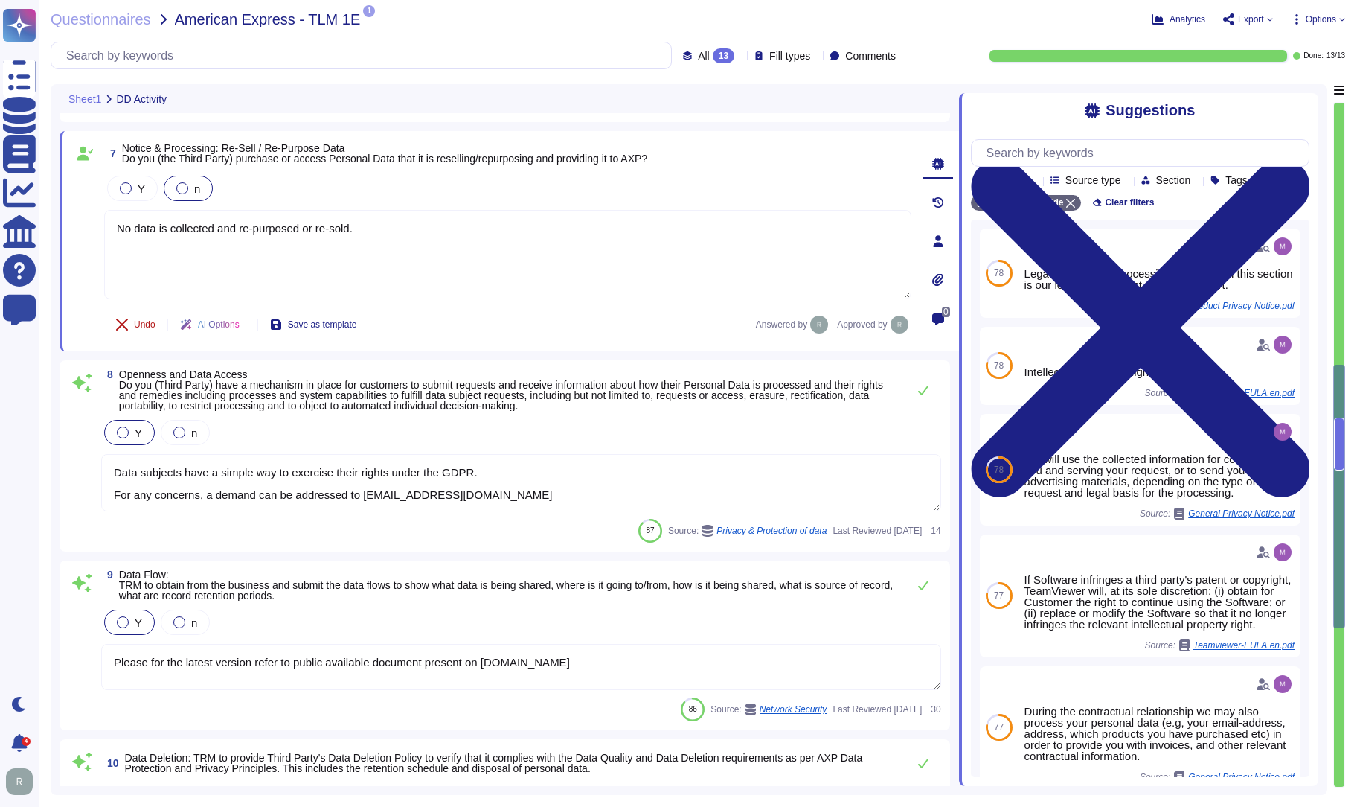
click at [145, 322] on span "Undo" at bounding box center [145, 324] width 22 height 9
click at [179, 189] on div at bounding box center [182, 188] width 12 height 12
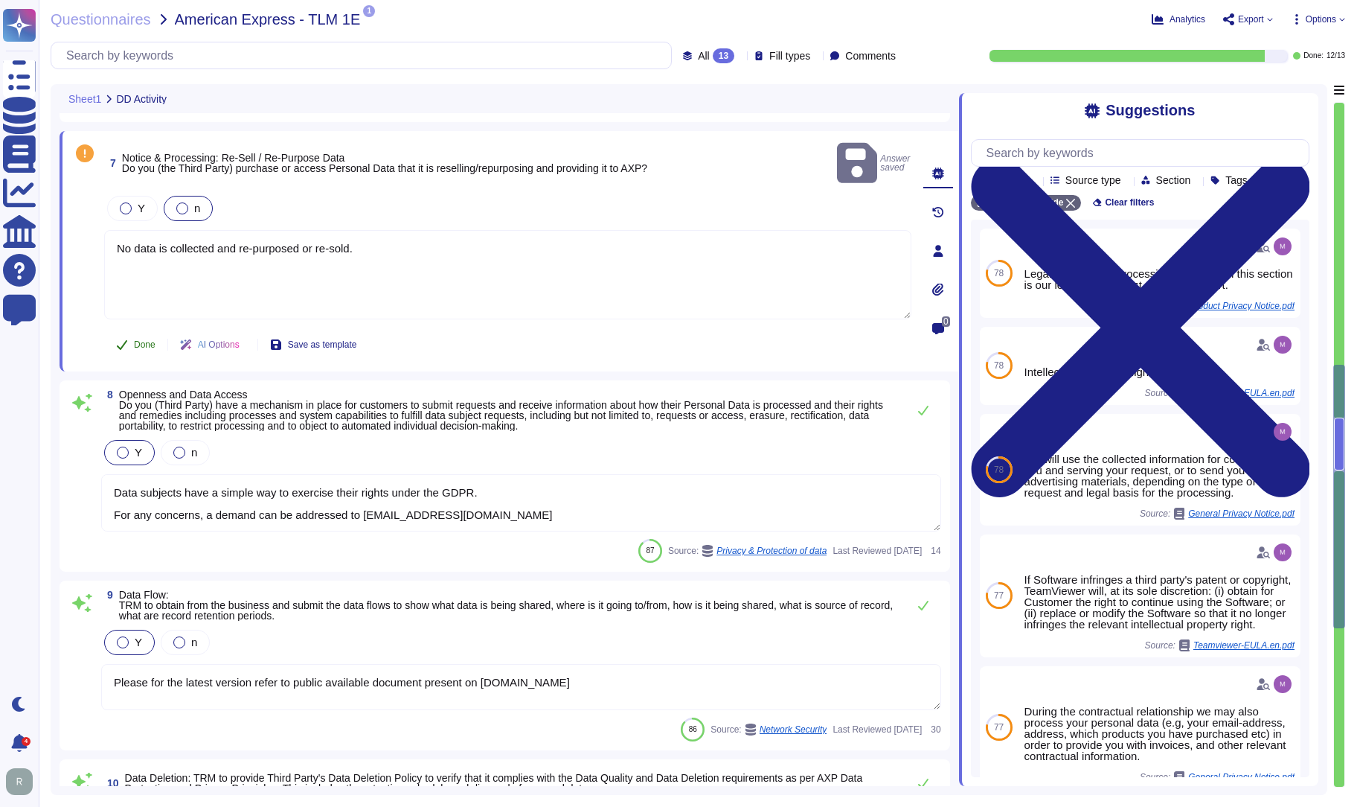
click at [131, 331] on button "Done" at bounding box center [135, 345] width 63 height 30
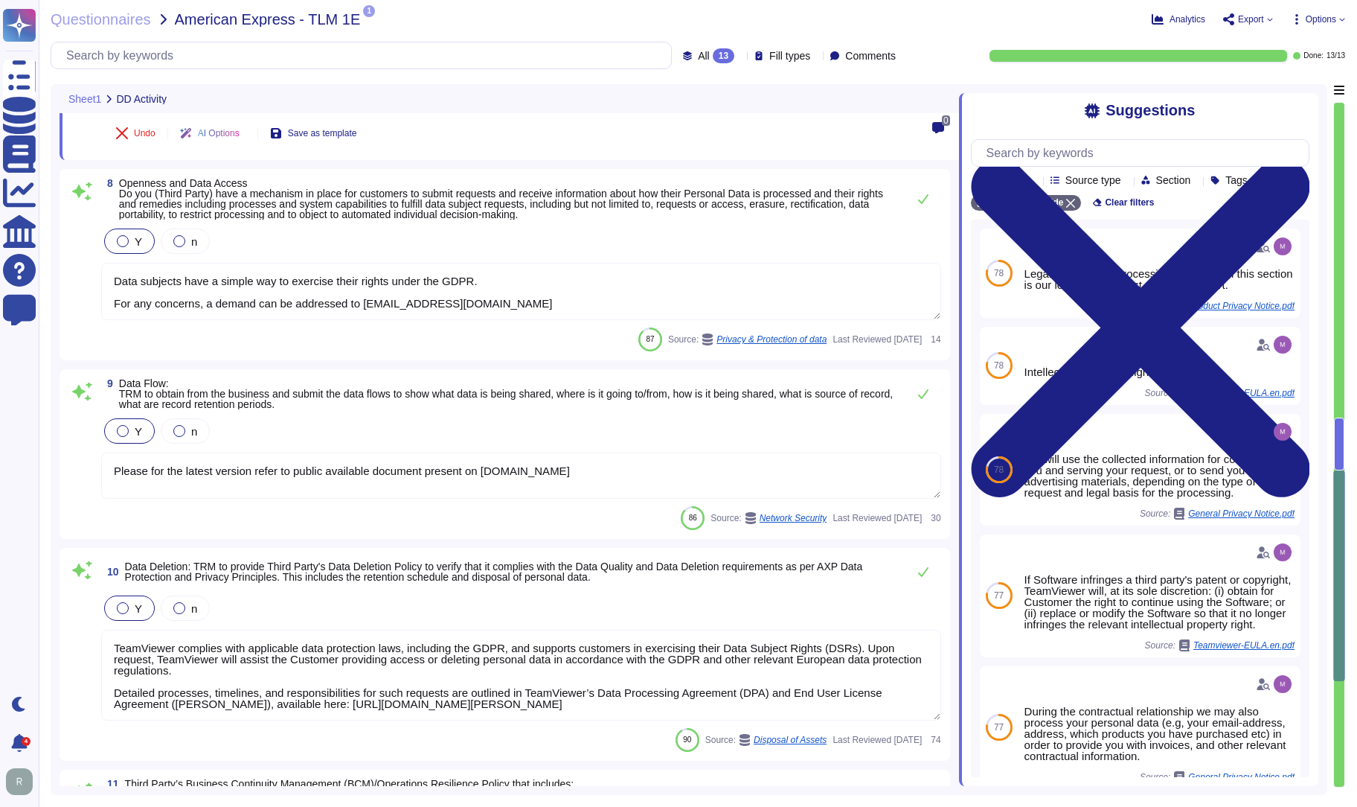
type textarea "Yes, TeamViewer maintains a comprehensive set of independent audit reports and …"
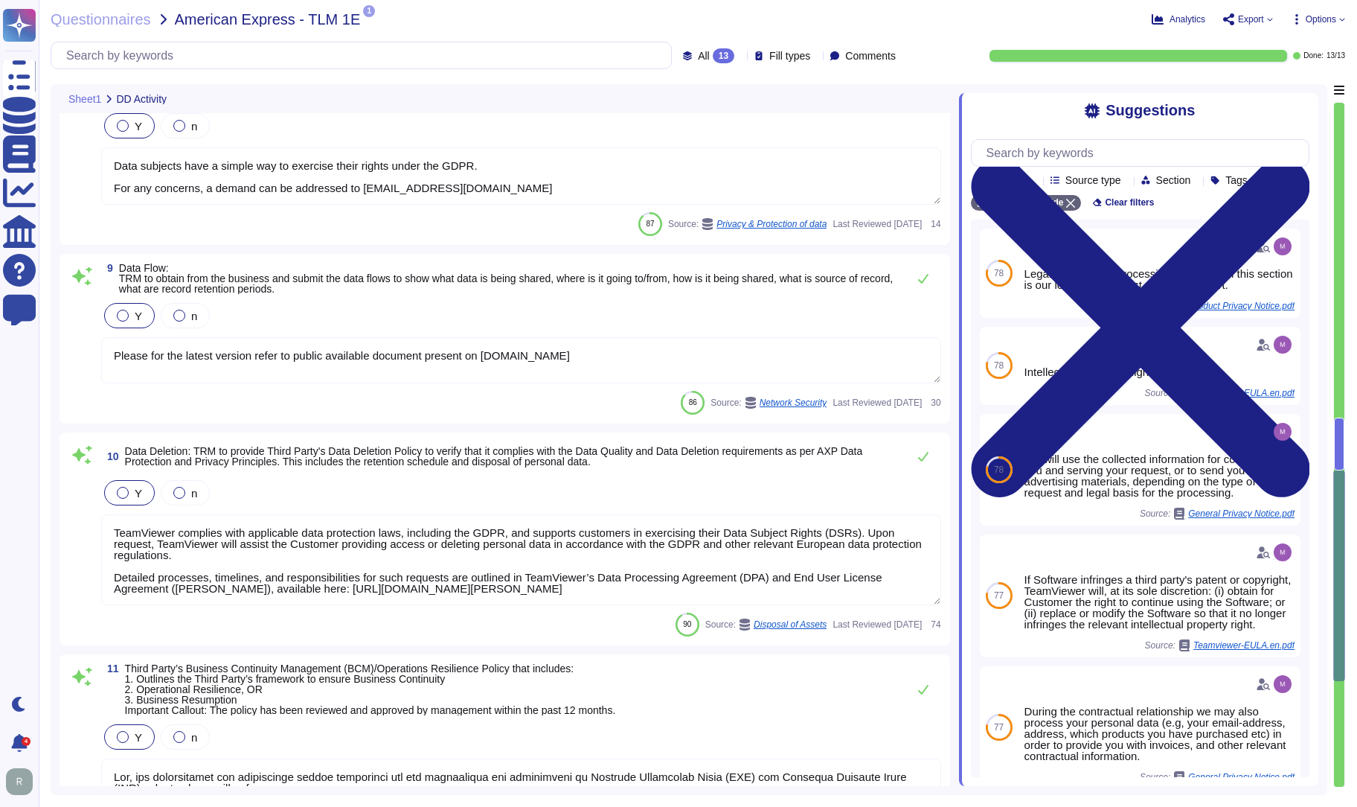
scroll to position [71, 0]
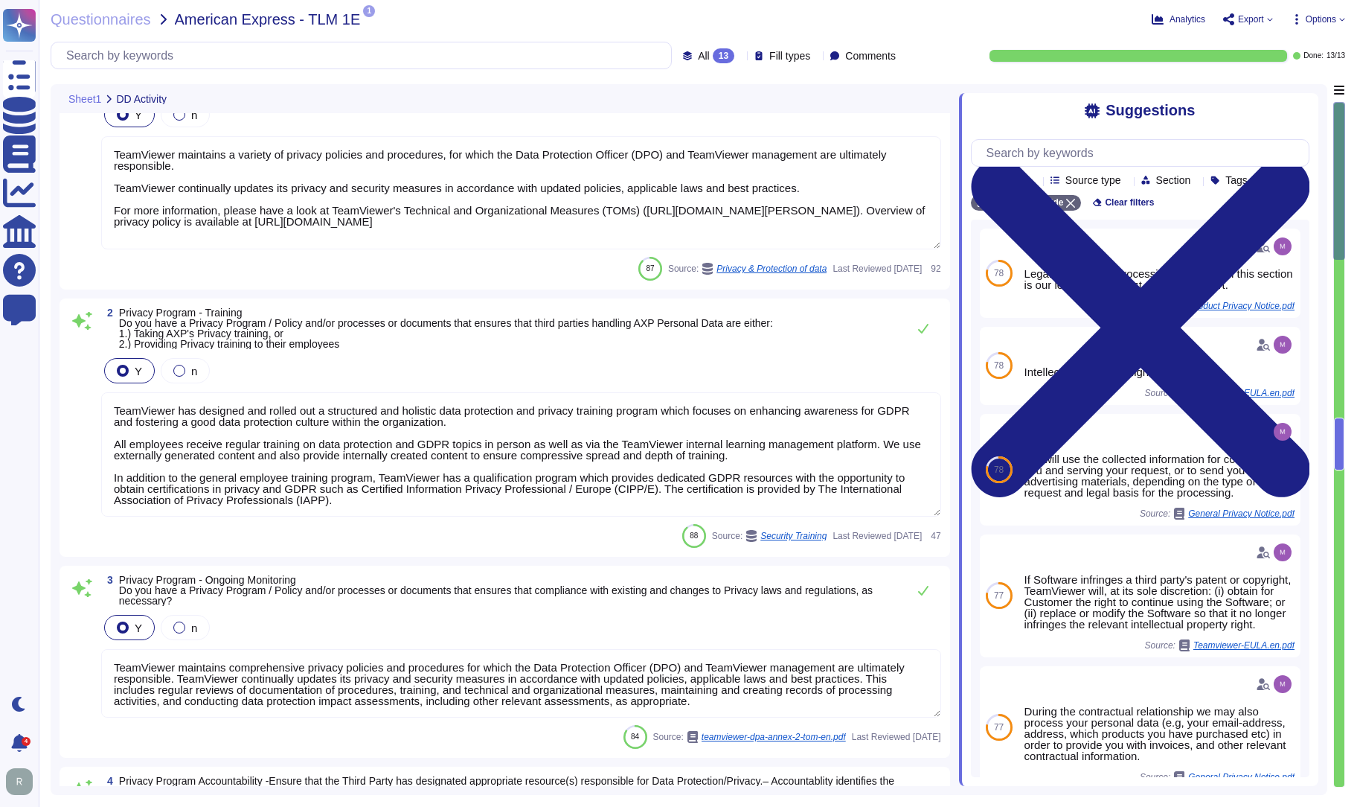
type textarea "TeamViewer maintains a variety of privacy policies and procedures, for which th…"
type textarea "TeamViewer has designed and rolled out a structured and holistic data protectio…"
type textarea "TeamViewer maintains comprehensive privacy policies and procedures for which th…"
type textarea "TeamViewer appointed an external data protection officer (DPO). TeamViewer esta…"
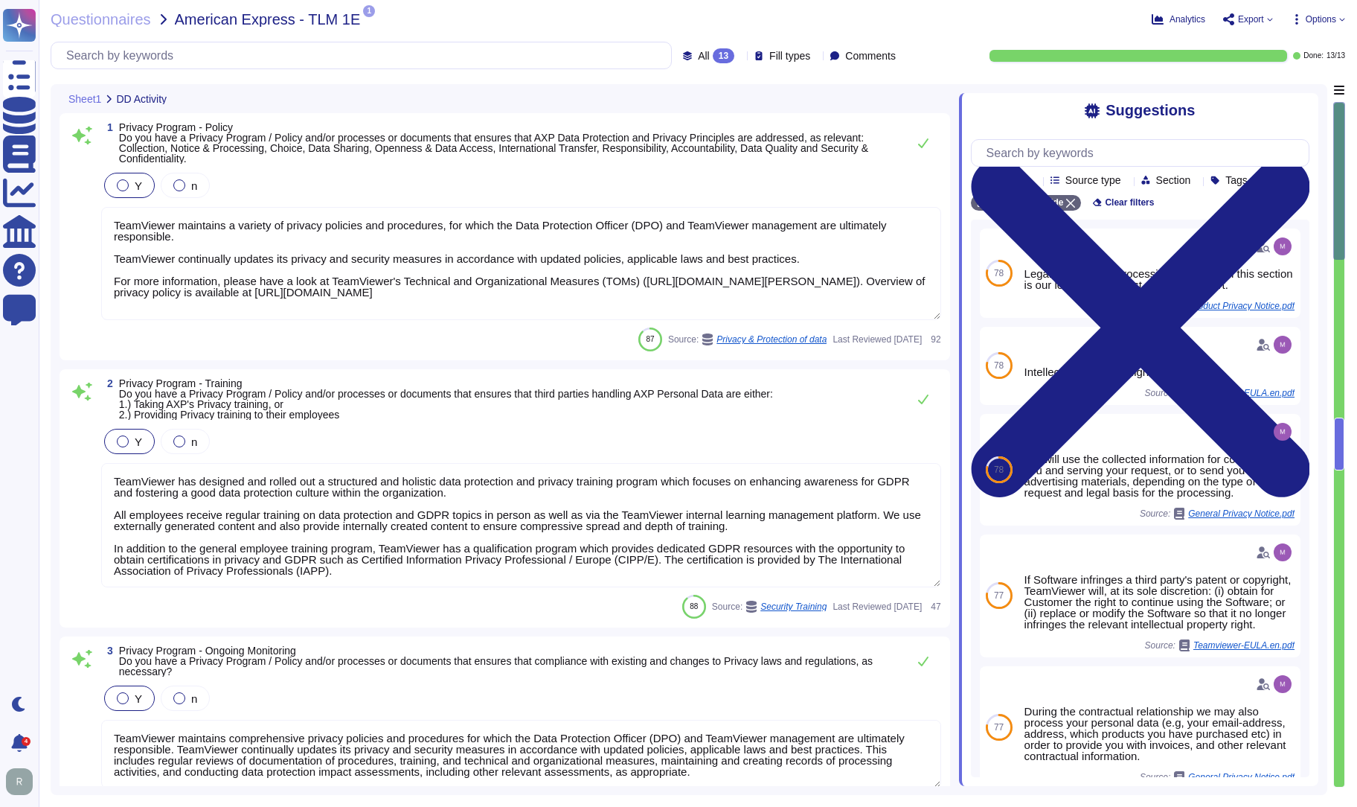
click at [254, 19] on span "American Express - TLM 1E" at bounding box center [268, 19] width 186 height 15
click at [135, 16] on span "Questionnaires" at bounding box center [101, 19] width 100 height 15
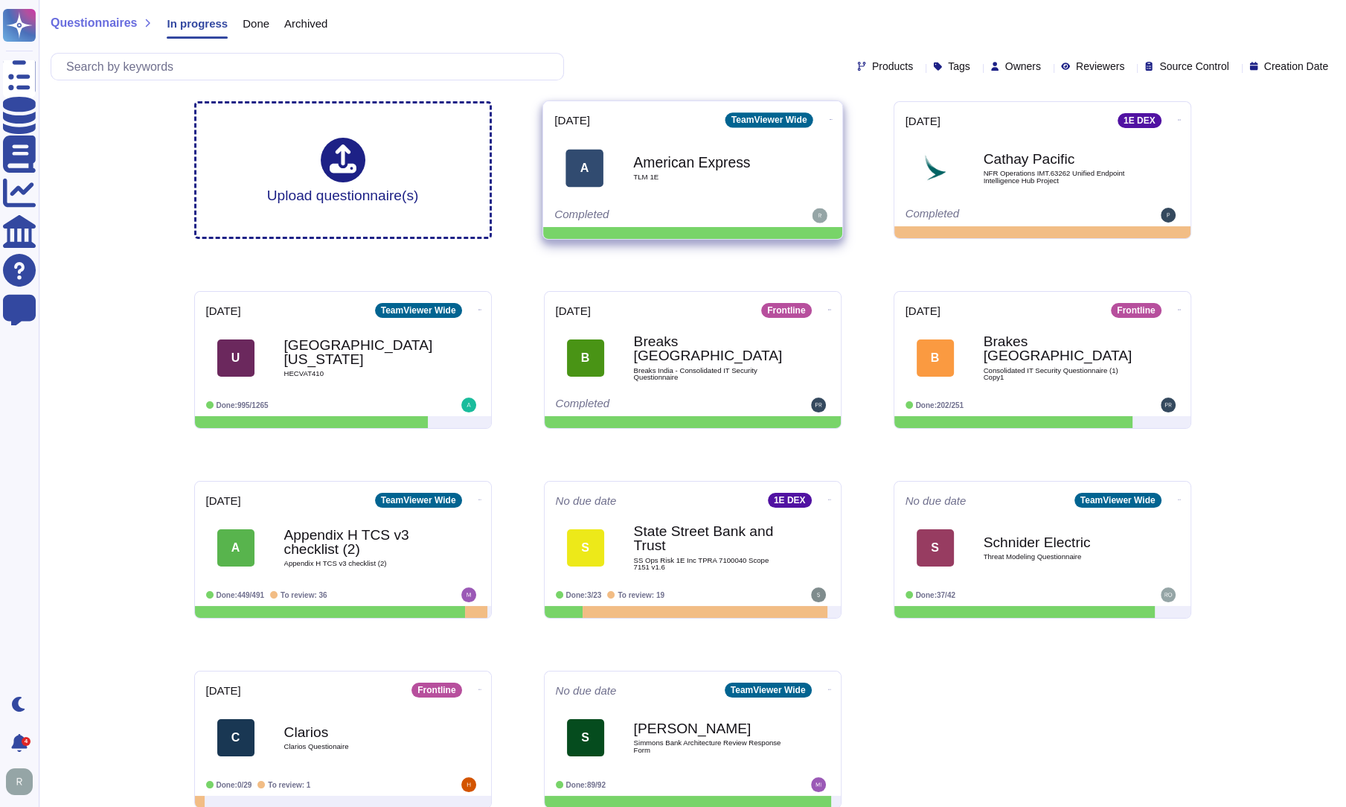
click at [743, 169] on b "American Express" at bounding box center [708, 162] width 150 height 14
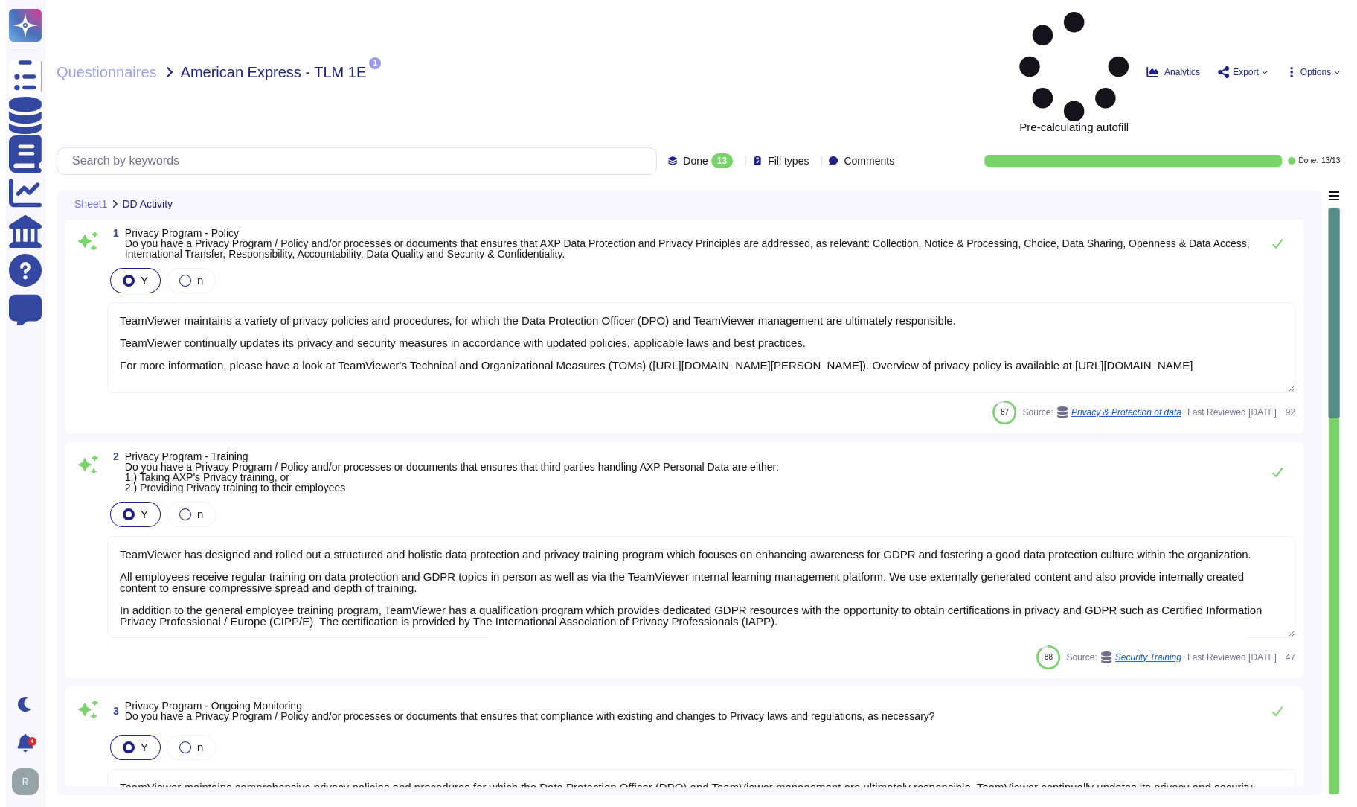
type textarea "TeamViewer maintains a variety of privacy policies and procedures, for which th…"
type textarea "TeamViewer has designed and rolled out a structured and holistic data protectio…"
type textarea "TeamViewer maintains comprehensive privacy policies and procedures for which th…"
type textarea "TeamViewer appointed an external data protection officer (DPO). TeamViewer esta…"
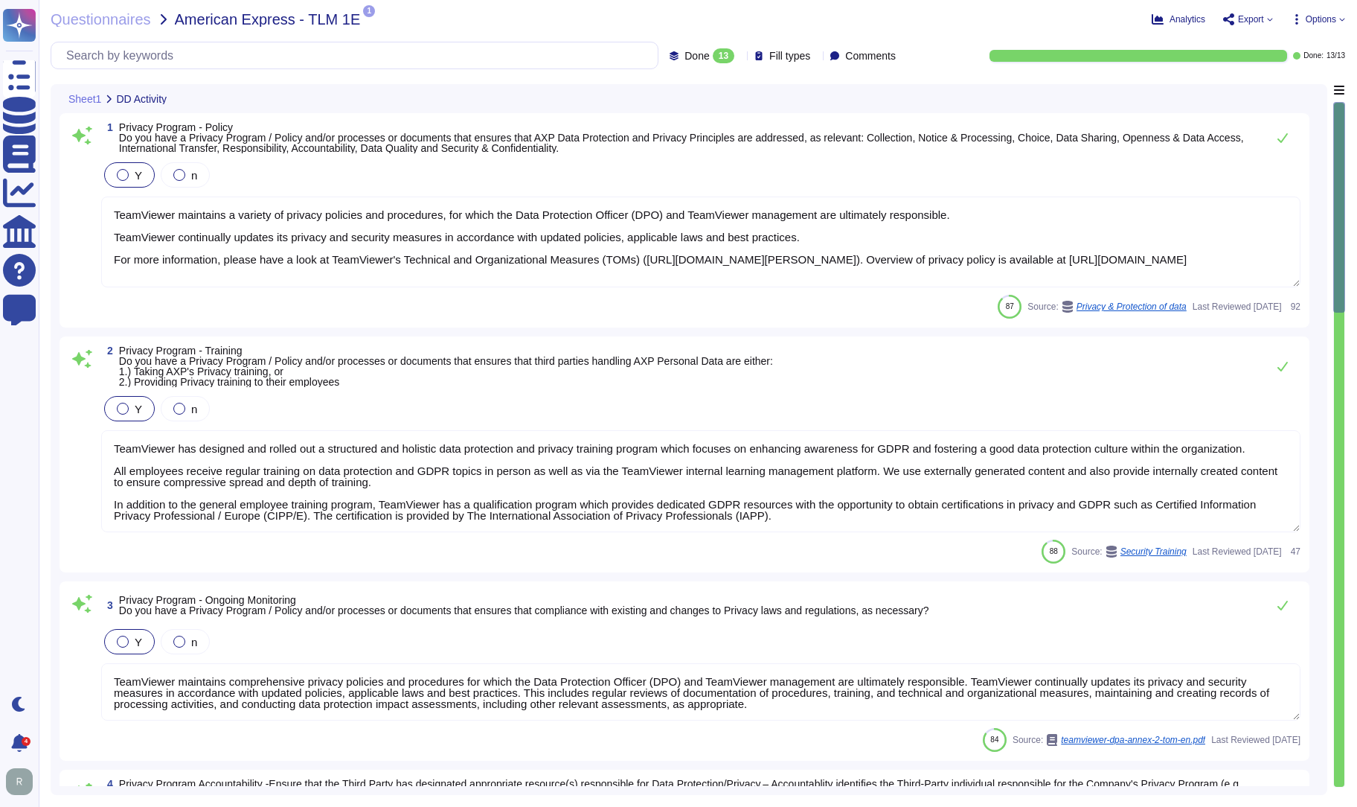
type textarea "Loremips dolo si ametcon, adipiscin, eli seddoe te incididunt utla etd magnaali…"
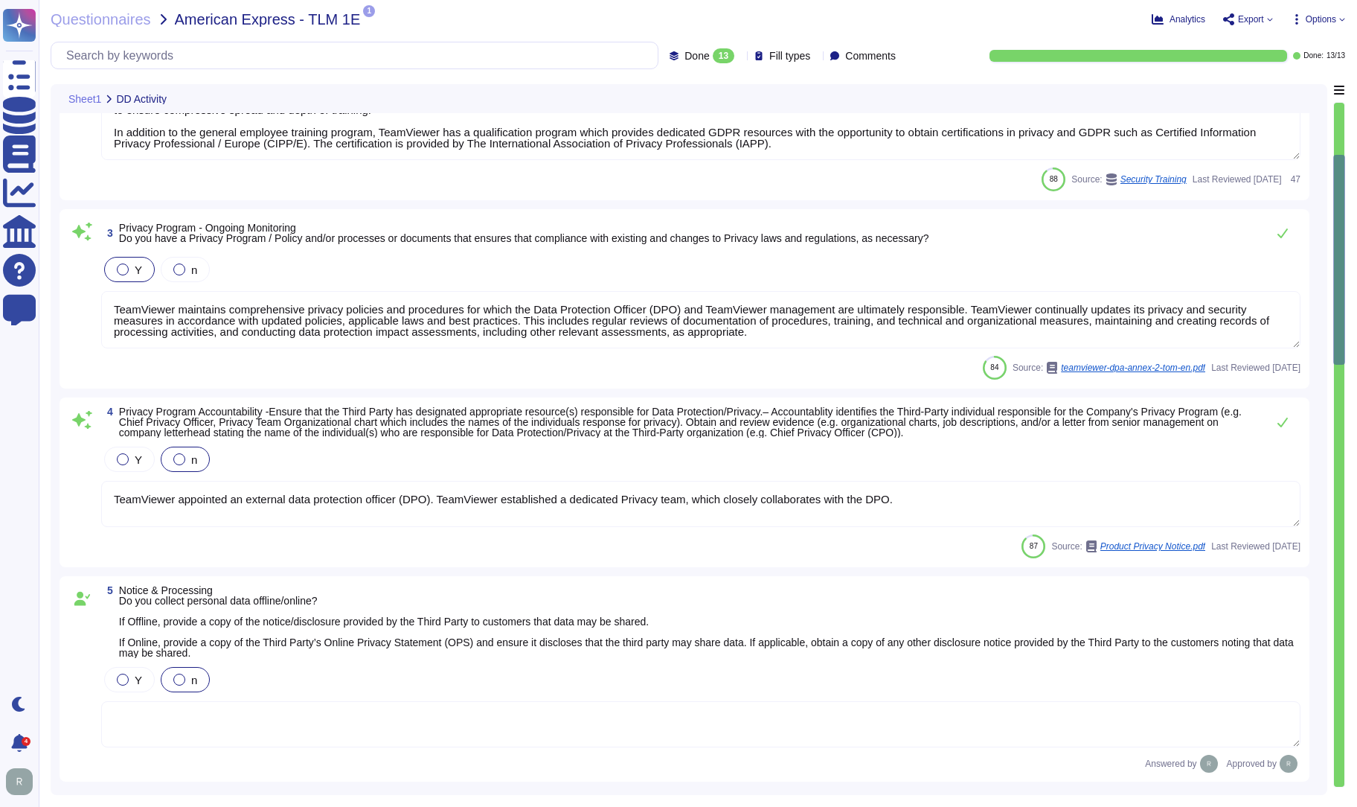
type textarea "No data is collected and re-purposed or re-sold."
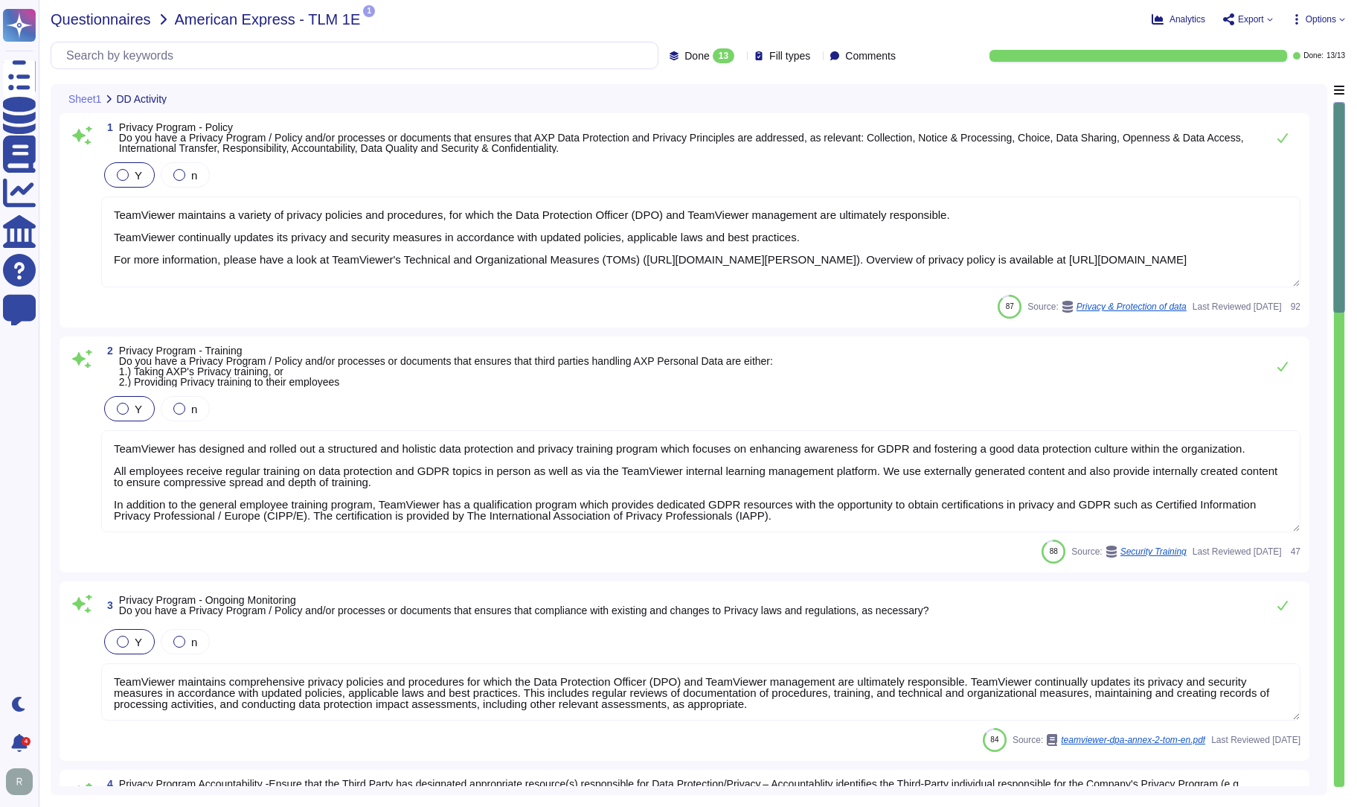
click at [83, 23] on span "Questionnaires" at bounding box center [101, 19] width 100 height 15
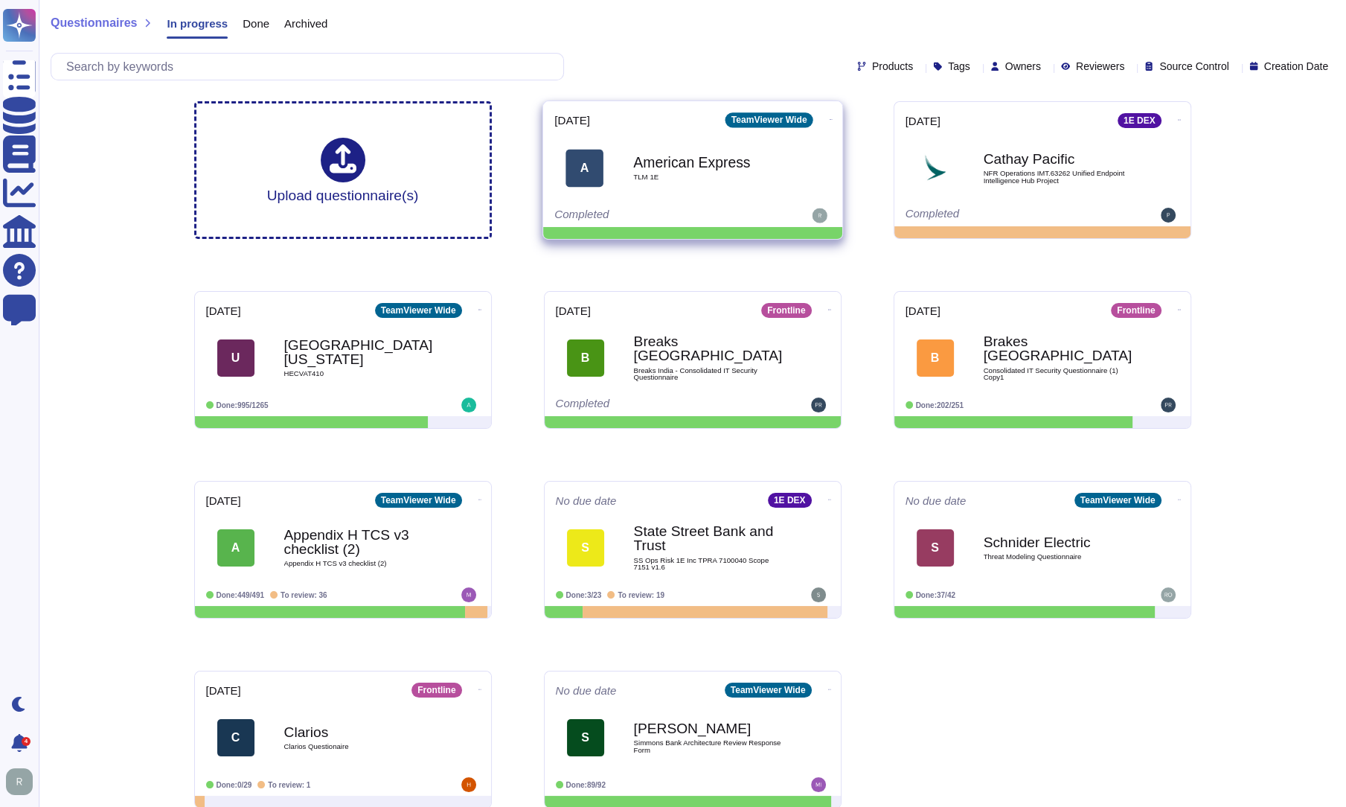
click at [829, 120] on icon at bounding box center [830, 120] width 3 height 4
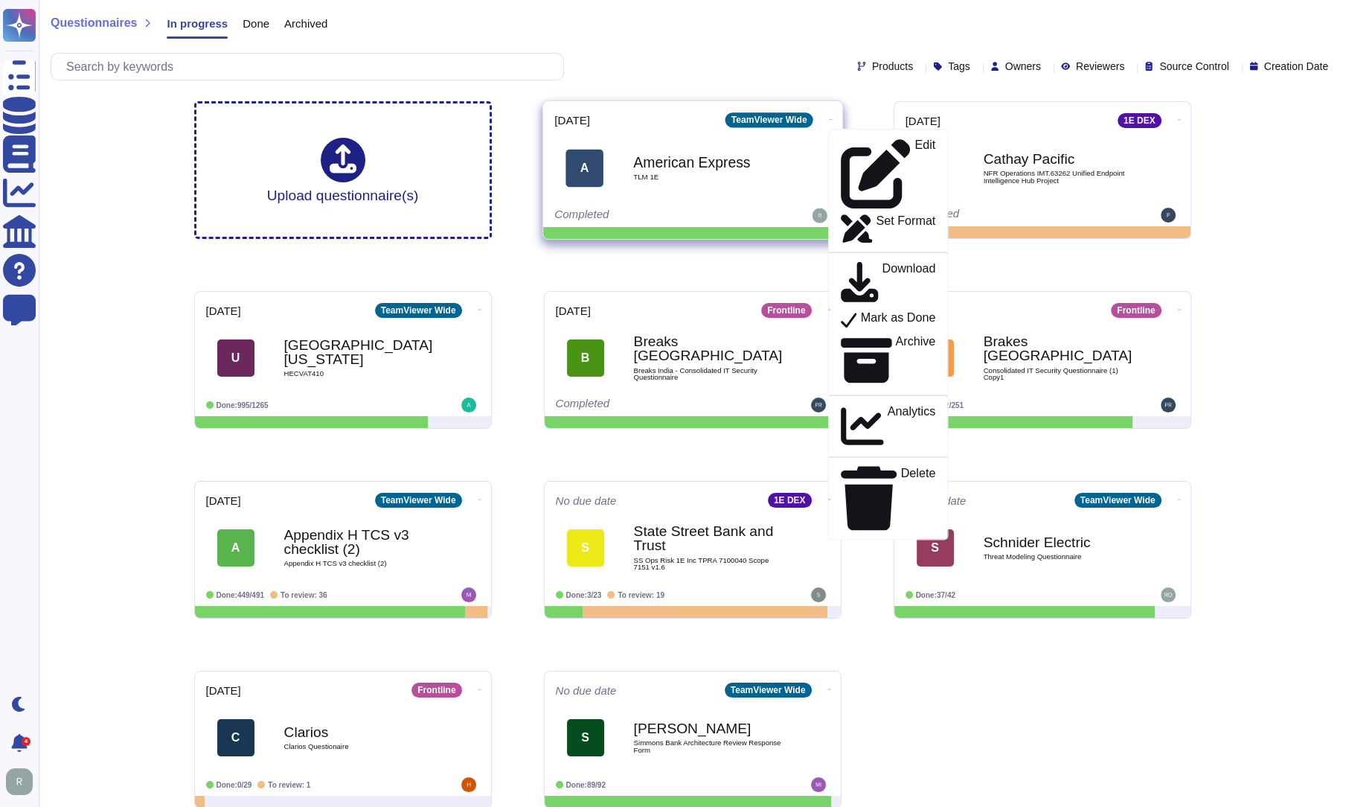
click at [682, 184] on div "American Express TLM 1E" at bounding box center [708, 168] width 150 height 60
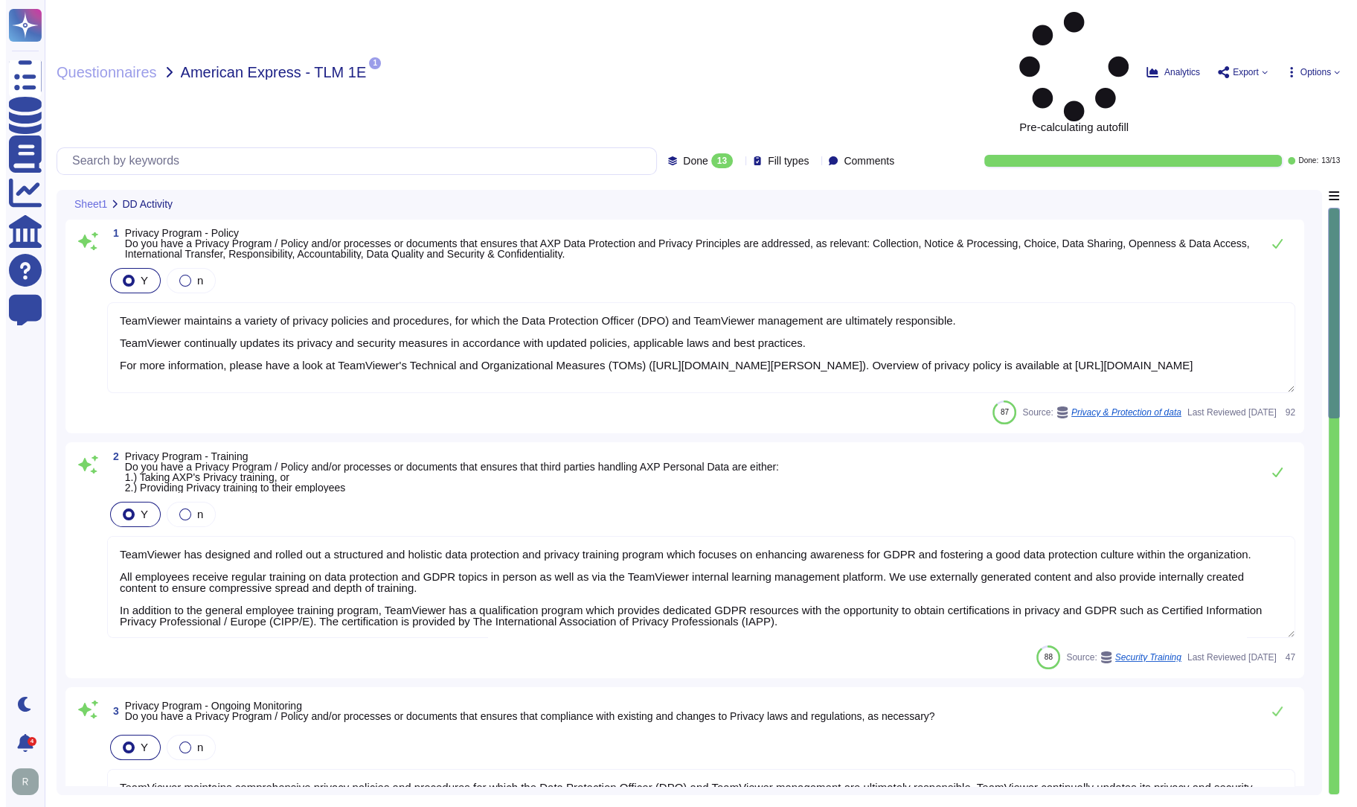
type textarea "TeamViewer maintains a variety of privacy policies and procedures, for which th…"
type textarea "TeamViewer has designed and rolled out a structured and holistic data protectio…"
type textarea "TeamViewer maintains comprehensive privacy policies and procedures for which th…"
type textarea "TeamViewer appointed an external data protection officer (DPO). TeamViewer esta…"
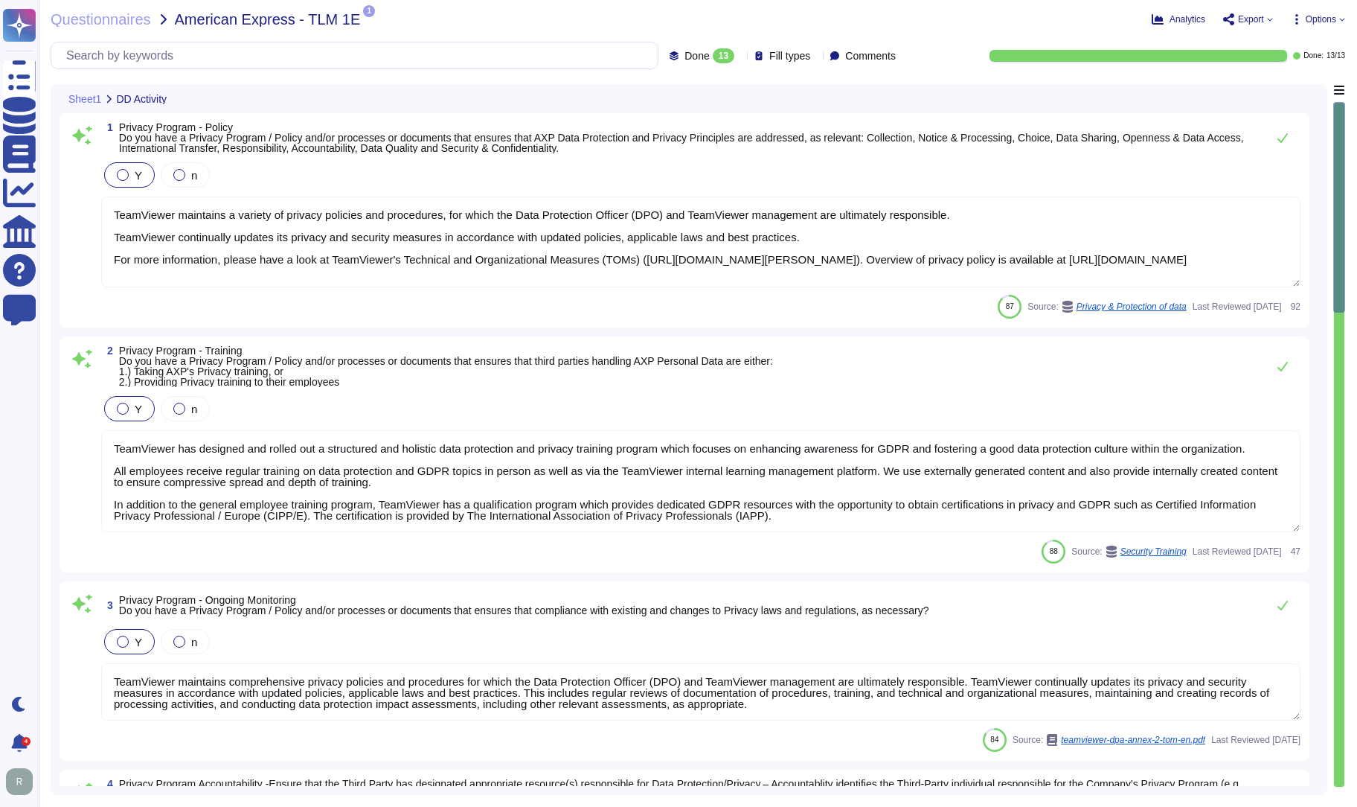
click at [902, 57] on icon at bounding box center [902, 57] width 0 height 0
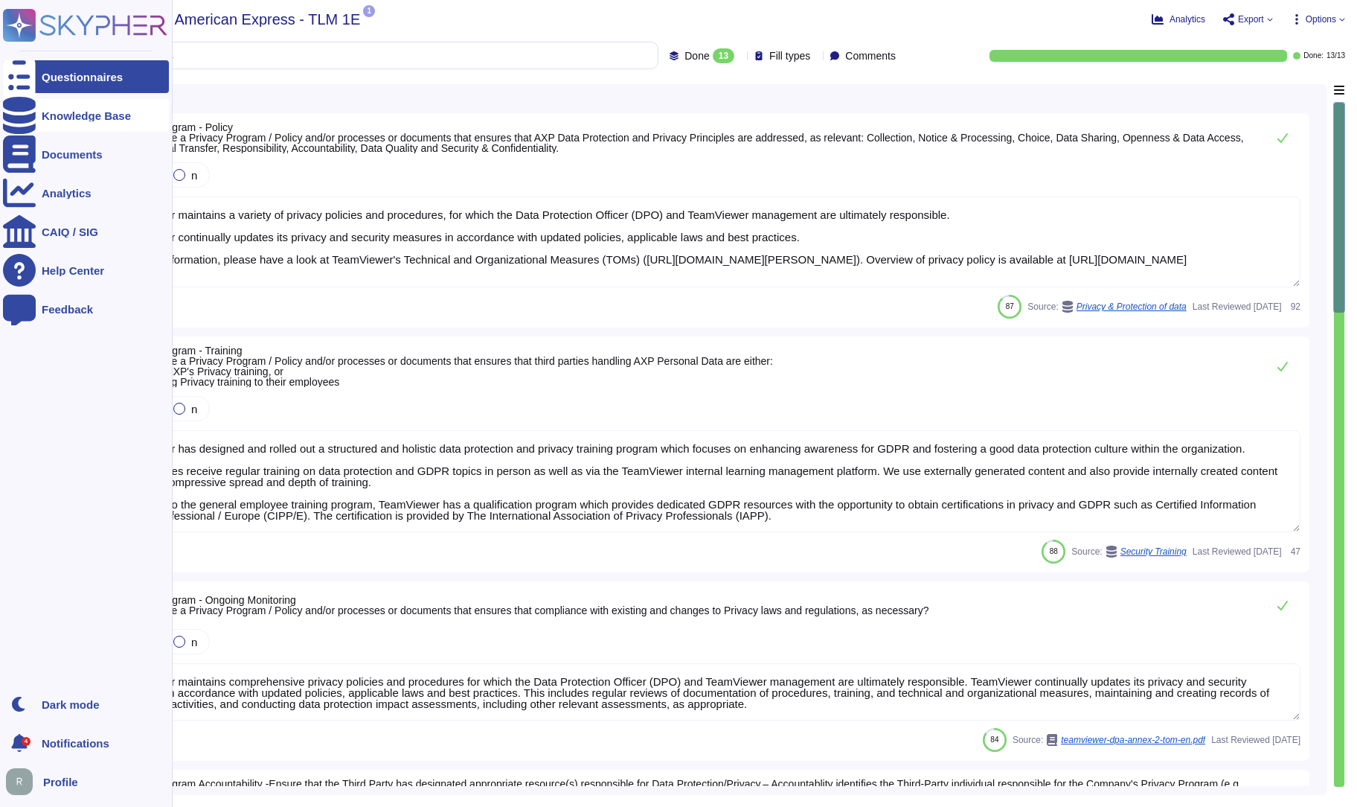
click at [65, 127] on div "Knowledge Base" at bounding box center [86, 115] width 166 height 33
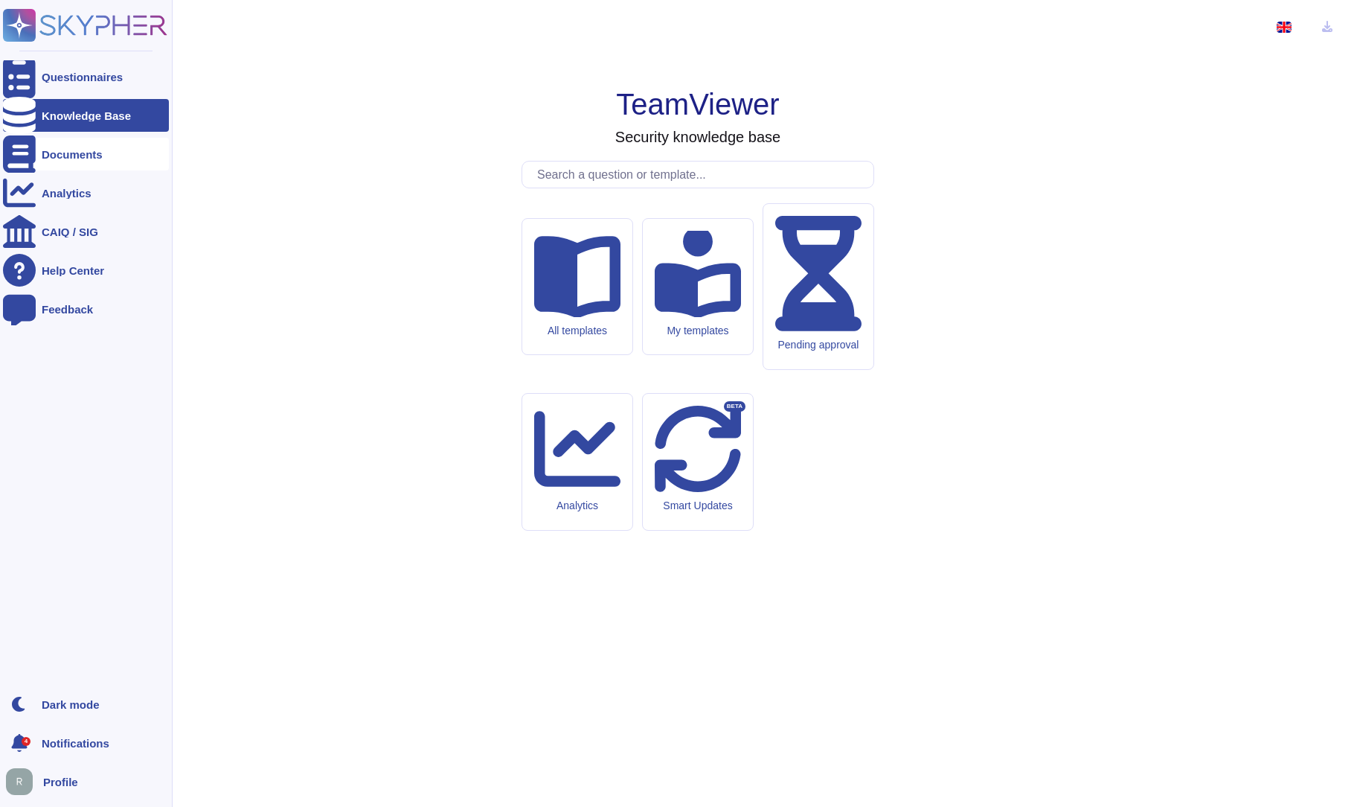
click at [60, 150] on div "Documents" at bounding box center [72, 154] width 61 height 11
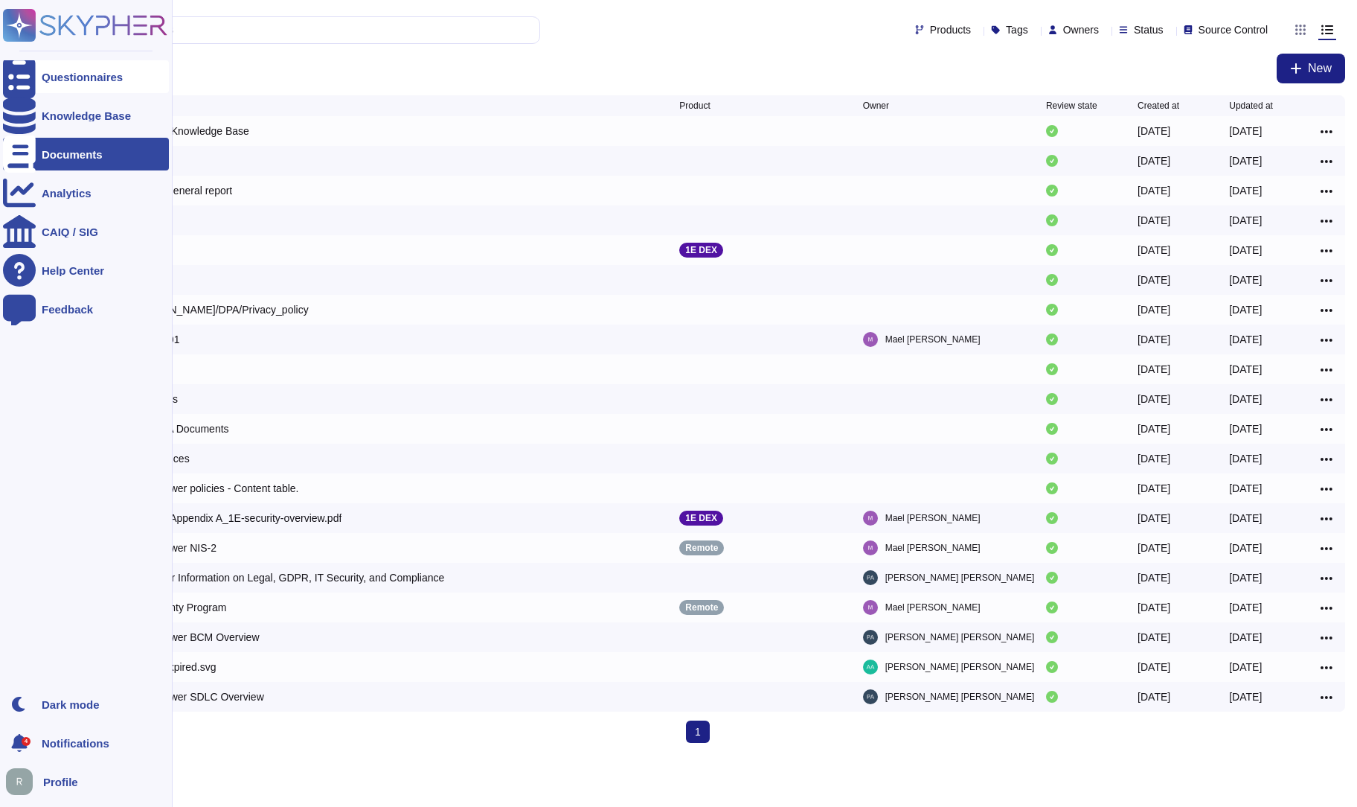
click at [21, 78] on icon at bounding box center [19, 77] width 33 height 44
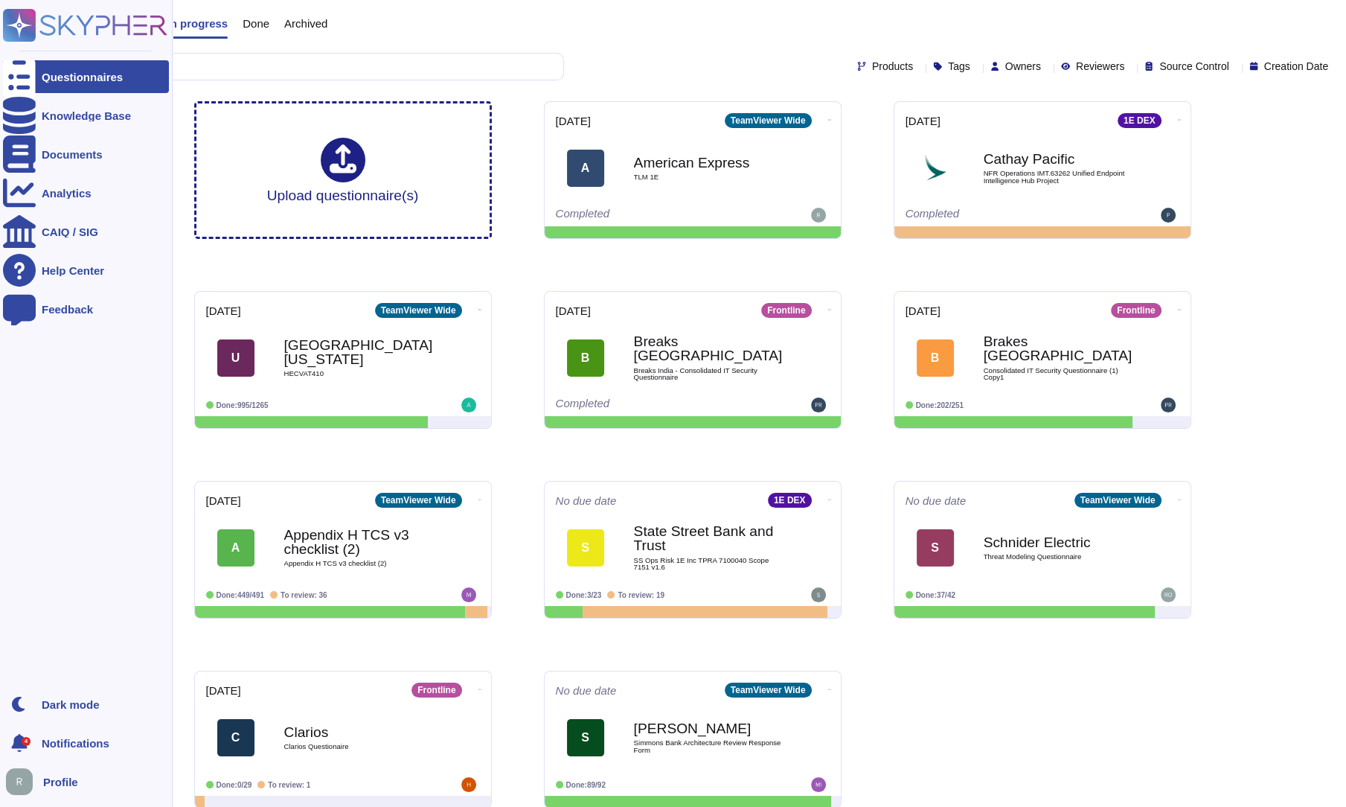
click at [32, 739] on div "4" at bounding box center [19, 742] width 33 height 33
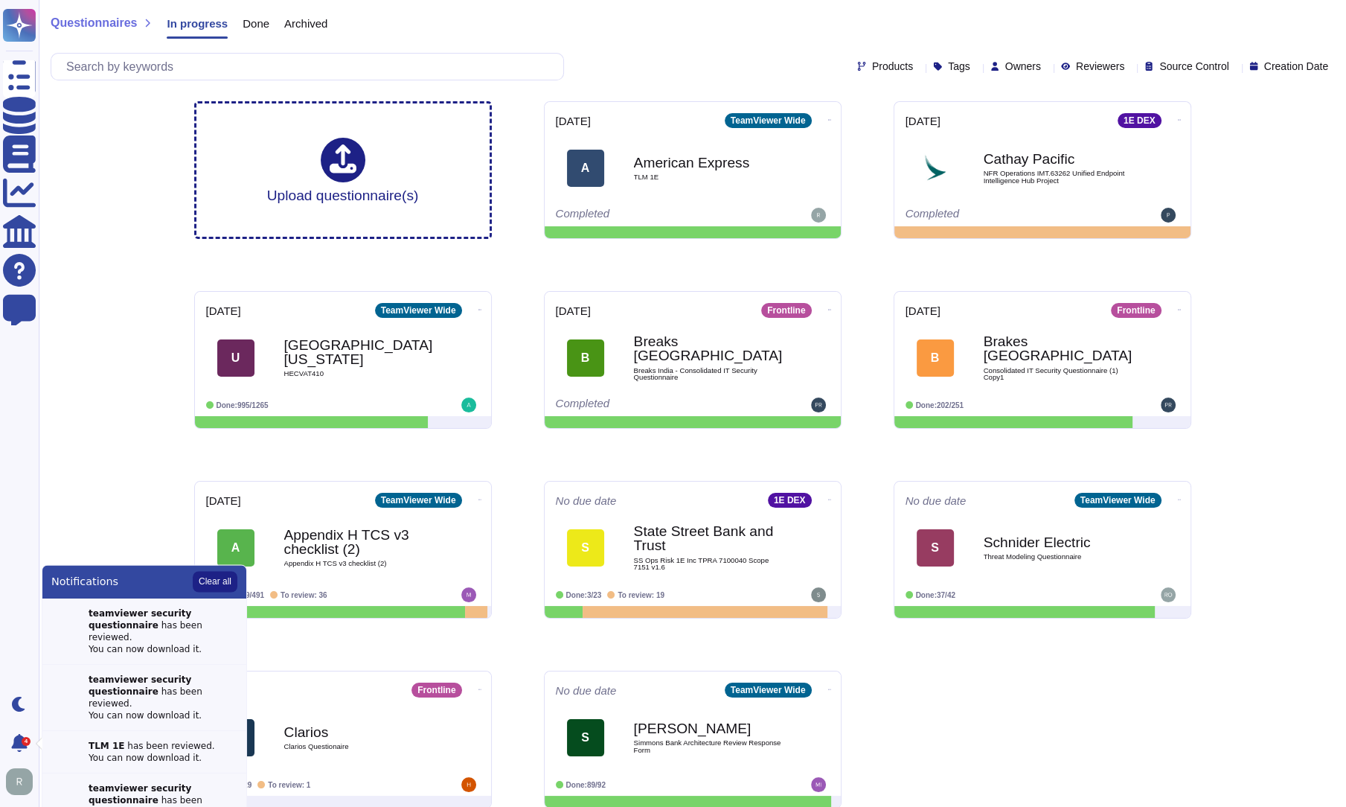
click at [859, 187] on div "Upload questionnaire(s) [DATE] TeamViewer Wide A American Express TLM 1E Comple…" at bounding box center [692, 454] width 1021 height 731
